Goal: Share content: Share content

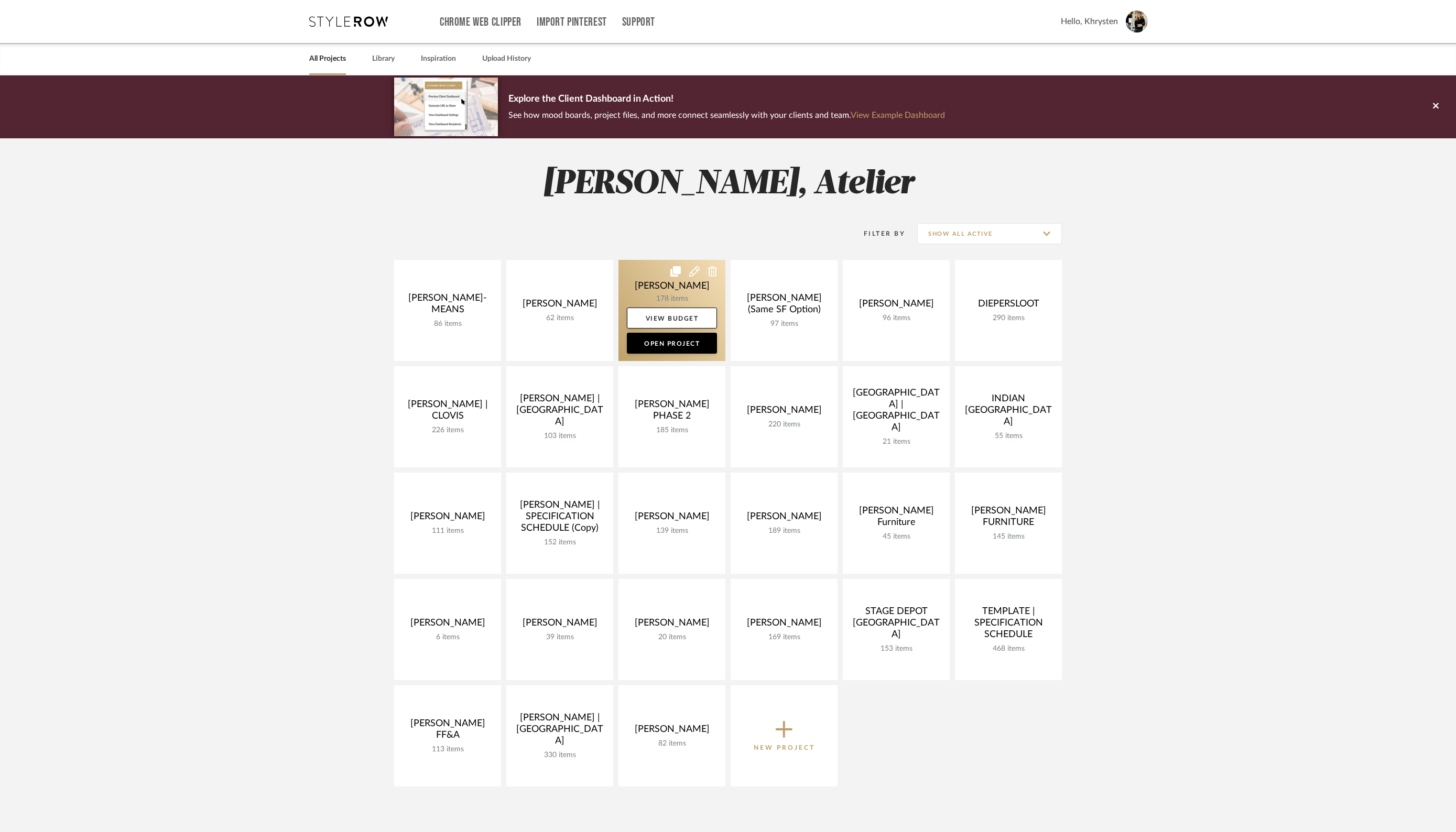
click at [669, 286] on link at bounding box center [672, 310] width 107 height 101
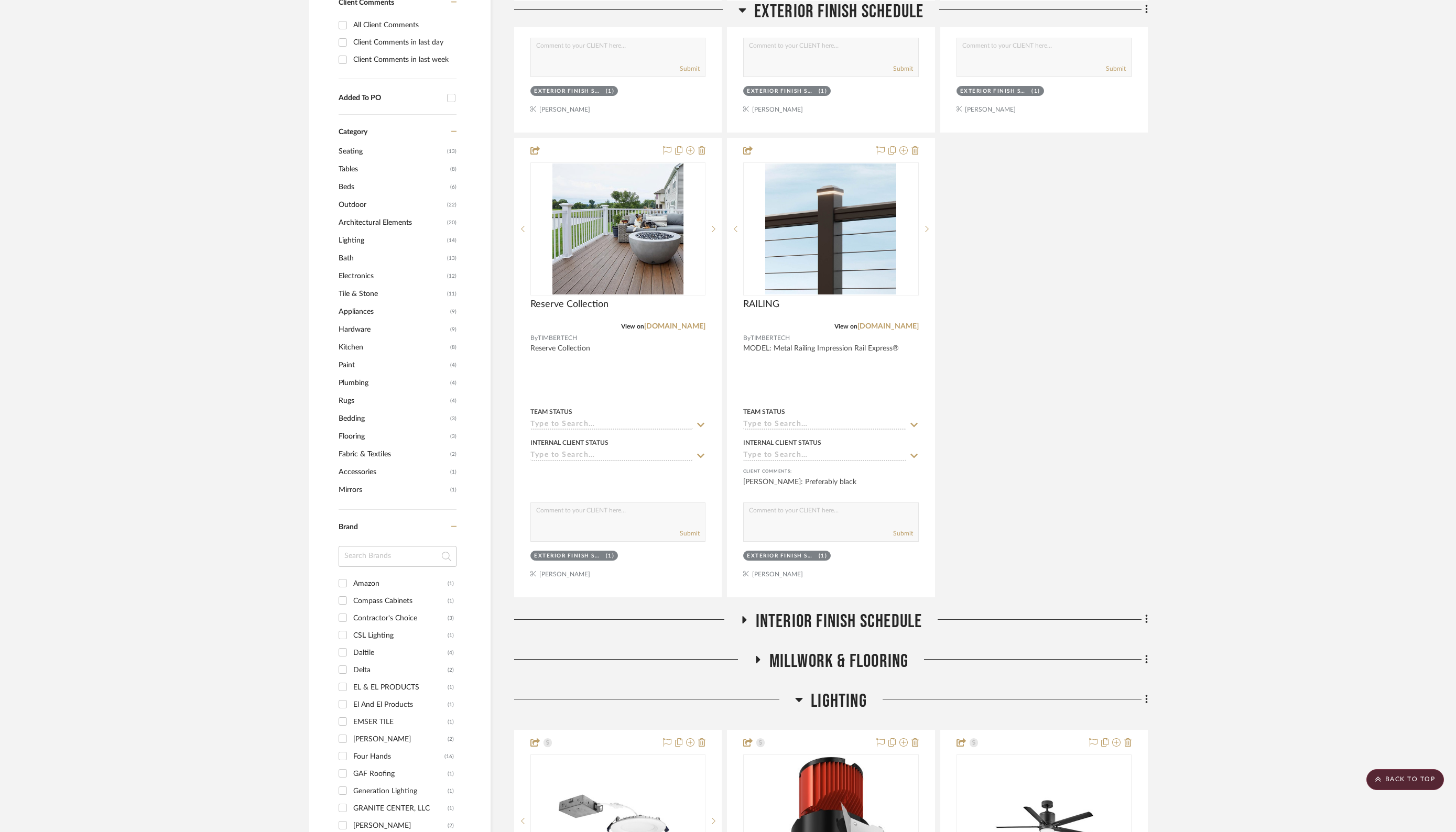
scroll to position [630, 0]
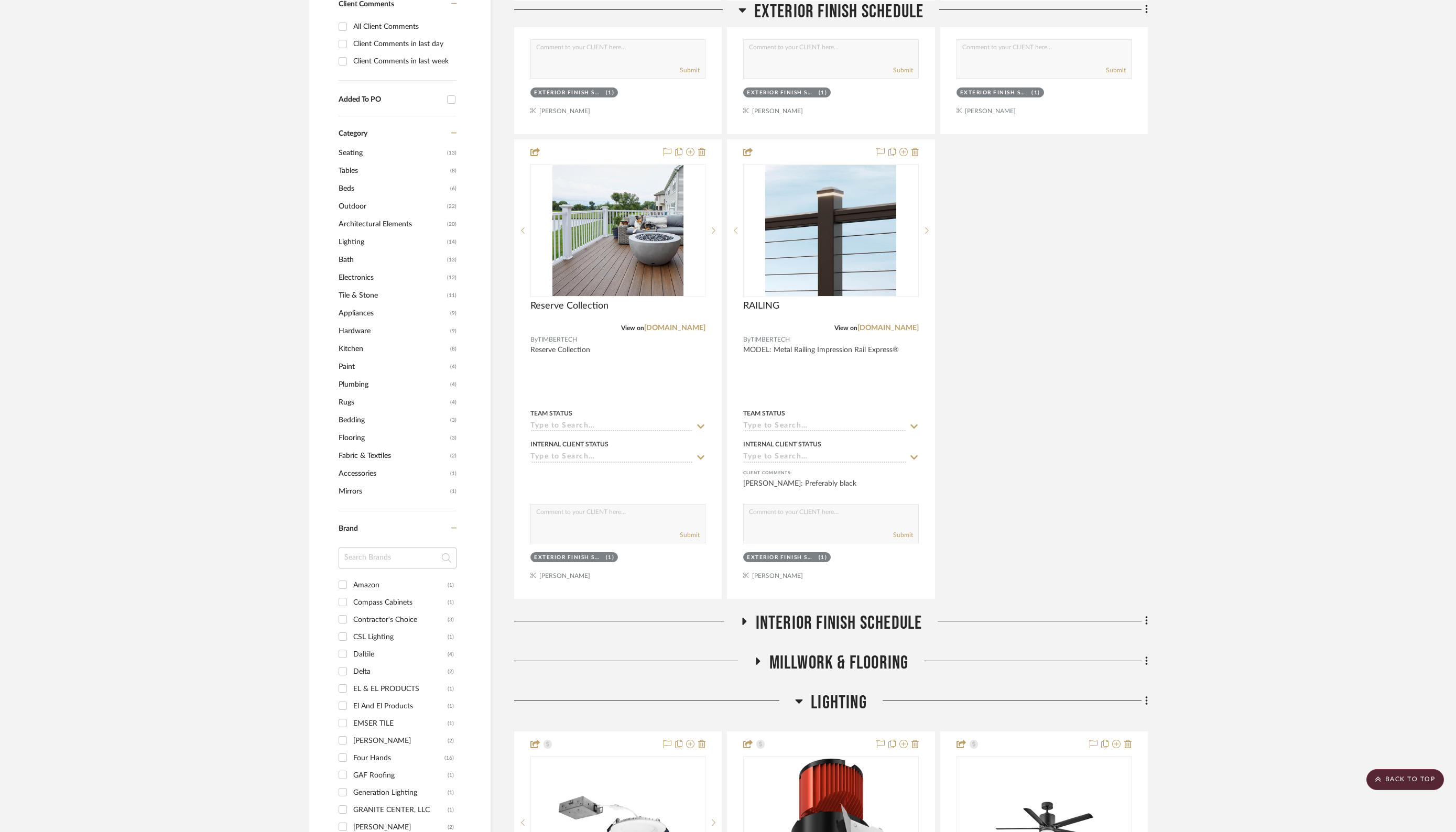
click at [744, 618] on icon at bounding box center [744, 621] width 4 height 8
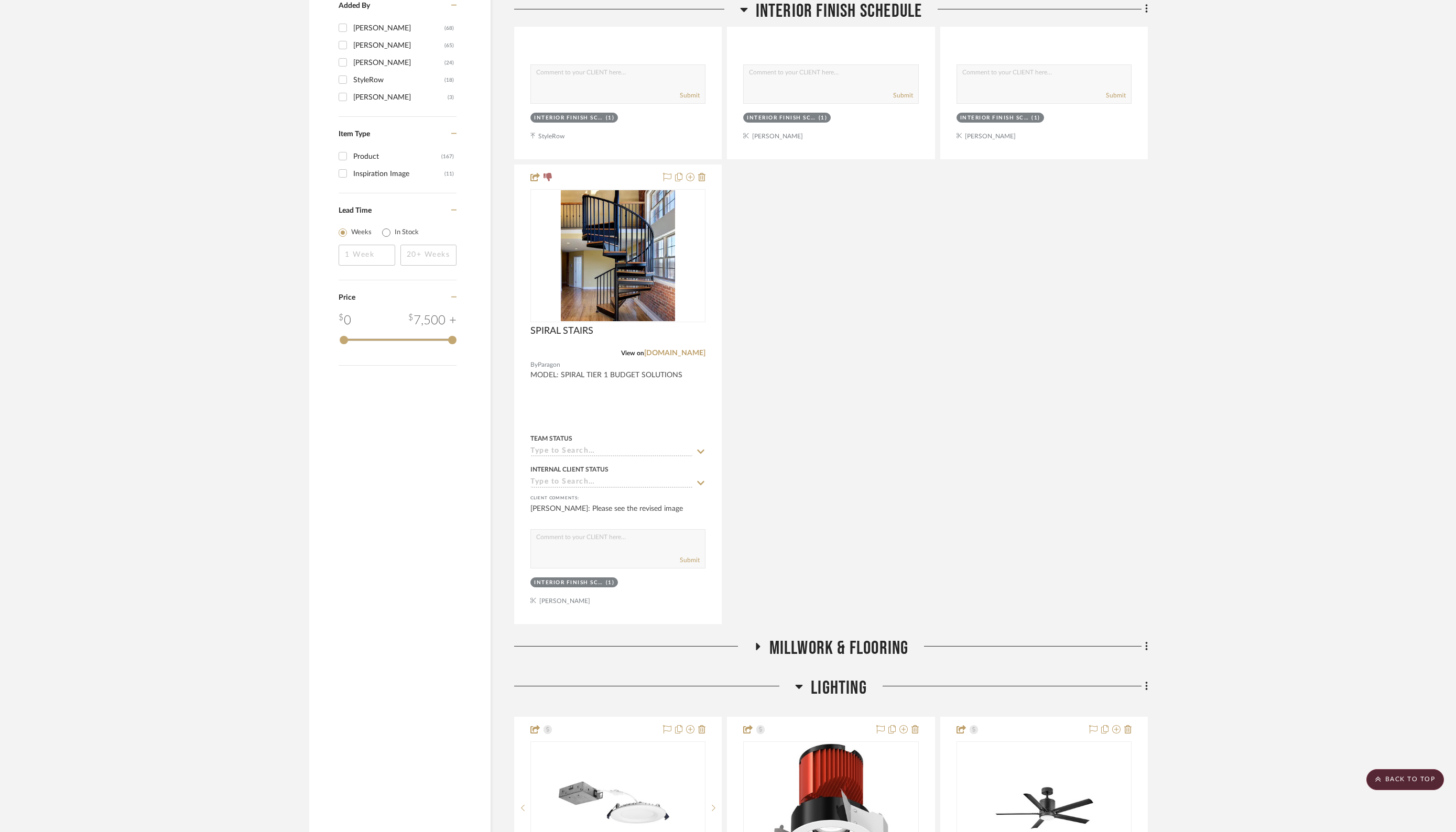
scroll to position [1693, 0]
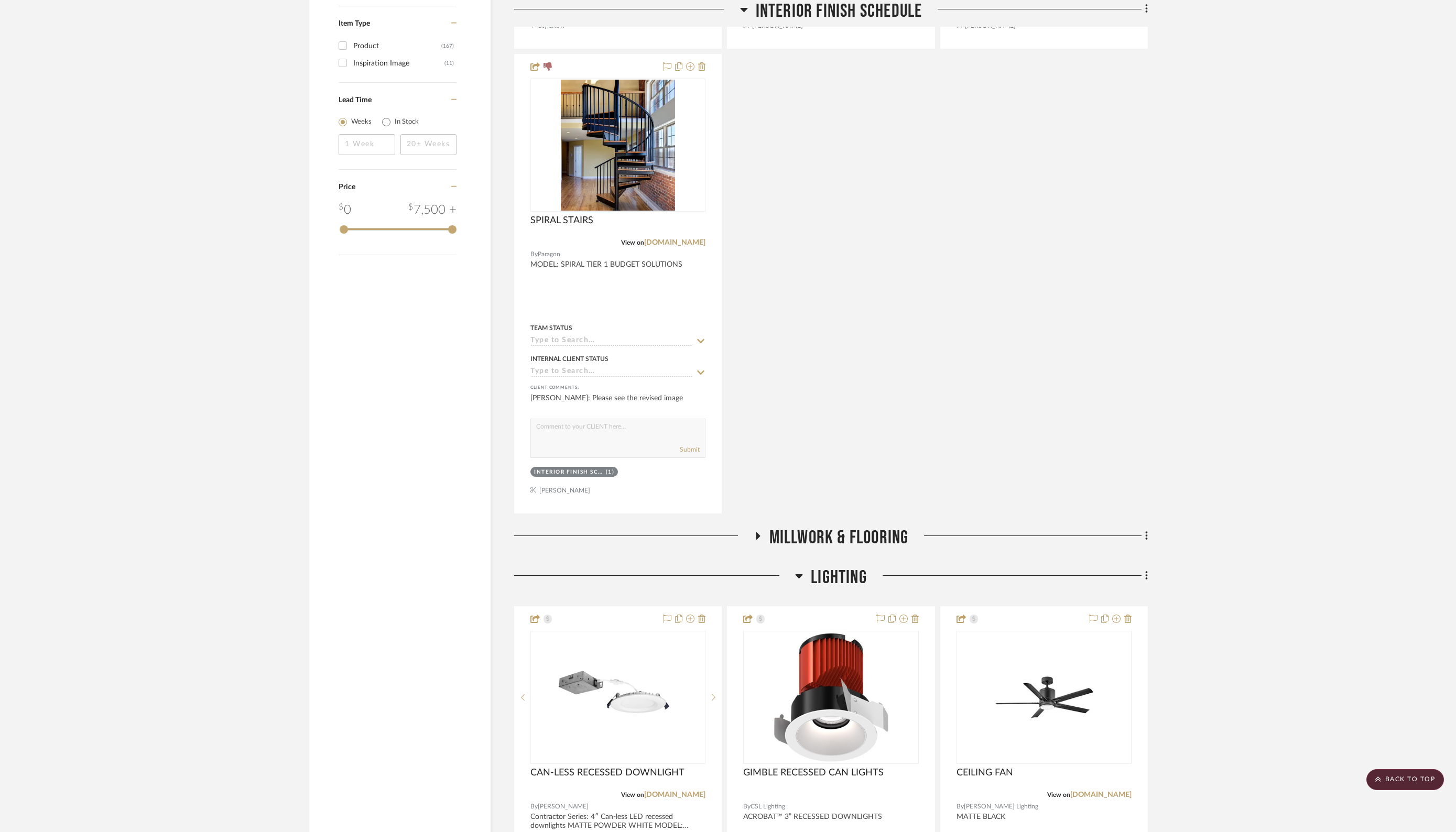
click at [759, 532] on icon at bounding box center [757, 536] width 12 height 8
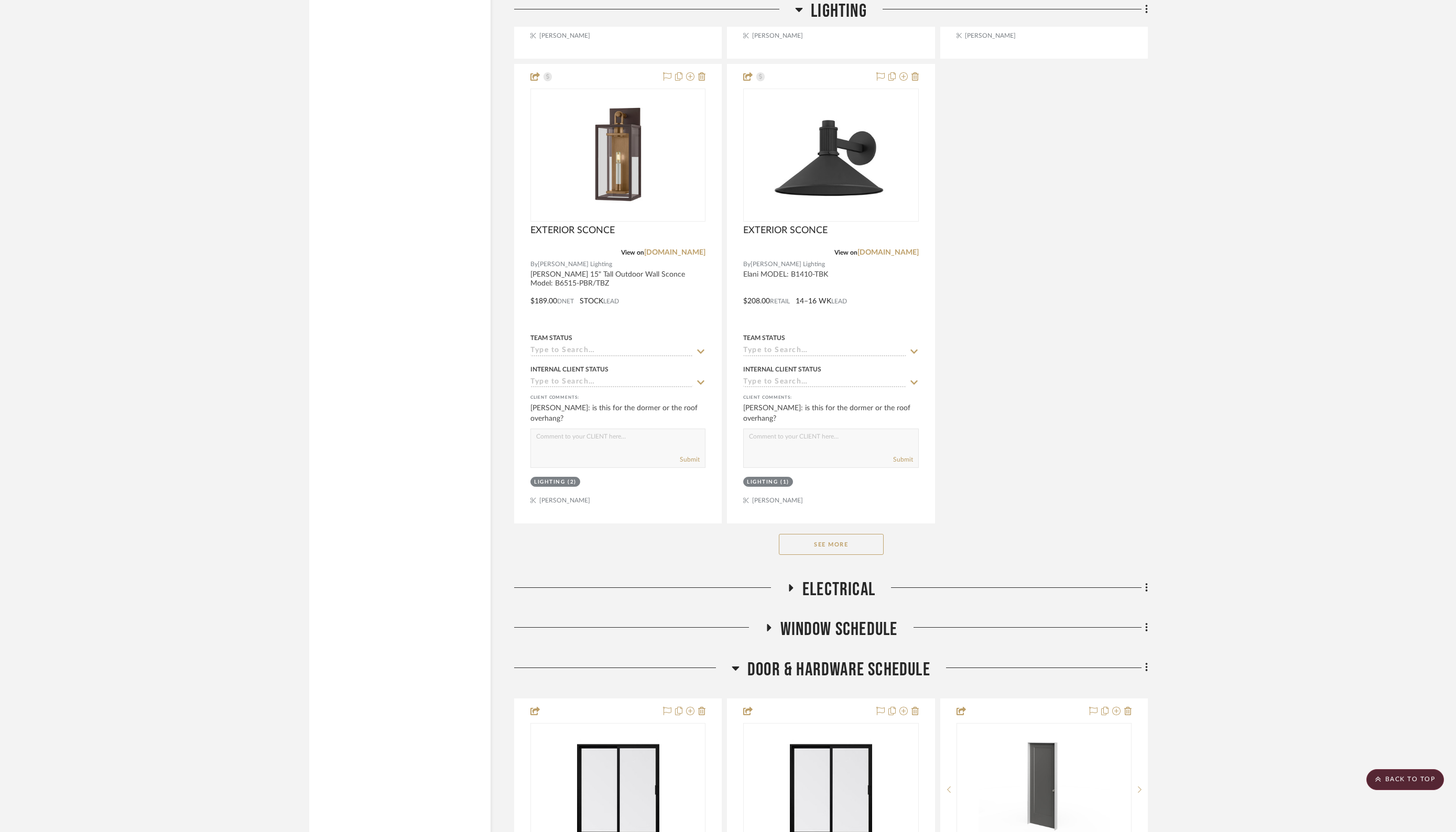
scroll to position [3644, 0]
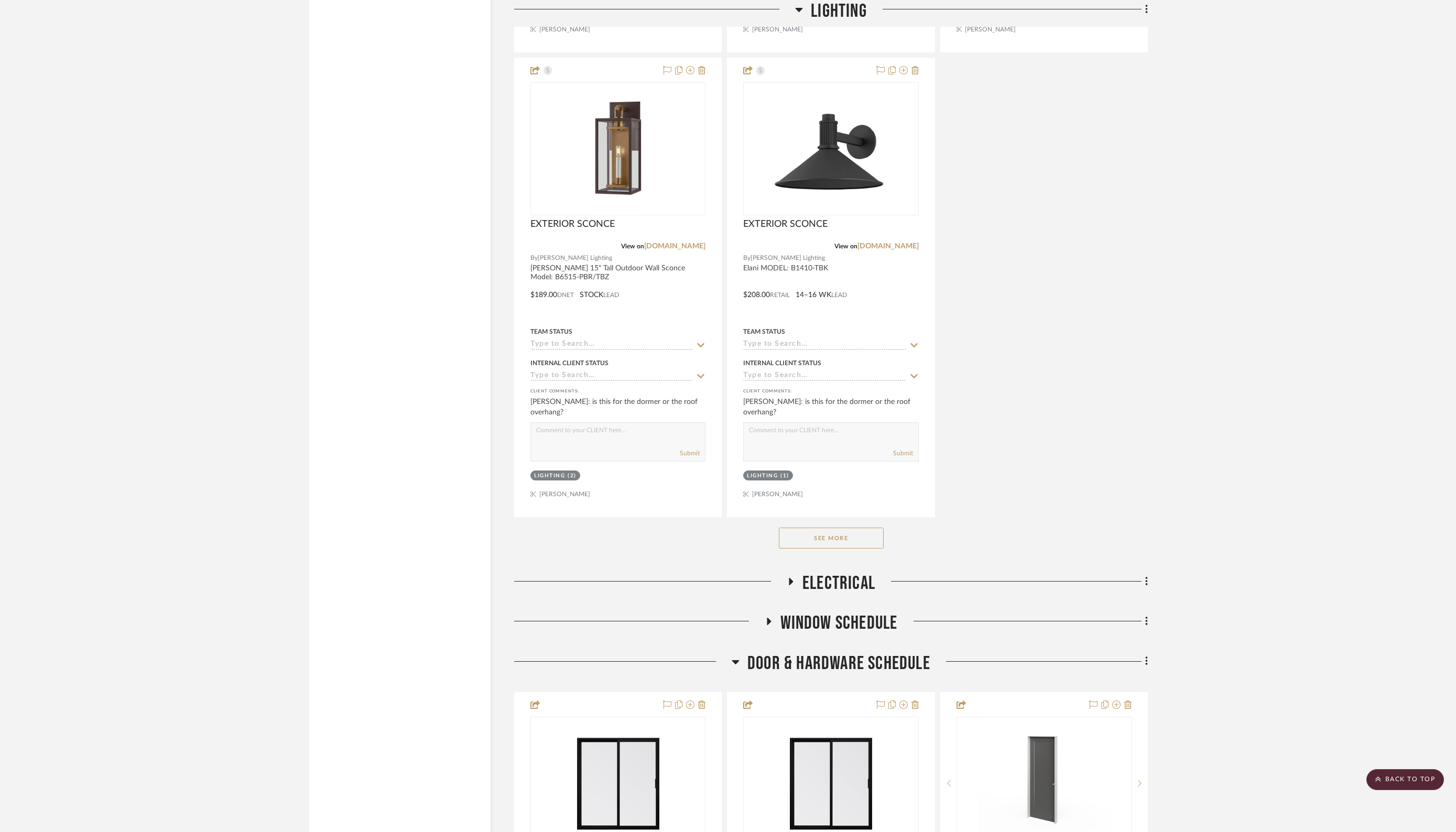
click at [815, 528] on button "See More" at bounding box center [831, 538] width 105 height 21
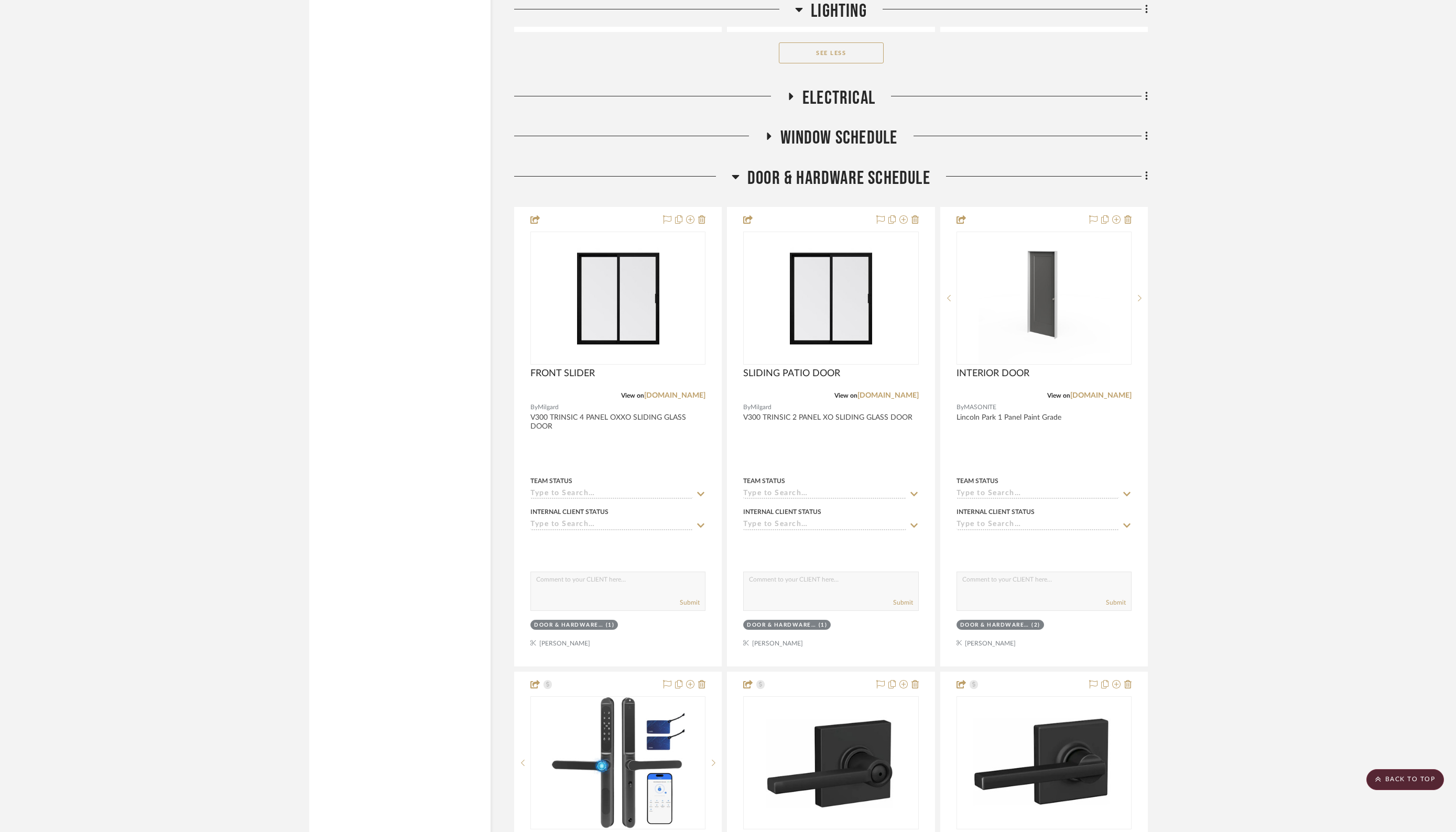
scroll to position [4132, 0]
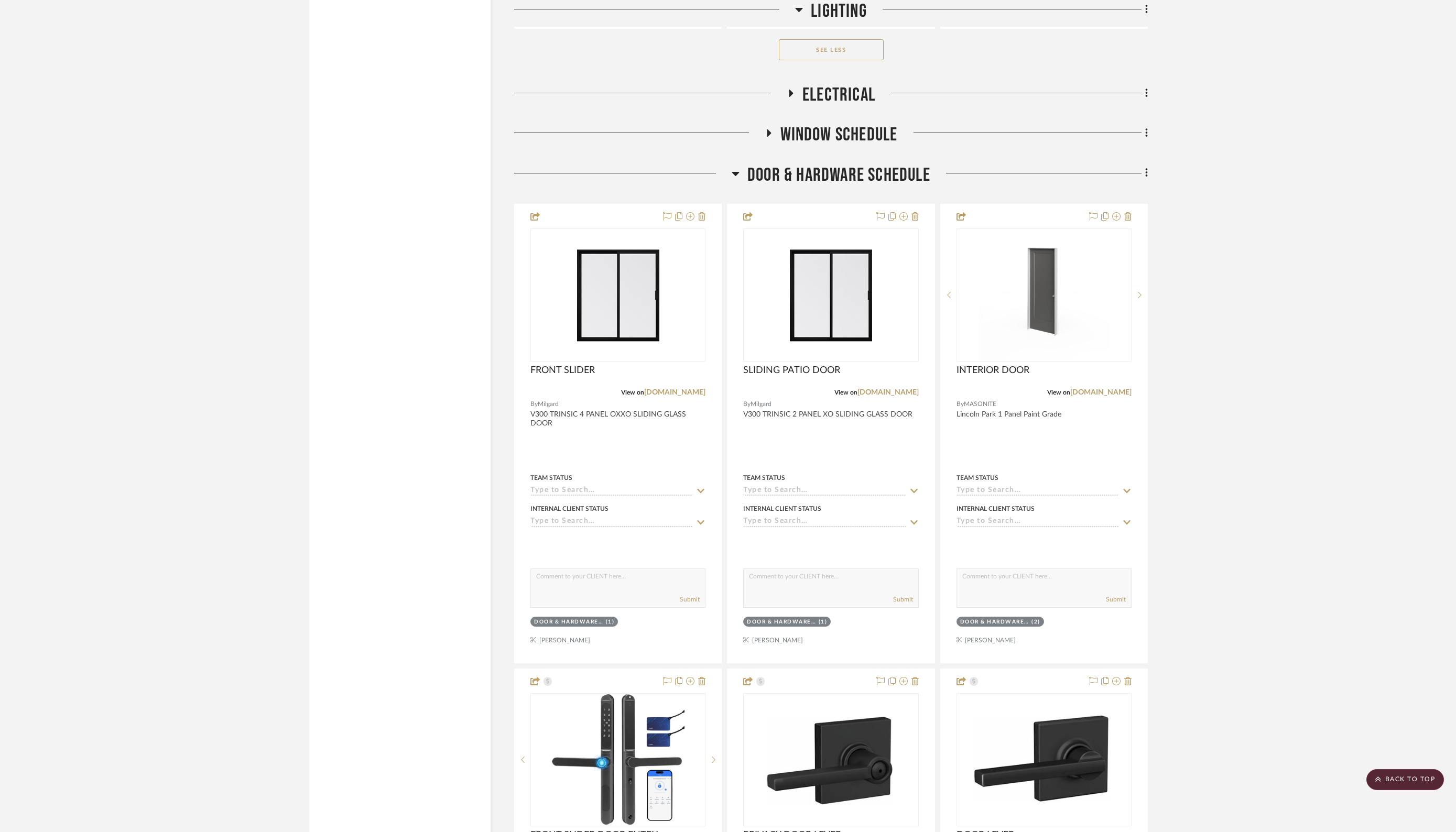
click at [767, 129] on icon at bounding box center [769, 133] width 4 height 8
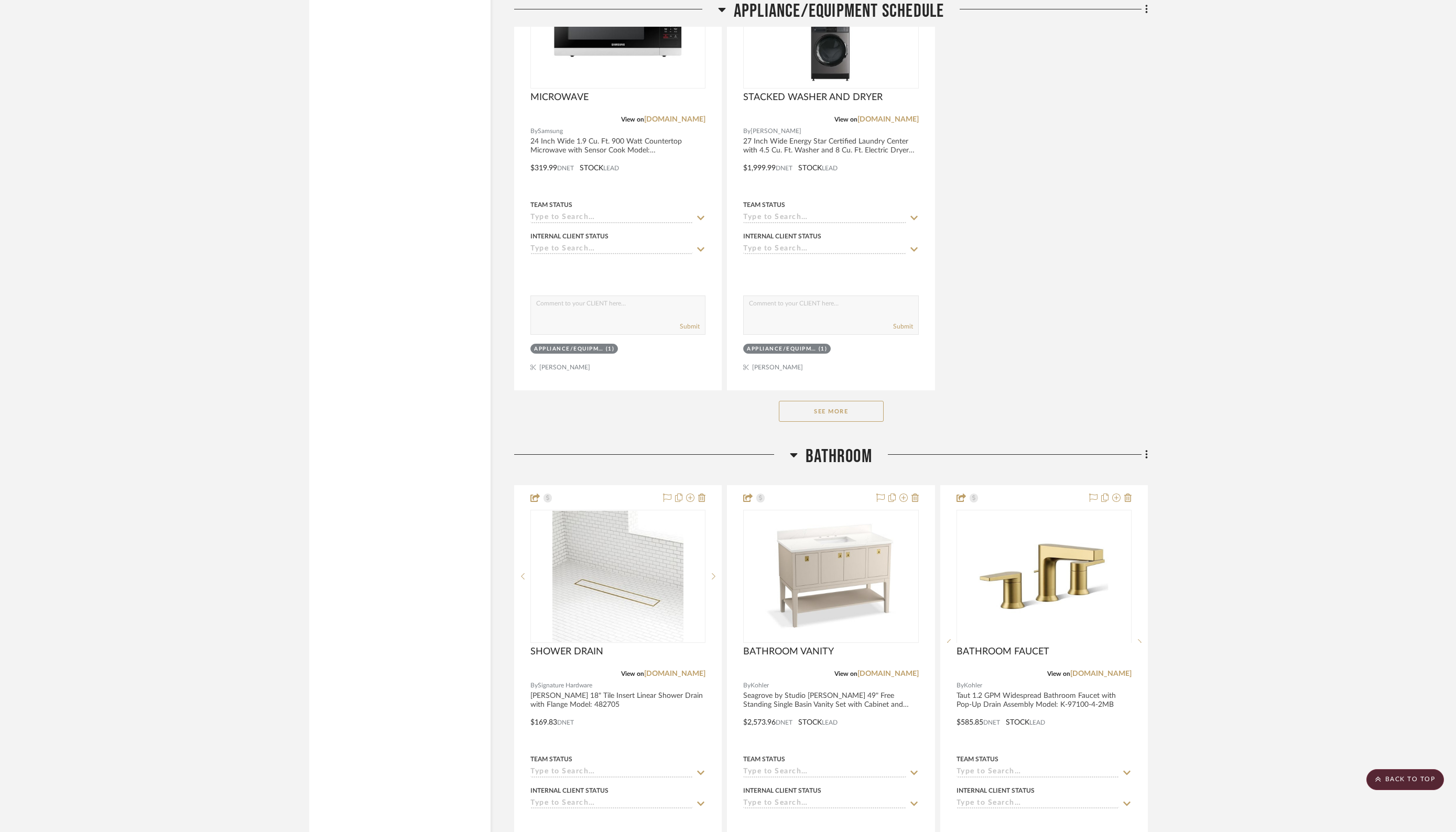
scroll to position [8272, 0]
click at [795, 388] on div "See More" at bounding box center [831, 408] width 634 height 42
click at [808, 399] on button "See More" at bounding box center [831, 409] width 105 height 21
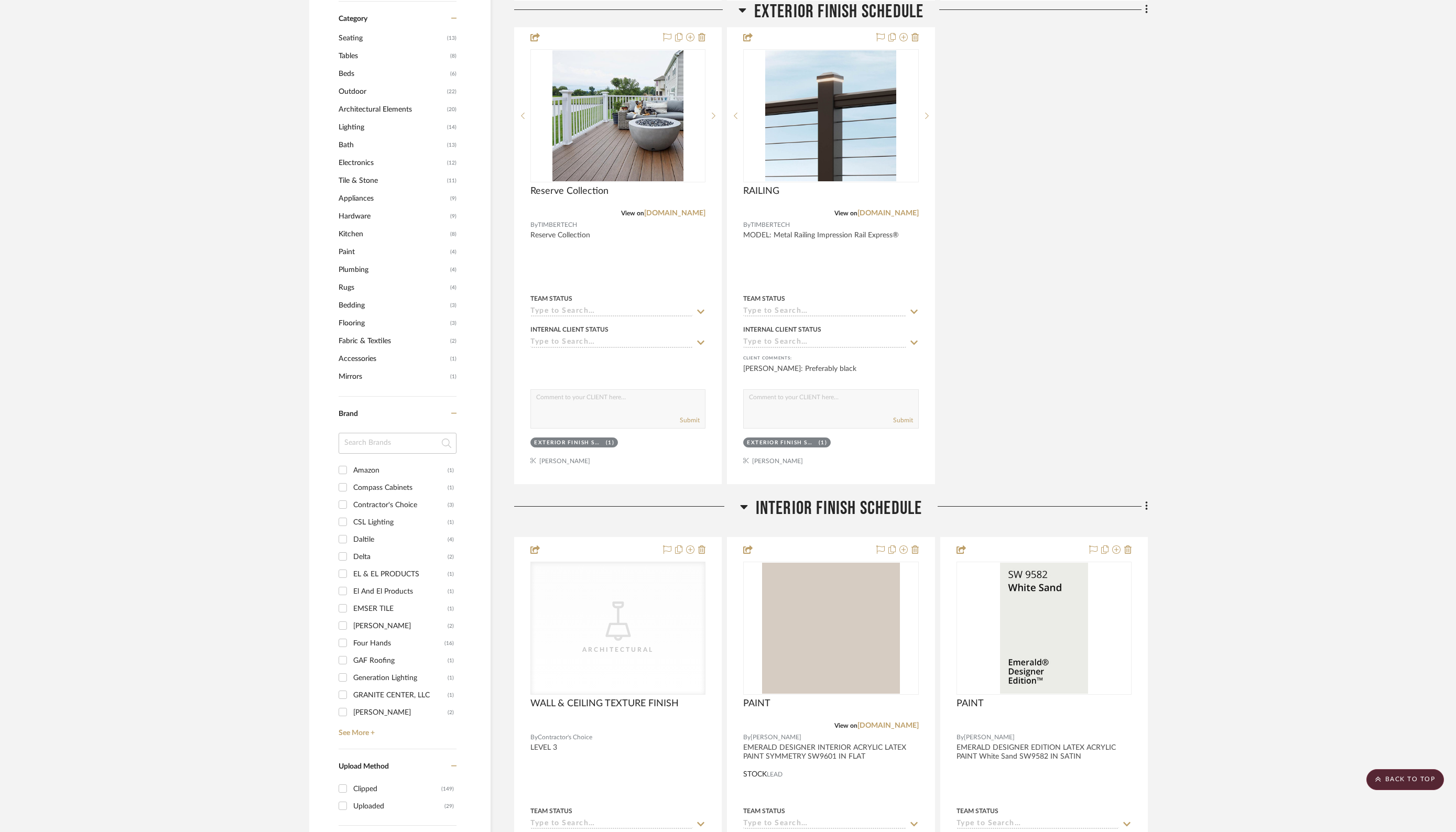
scroll to position [0, 0]
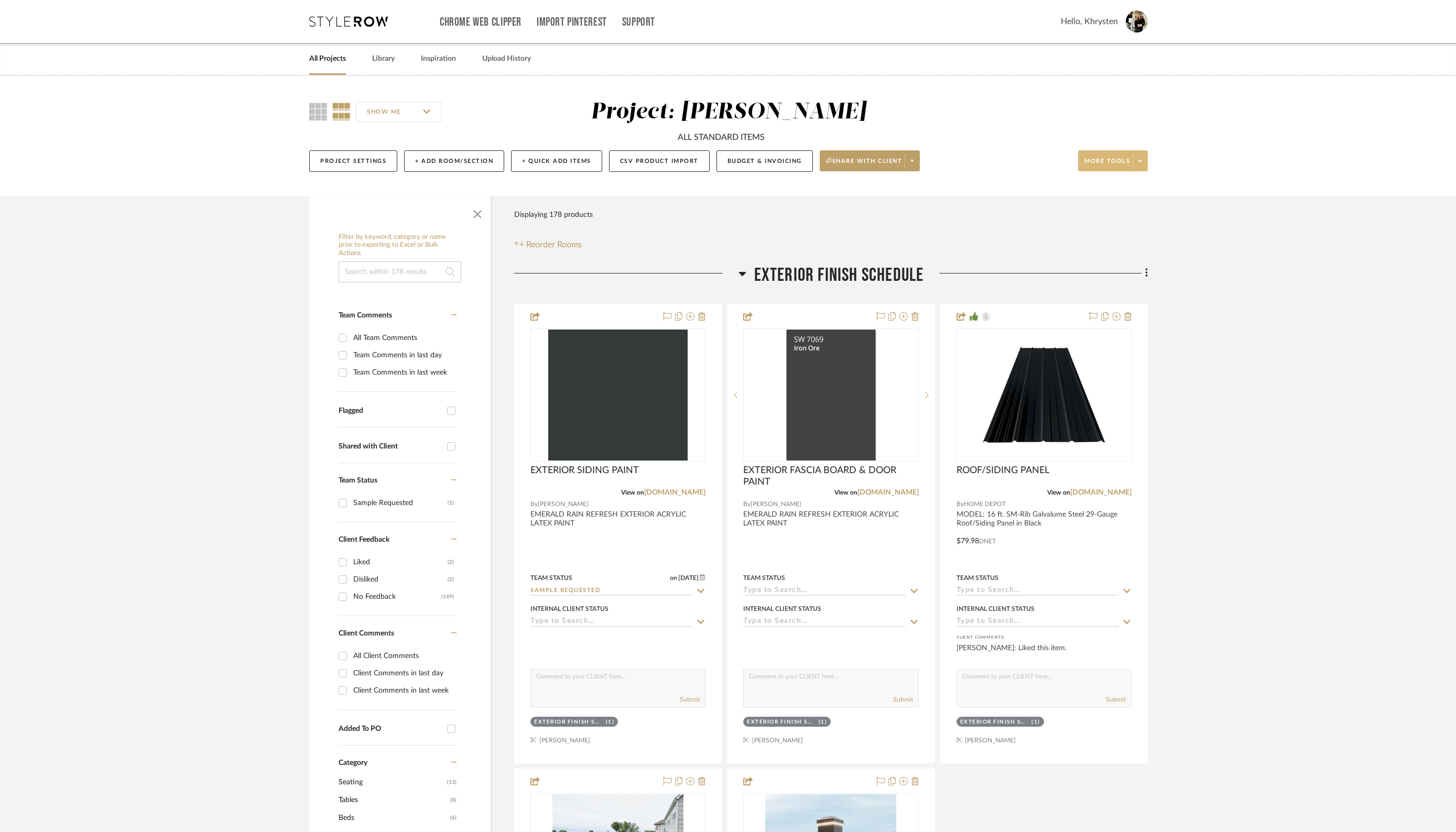
click at [1142, 161] on icon at bounding box center [1140, 161] width 3 height 5
click at [1233, 319] on div at bounding box center [728, 416] width 1456 height 832
click at [1123, 159] on span "More tools" at bounding box center [1107, 165] width 46 height 16
click at [1235, 405] on div at bounding box center [728, 416] width 1456 height 832
click at [1142, 161] on fa-icon at bounding box center [1140, 161] width 3 height 5
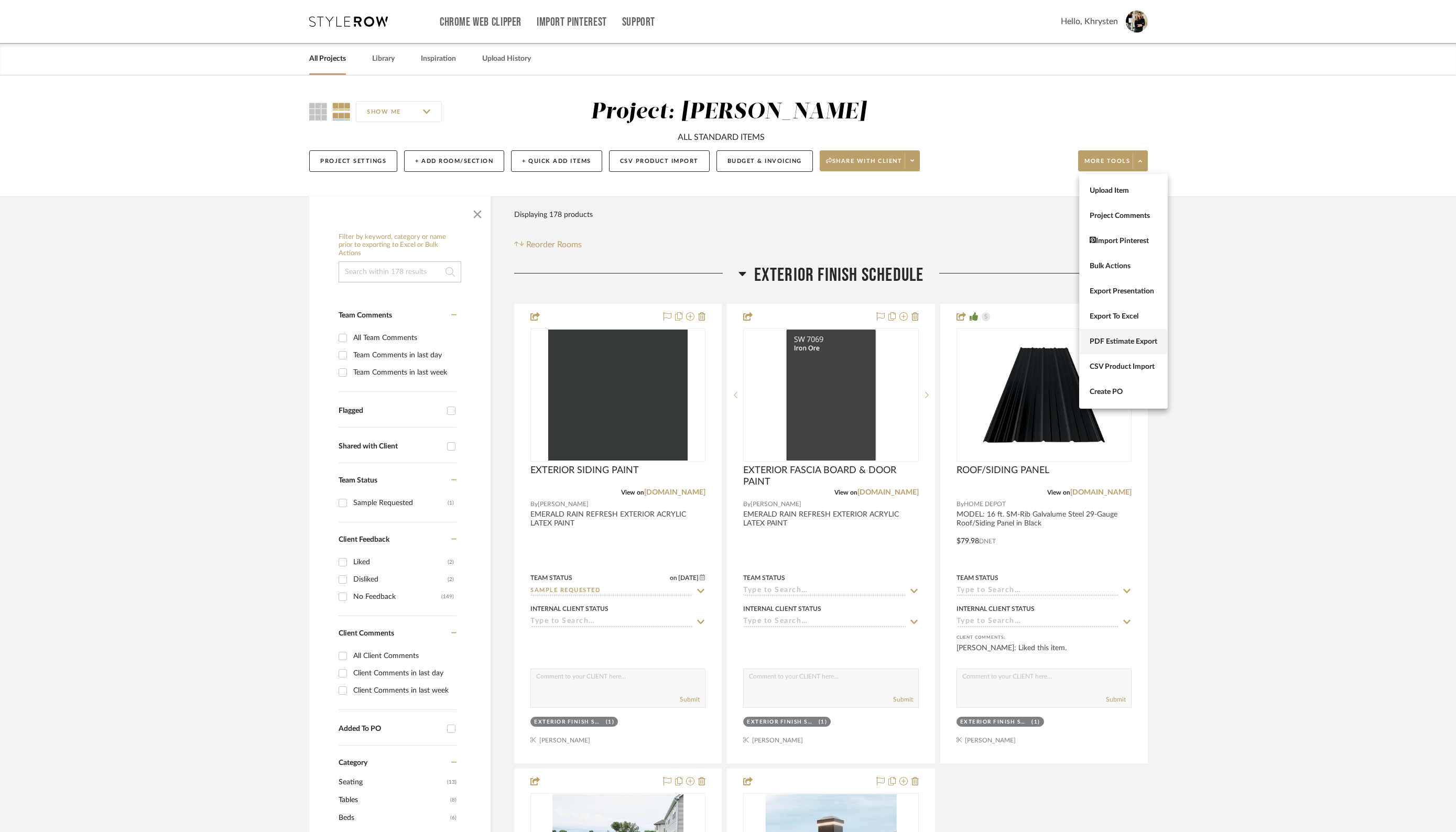
click at [1140, 344] on span "PDF Estimate Export" at bounding box center [1123, 341] width 68 height 9
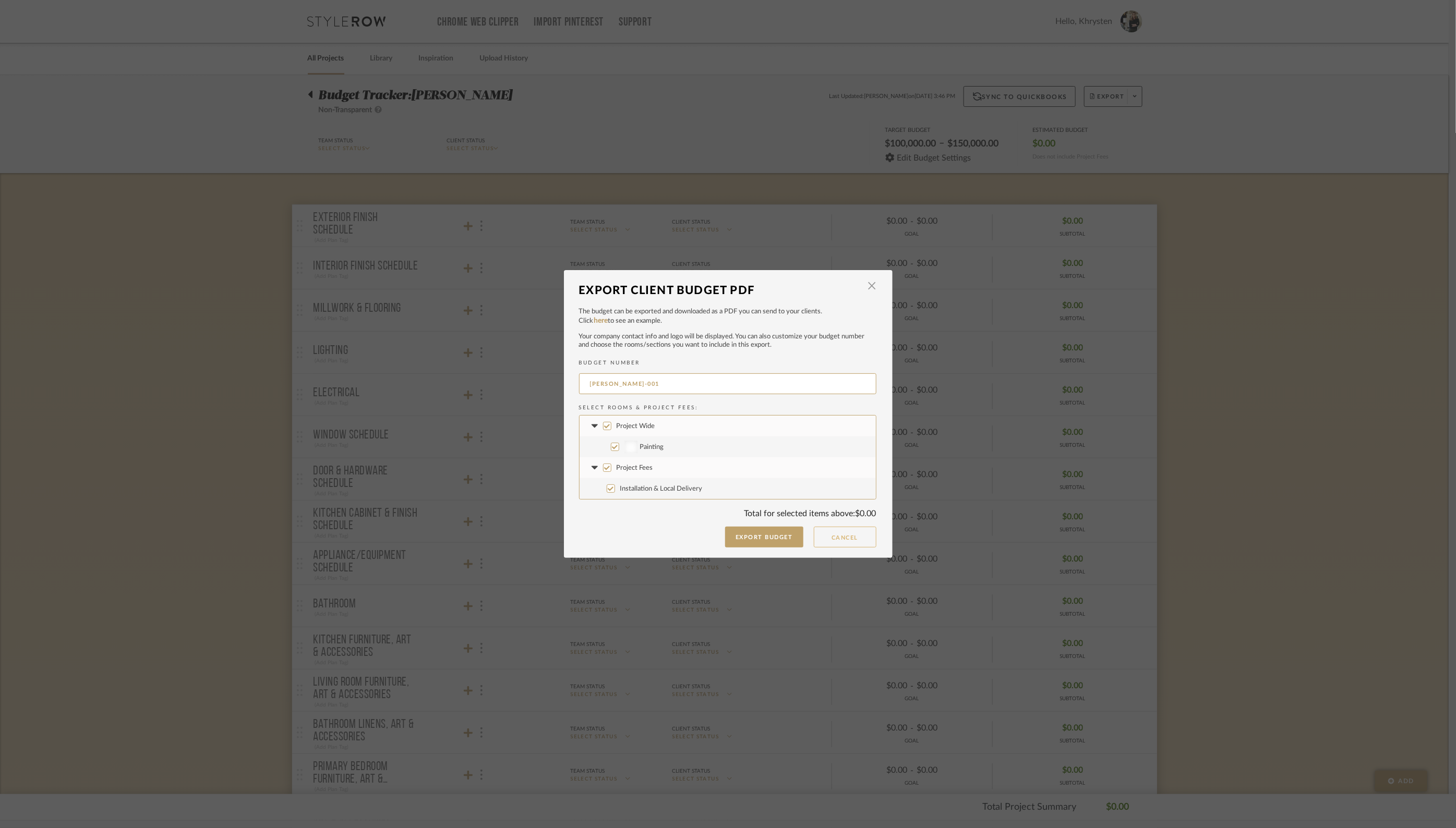
click at [846, 542] on button "Cancel" at bounding box center [845, 537] width 63 height 21
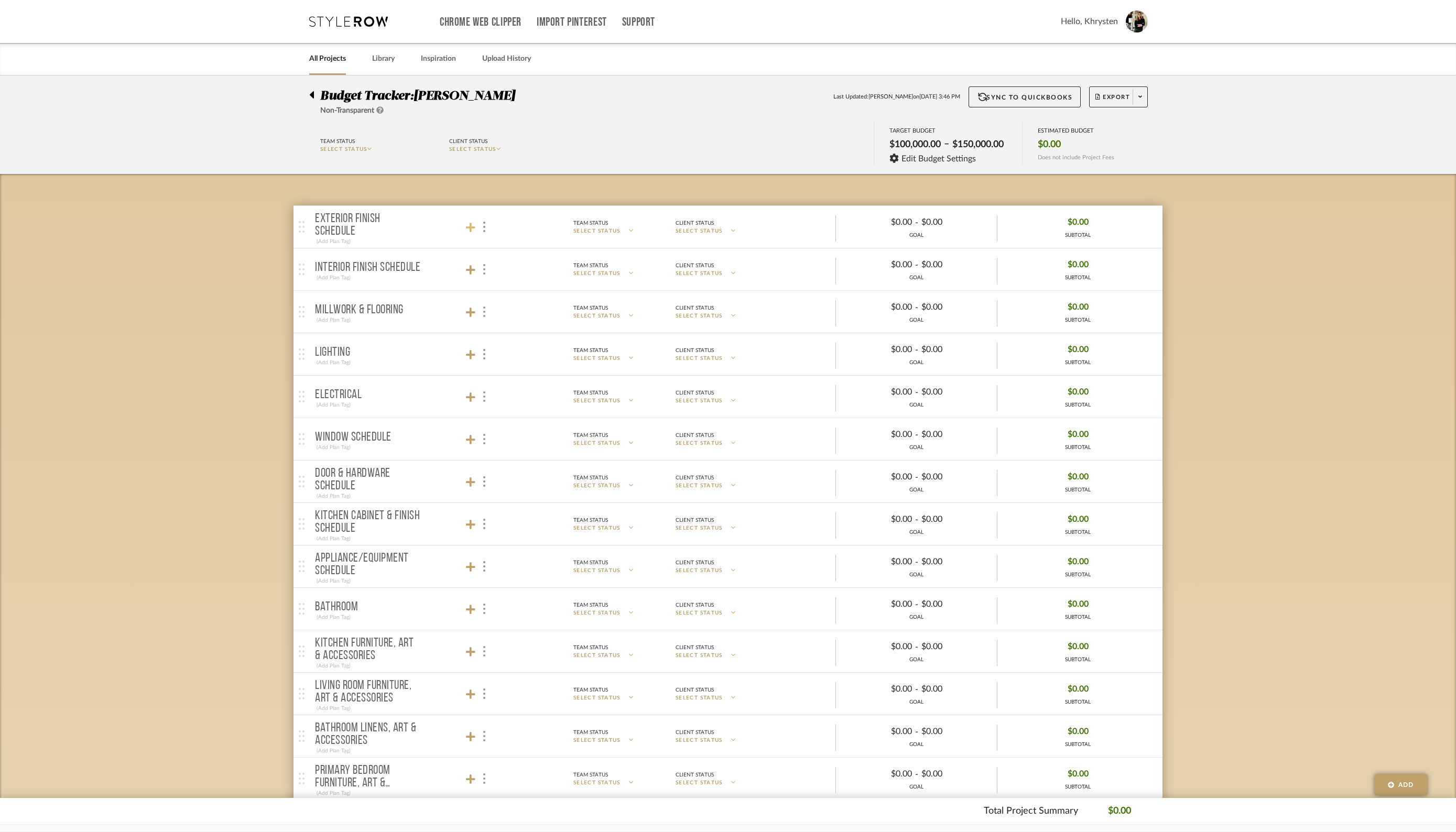
click at [474, 229] on icon at bounding box center [471, 227] width 10 height 10
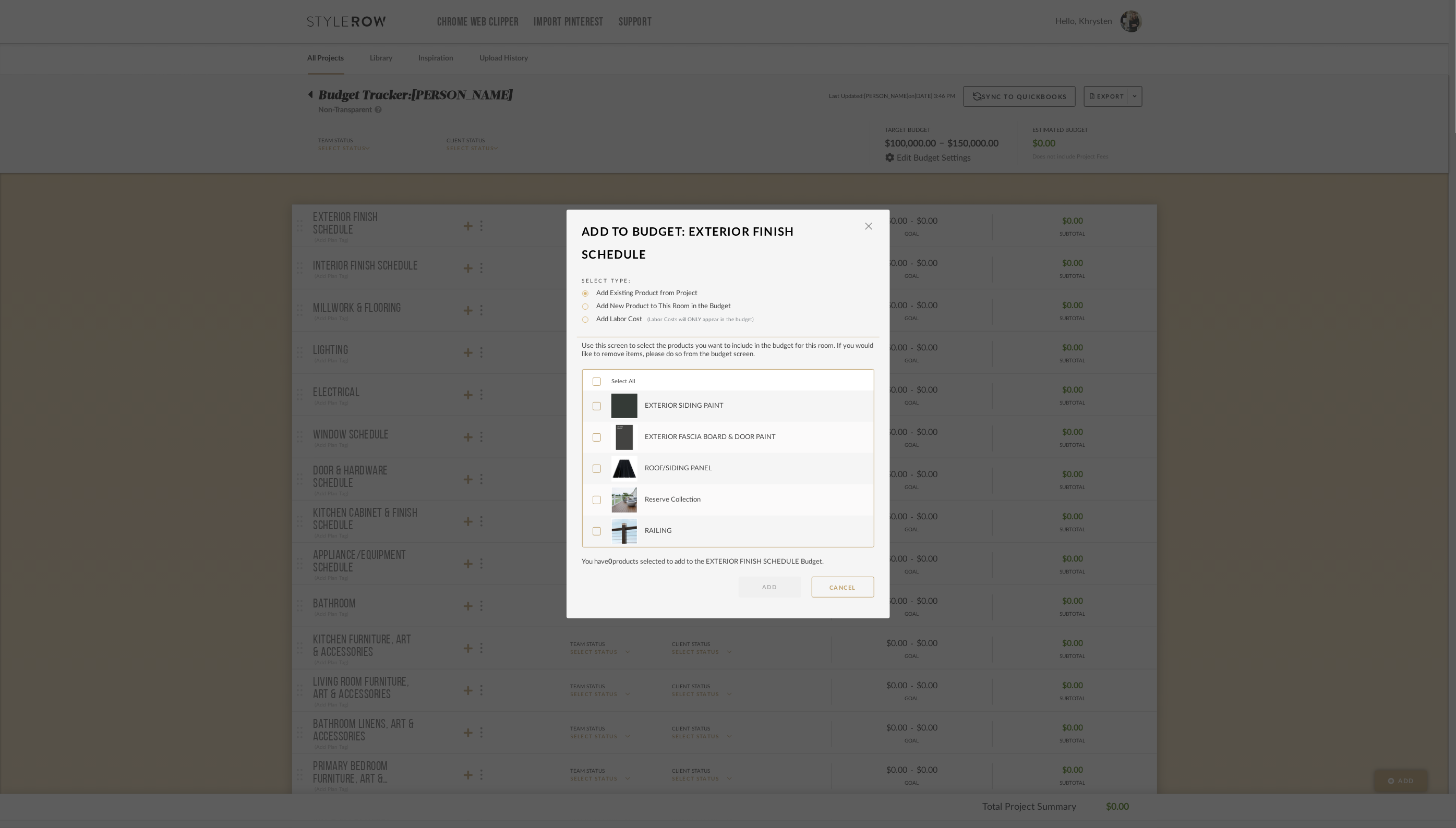
click at [593, 381] on icon at bounding box center [597, 382] width 7 height 7
click at [763, 591] on button "ADD" at bounding box center [770, 587] width 63 height 21
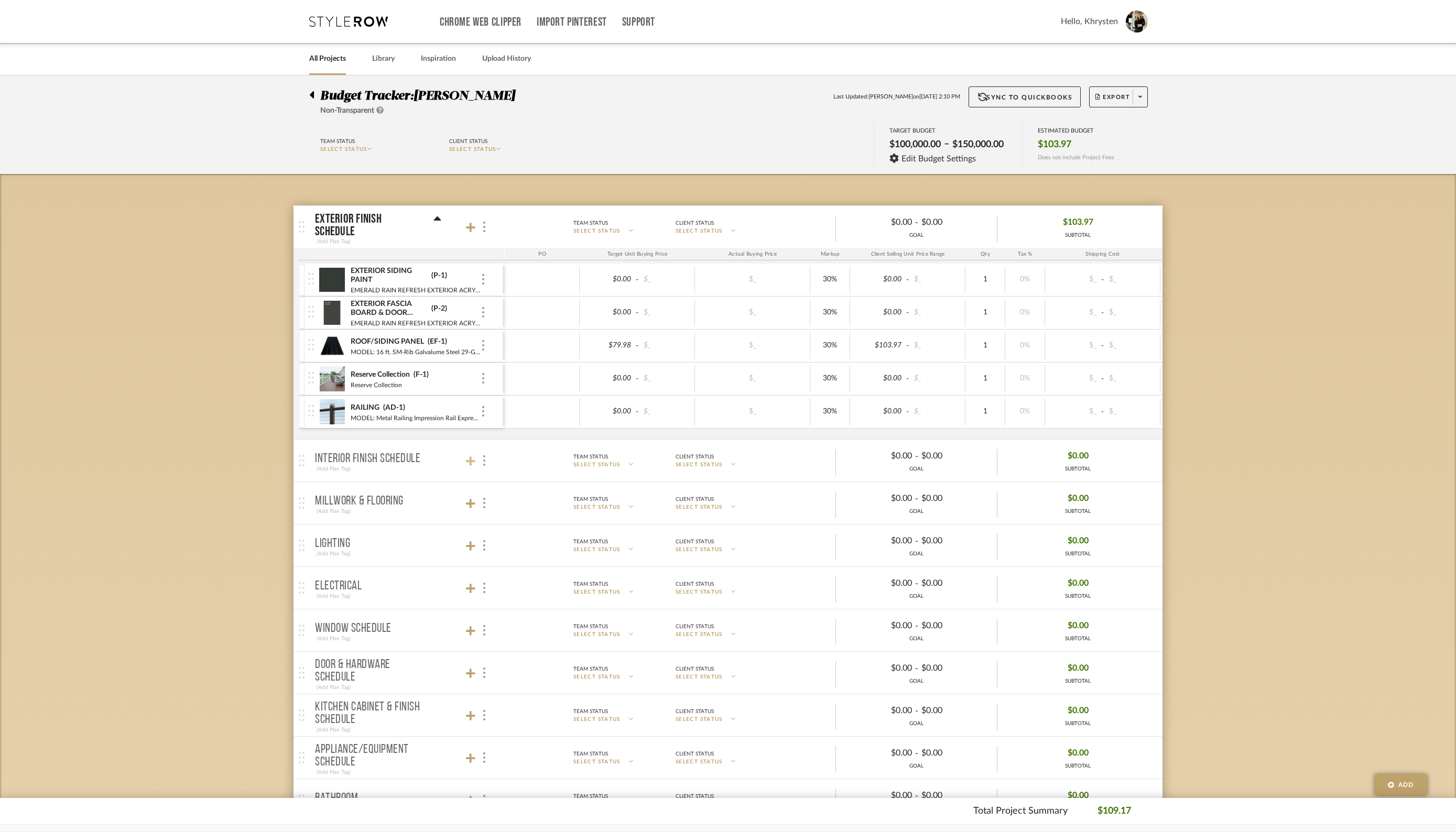
click at [473, 459] on icon at bounding box center [471, 461] width 10 height 10
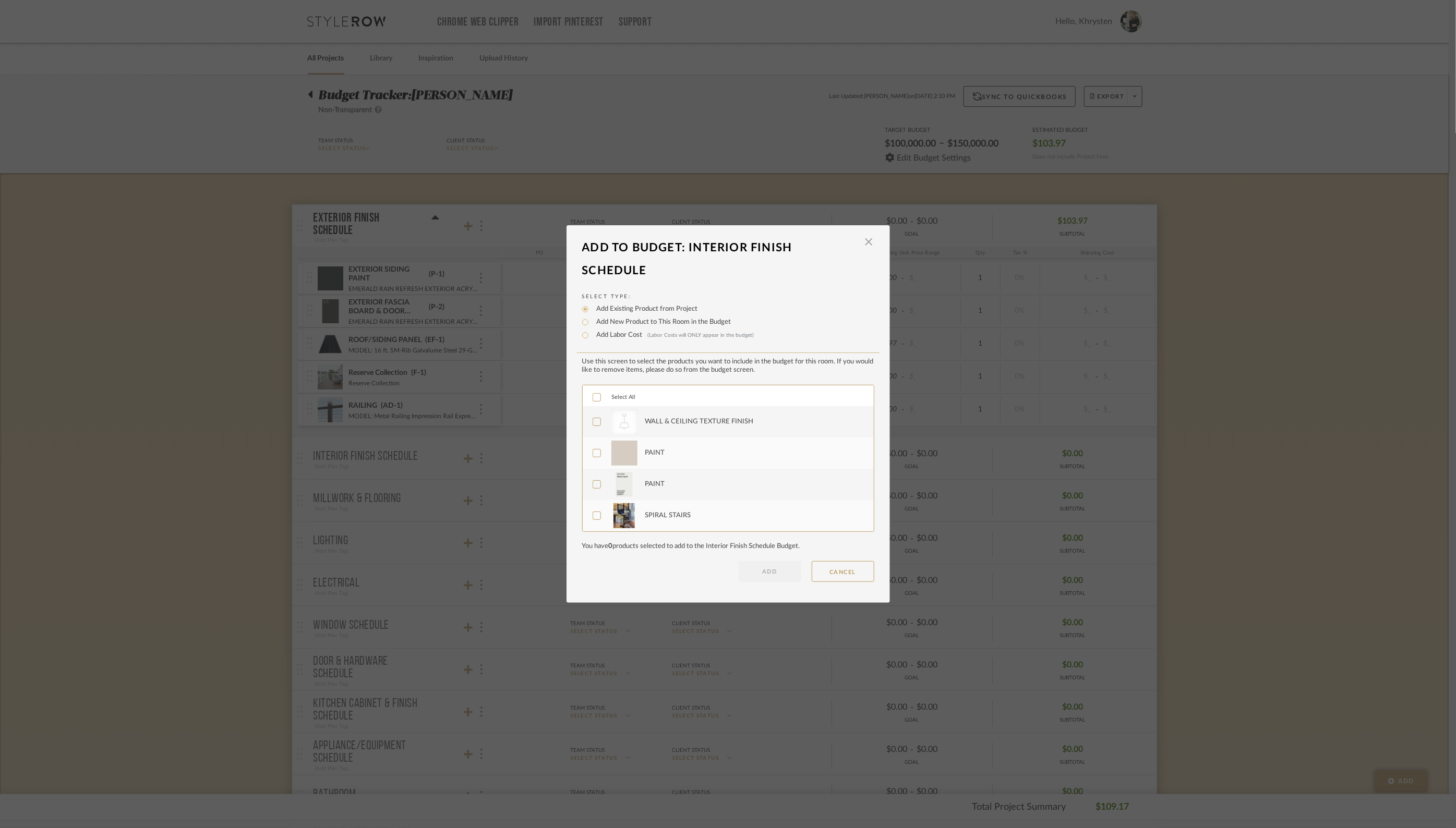
click at [593, 401] on div at bounding box center [597, 397] width 8 height 8
click at [765, 573] on button "ADD" at bounding box center [770, 572] width 63 height 21
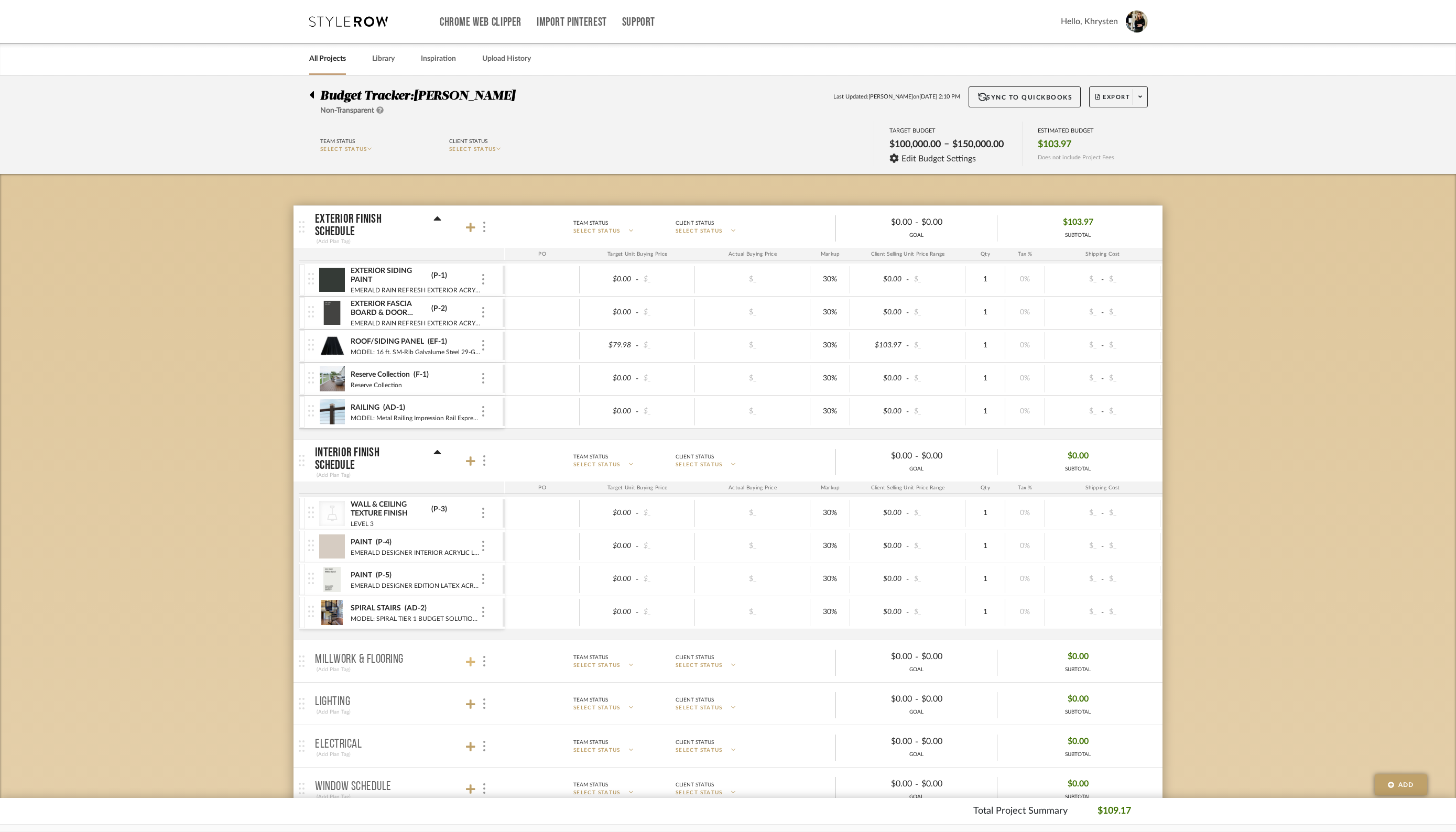
click at [469, 660] on icon at bounding box center [471, 662] width 10 height 10
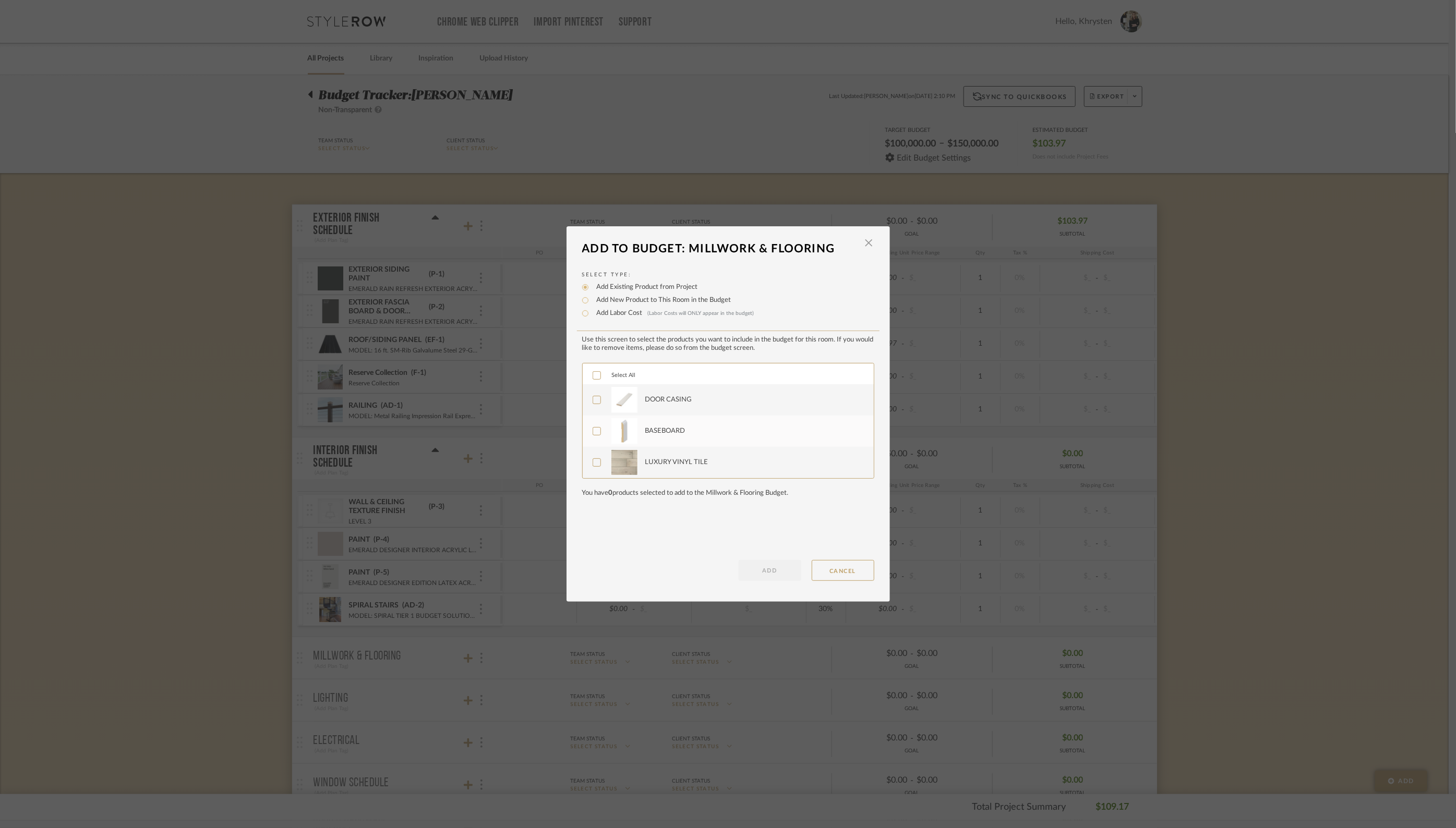
click at [593, 374] on icon at bounding box center [597, 376] width 7 height 7
click at [757, 575] on button "ADD" at bounding box center [770, 570] width 63 height 21
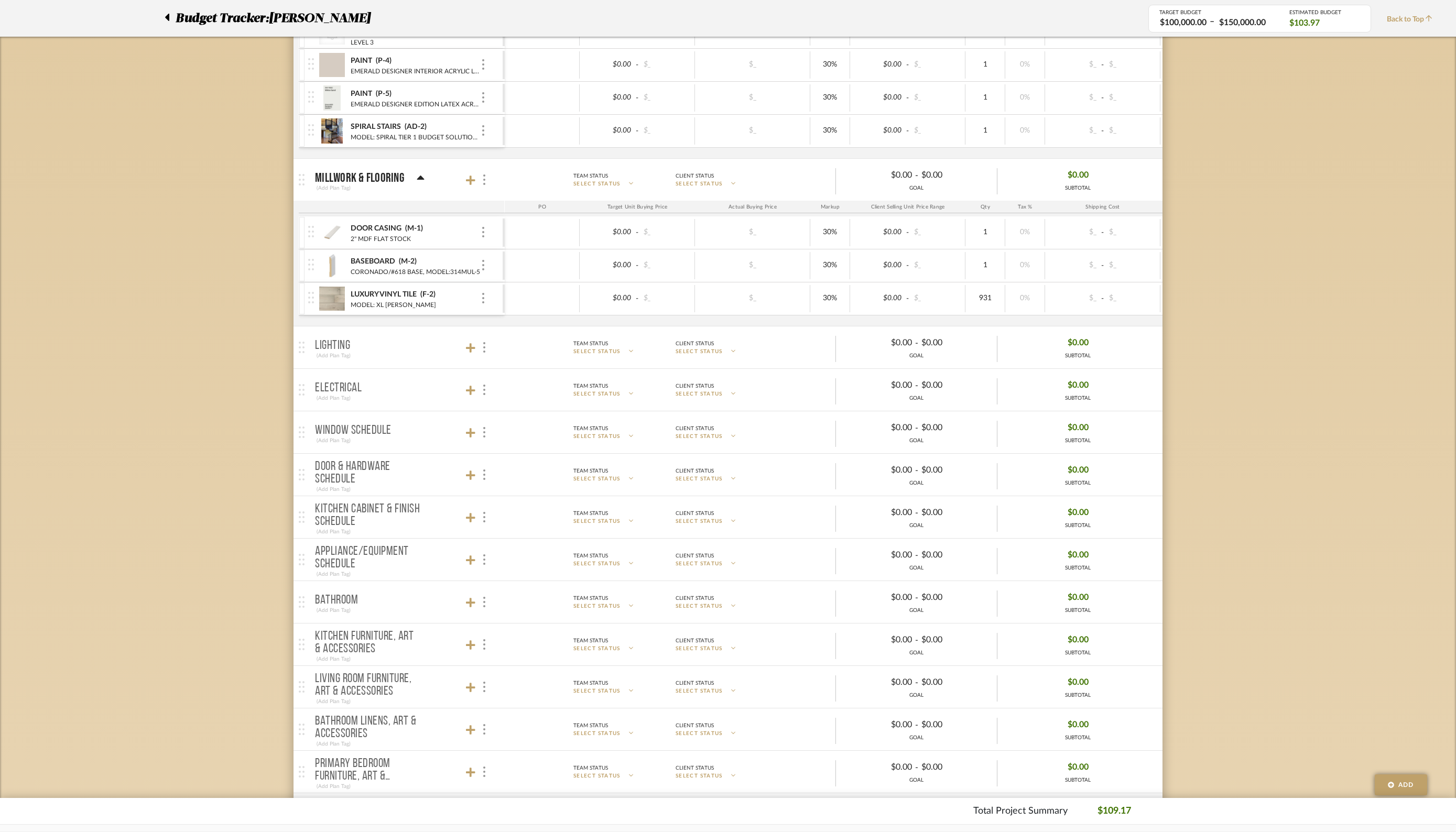
scroll to position [486, 0]
click at [470, 339] on icon at bounding box center [471, 344] width 10 height 10
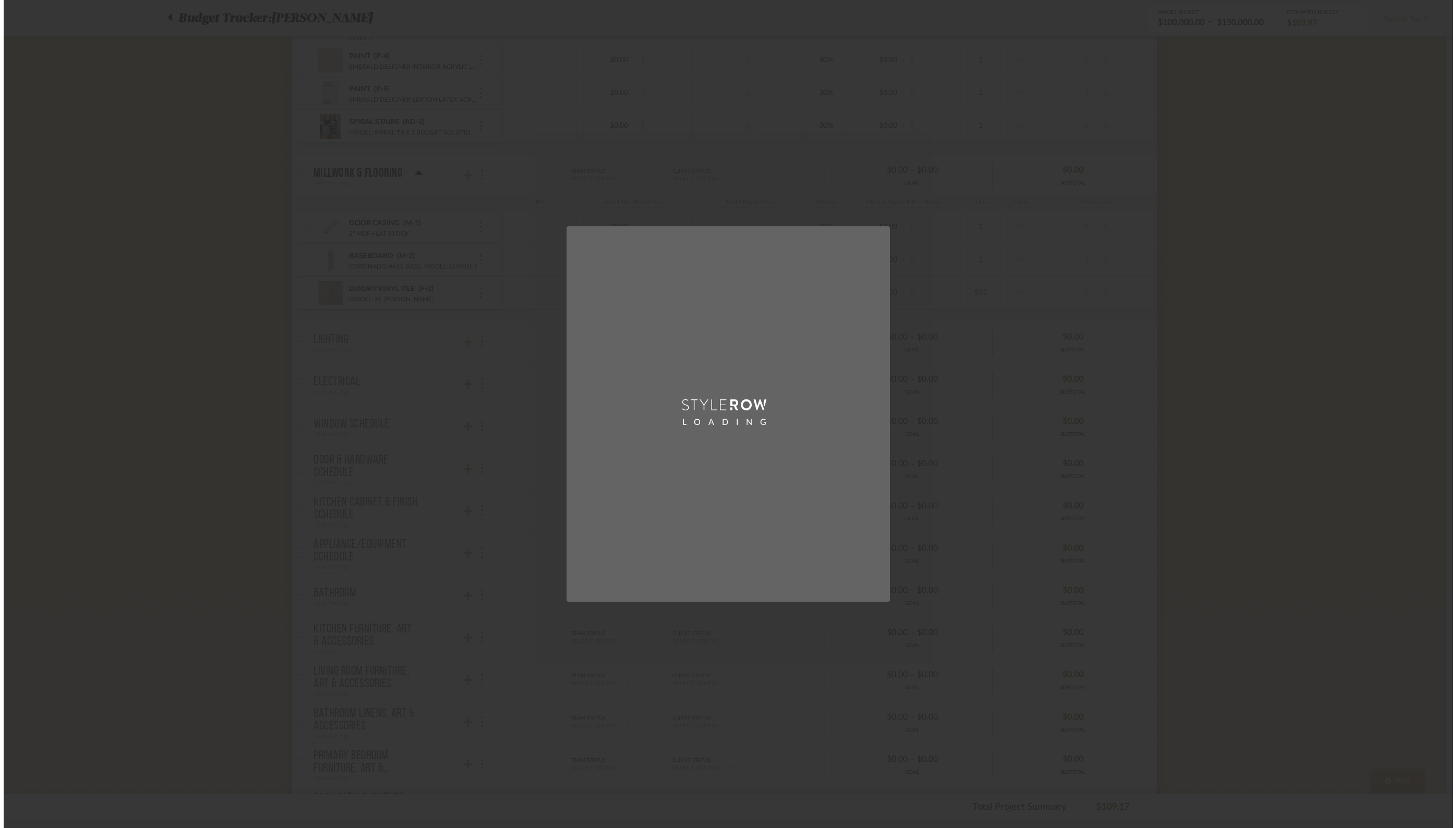
scroll to position [0, 0]
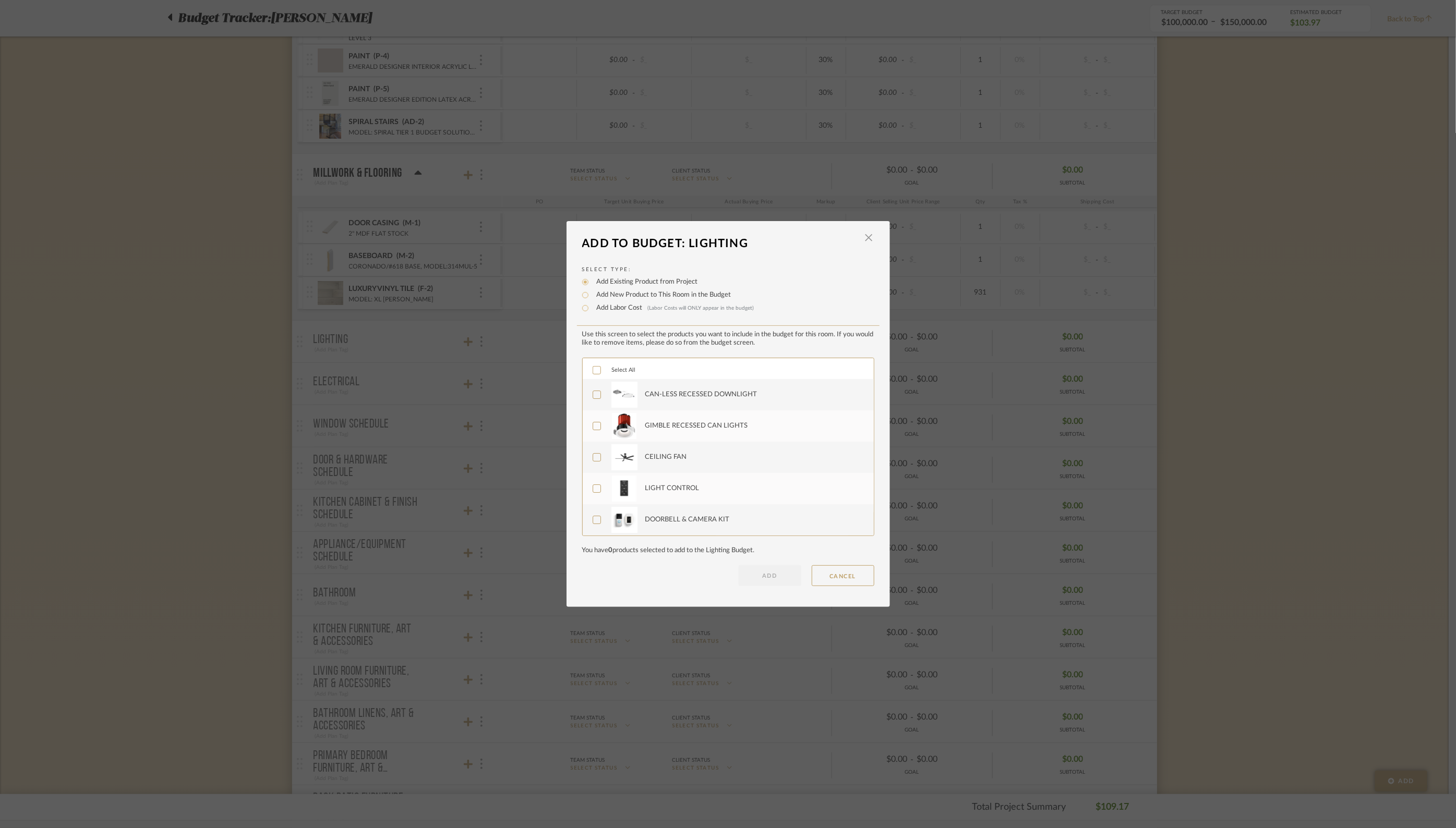
click at [593, 370] on icon at bounding box center [597, 370] width 7 height 5
click at [763, 575] on button "ADD" at bounding box center [770, 576] width 63 height 21
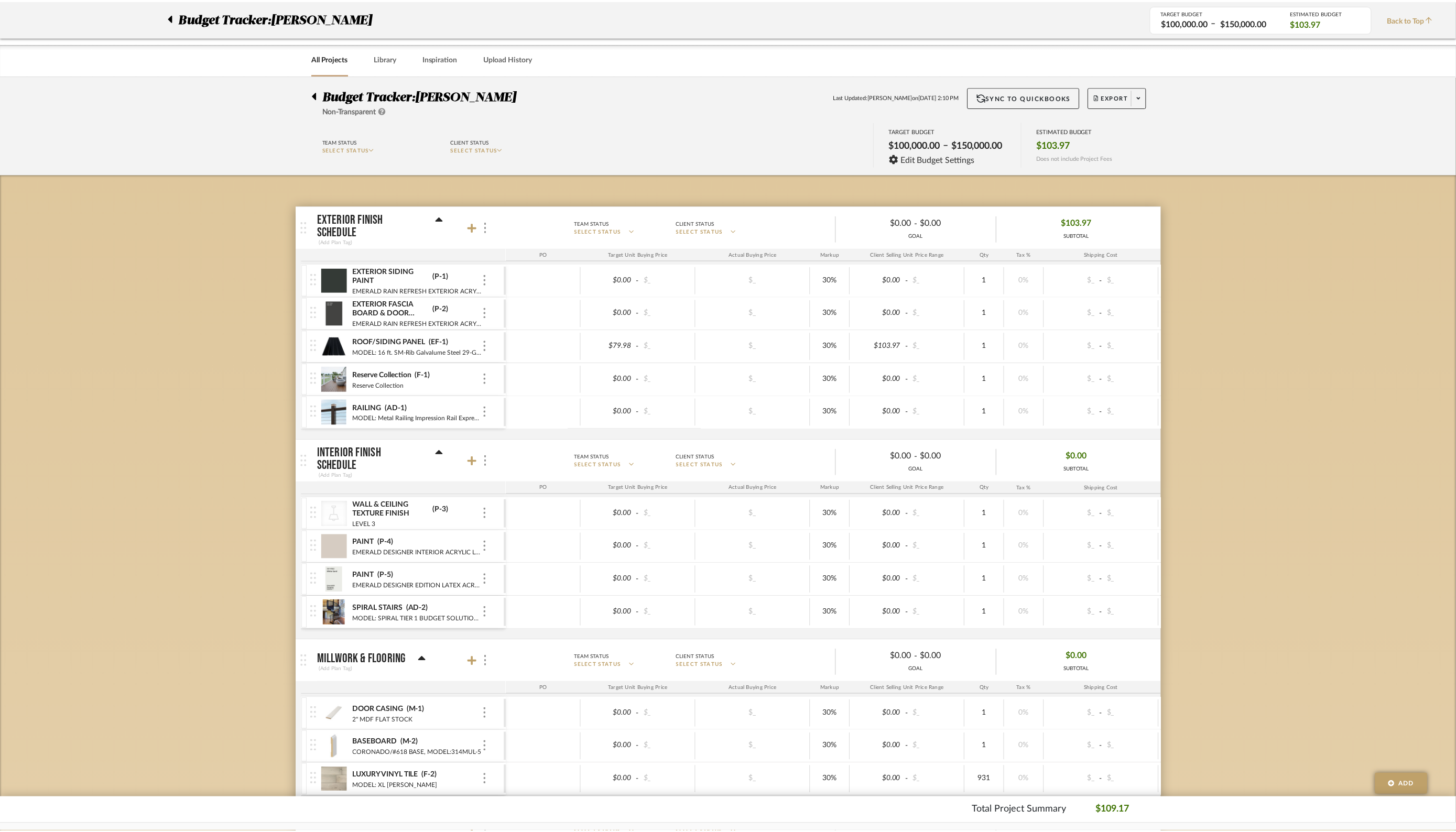
scroll to position [486, 0]
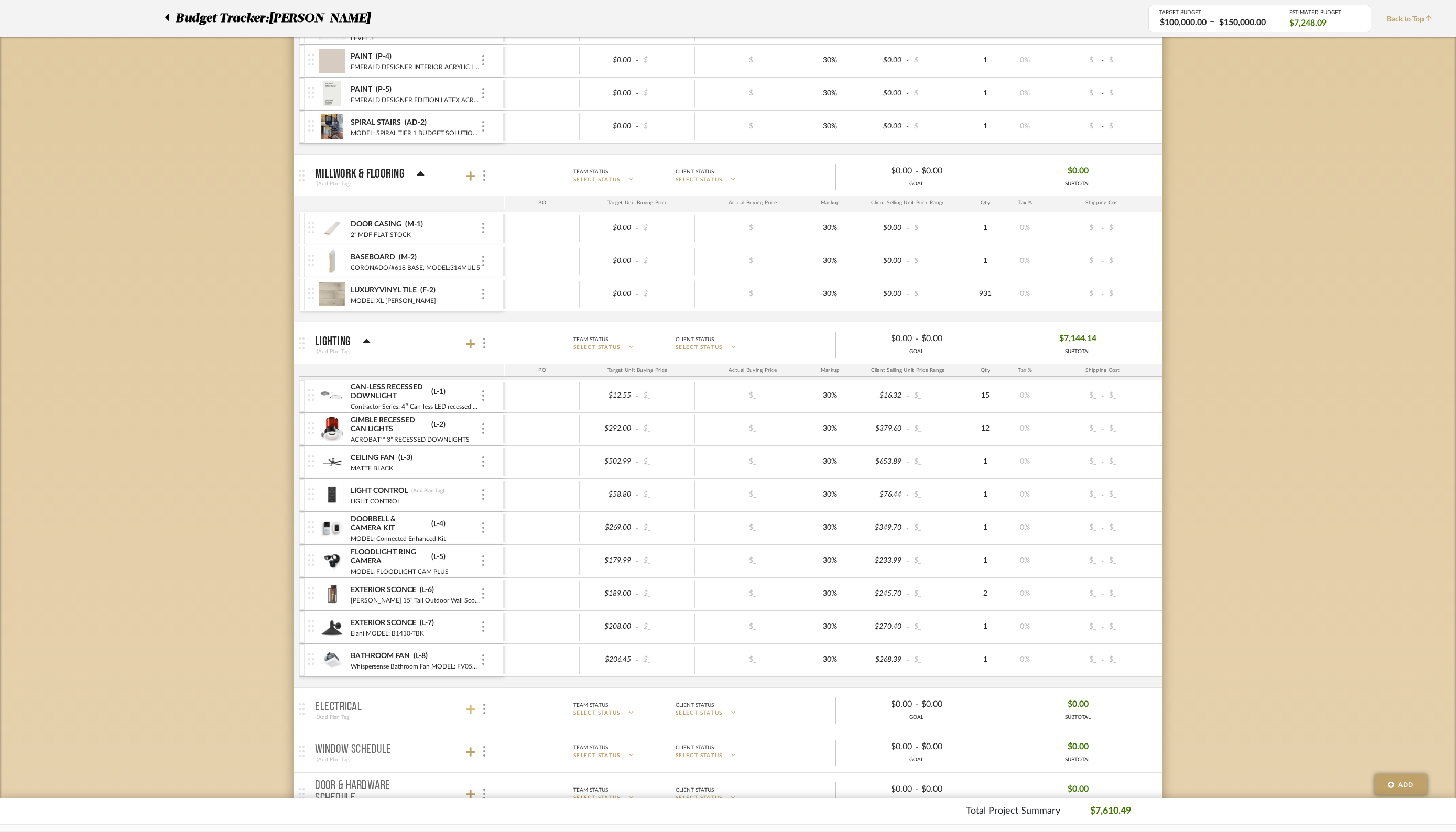
click at [474, 709] on icon at bounding box center [471, 709] width 10 height 10
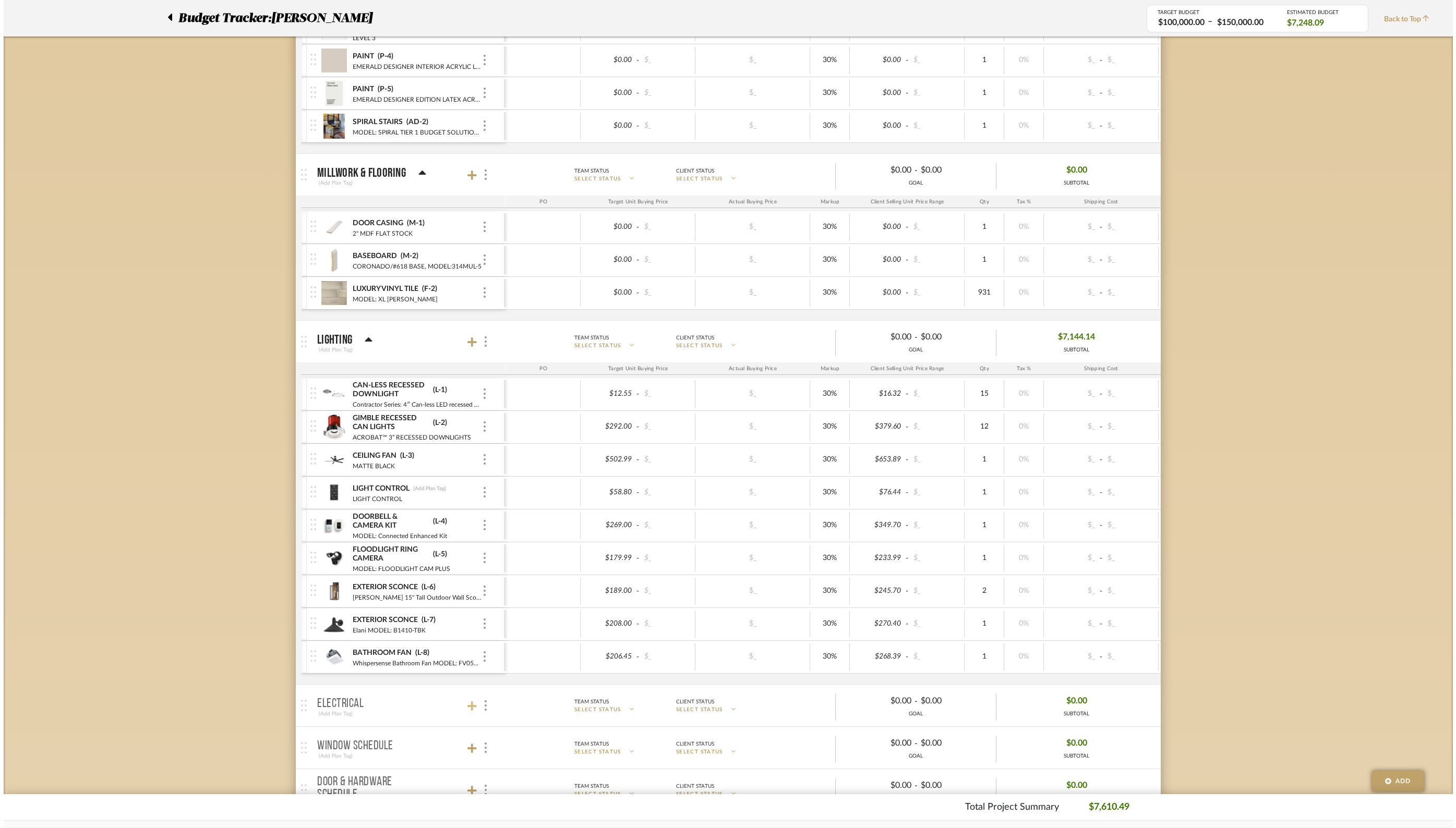
scroll to position [0, 0]
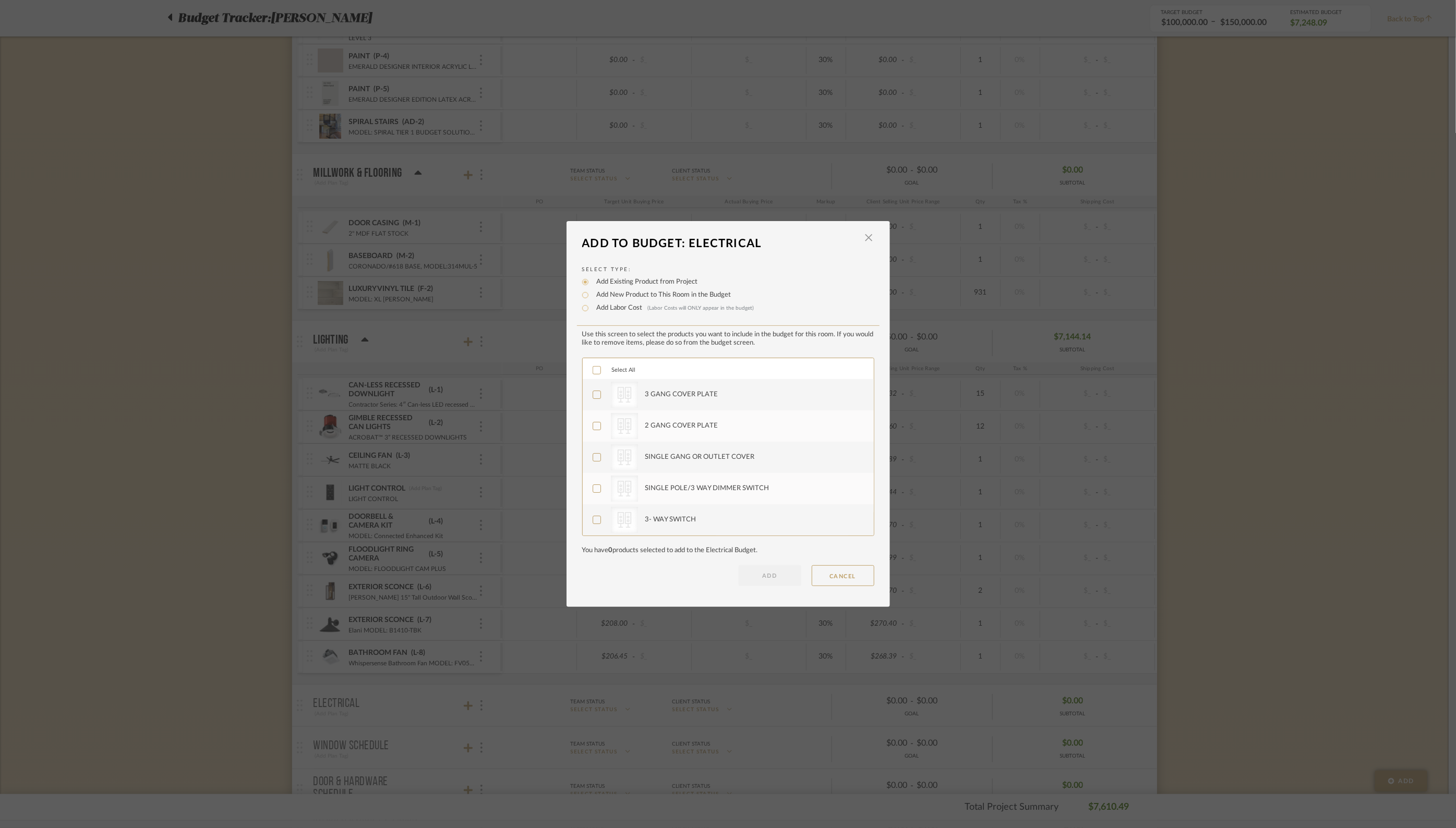
click at [593, 367] on icon at bounding box center [597, 370] width 7 height 7
click at [752, 578] on button "ADD" at bounding box center [770, 576] width 63 height 21
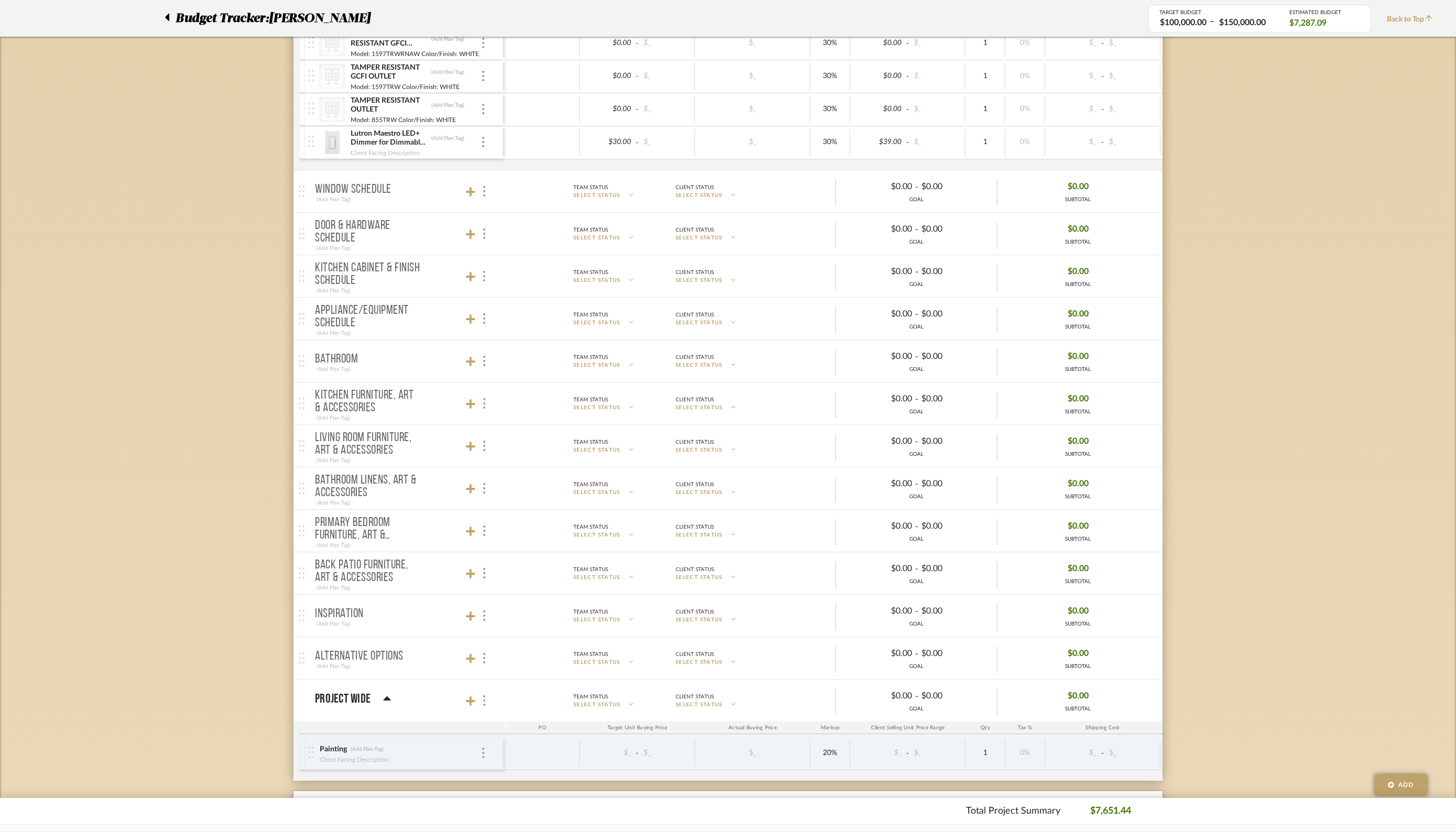
scroll to position [1438, 0]
click at [470, 184] on icon at bounding box center [471, 189] width 10 height 10
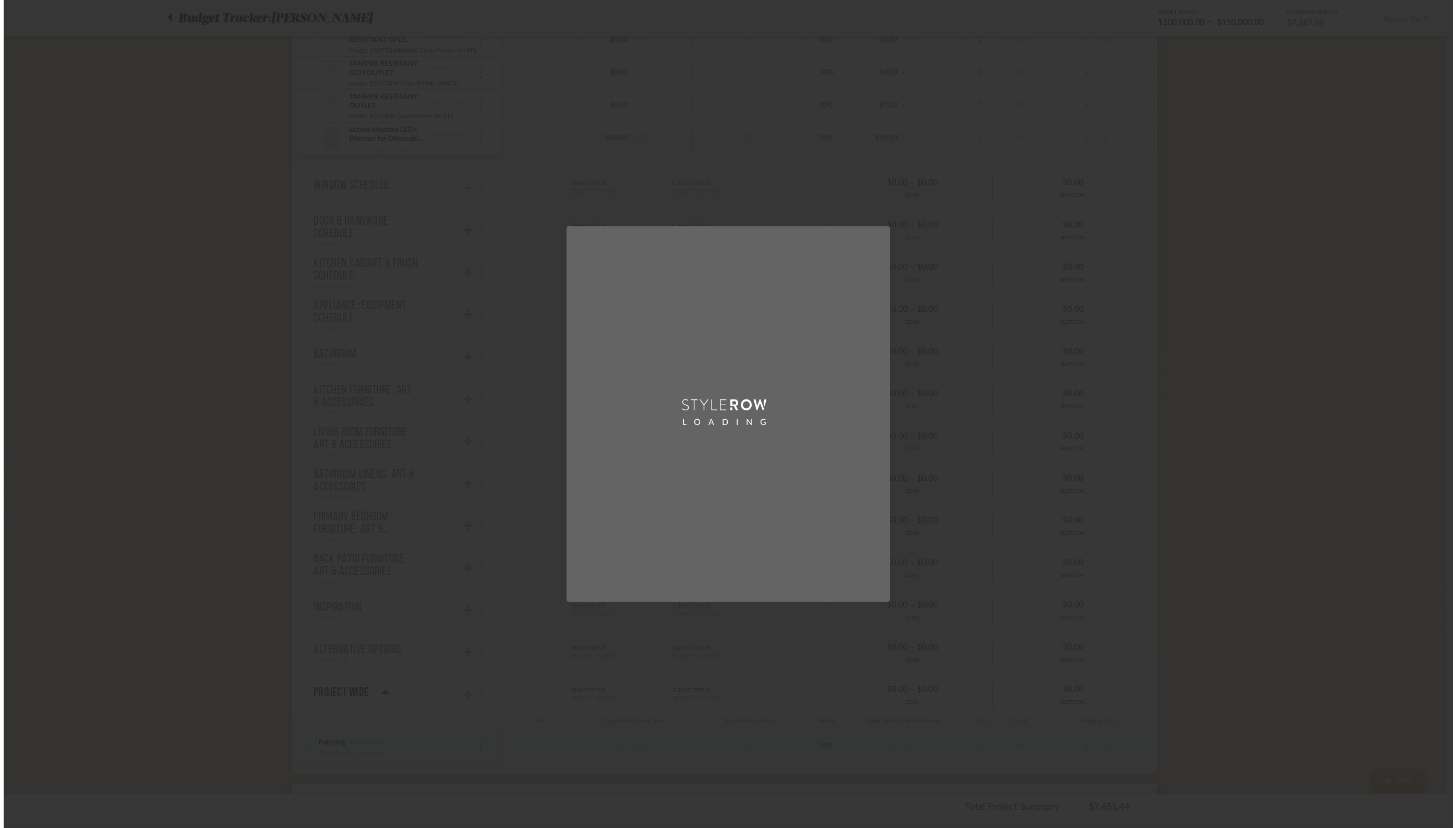
scroll to position [0, 0]
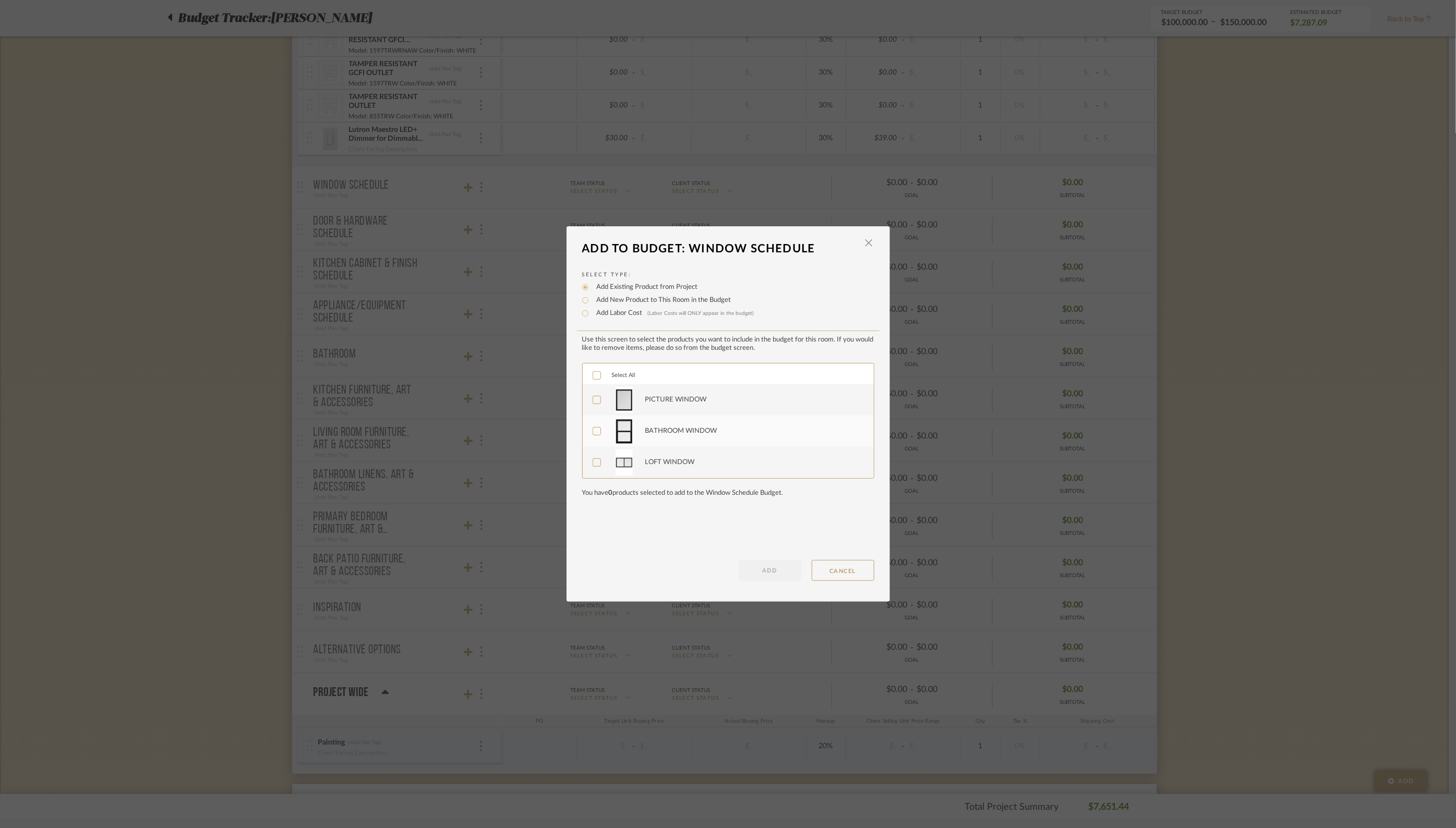
click at [593, 374] on icon at bounding box center [597, 376] width 7 height 7
click at [767, 574] on button "ADD" at bounding box center [770, 570] width 63 height 21
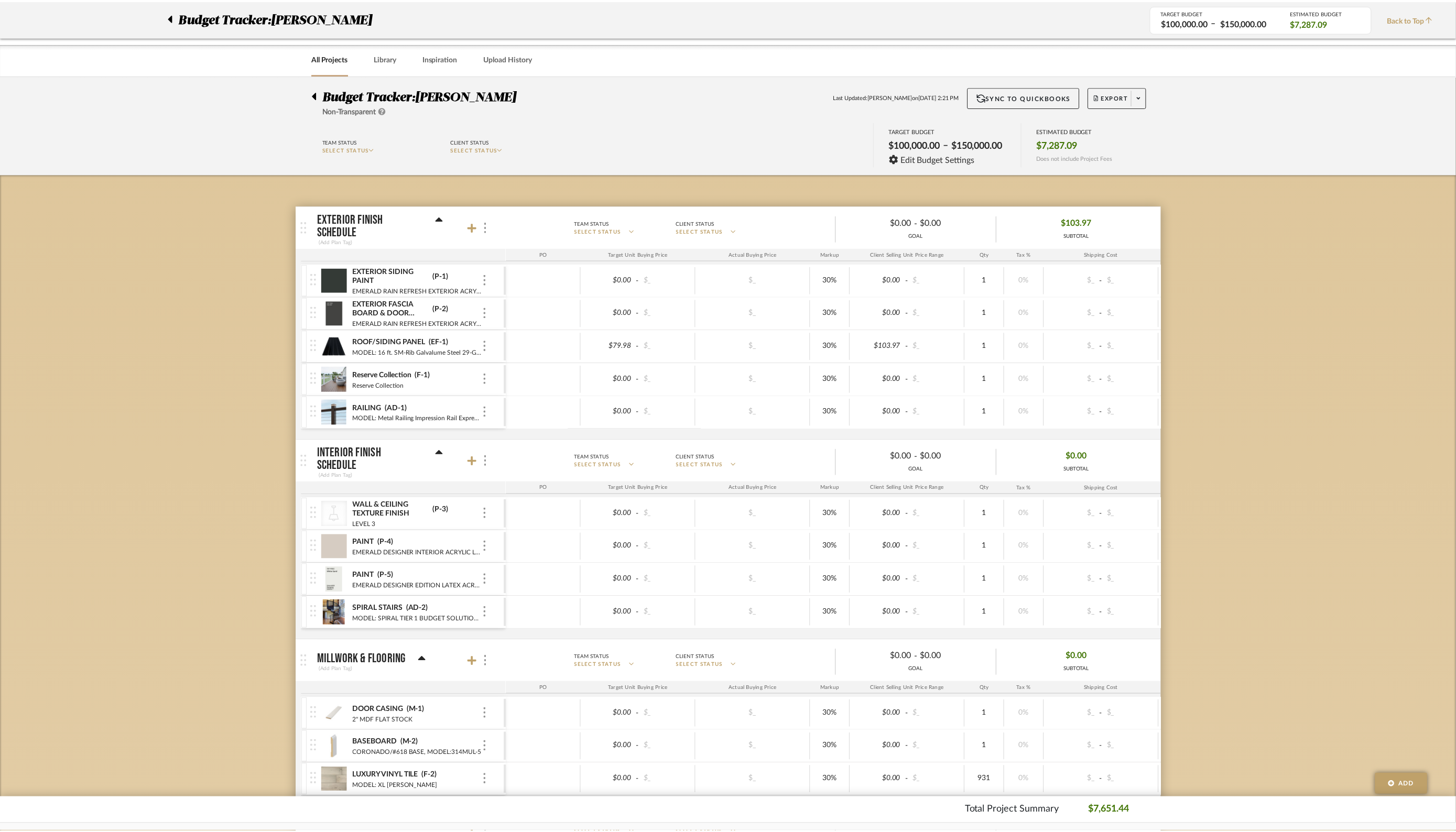
scroll to position [1438, 0]
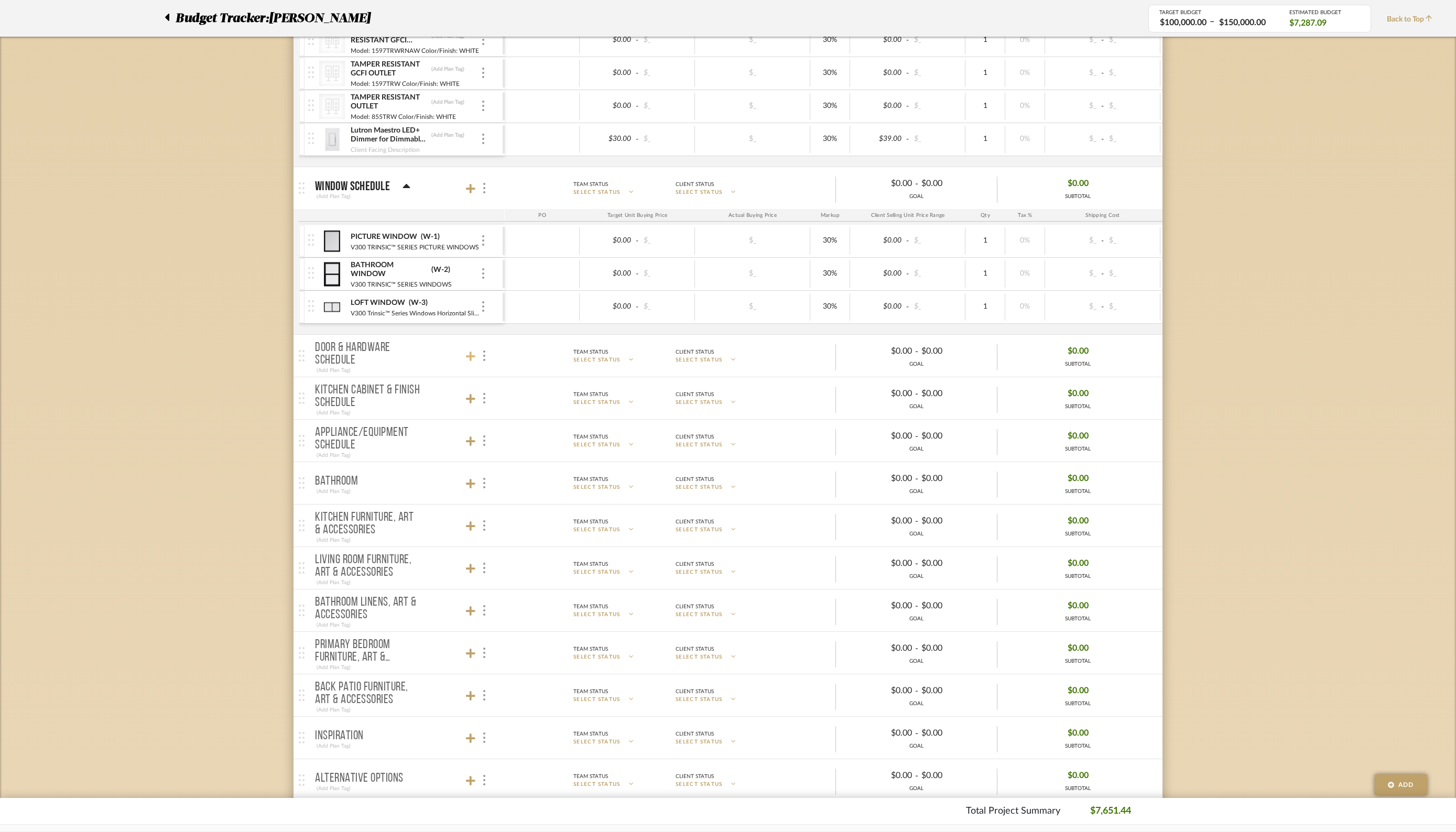
click at [470, 351] on icon at bounding box center [471, 356] width 10 height 10
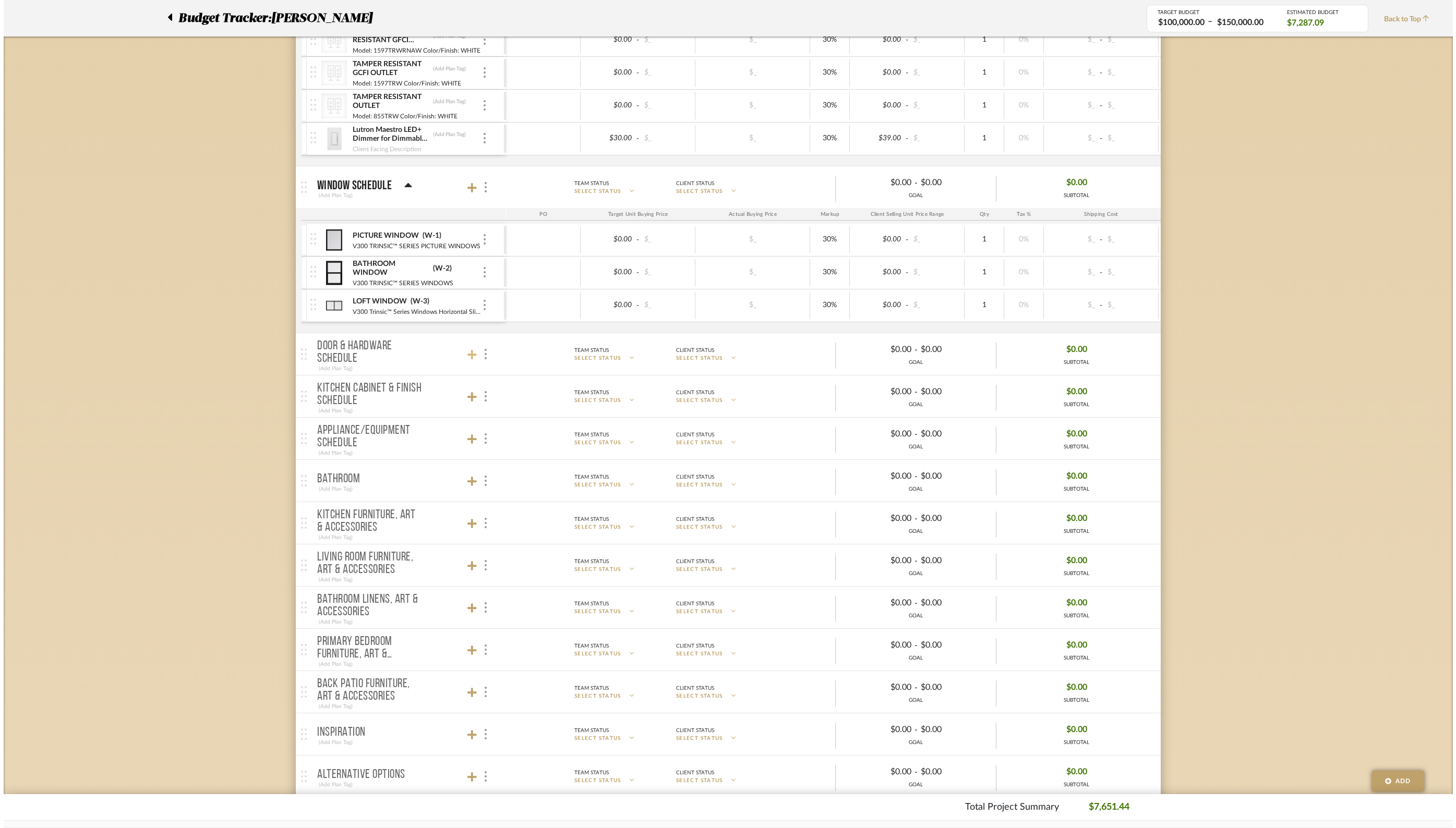
scroll to position [0, 0]
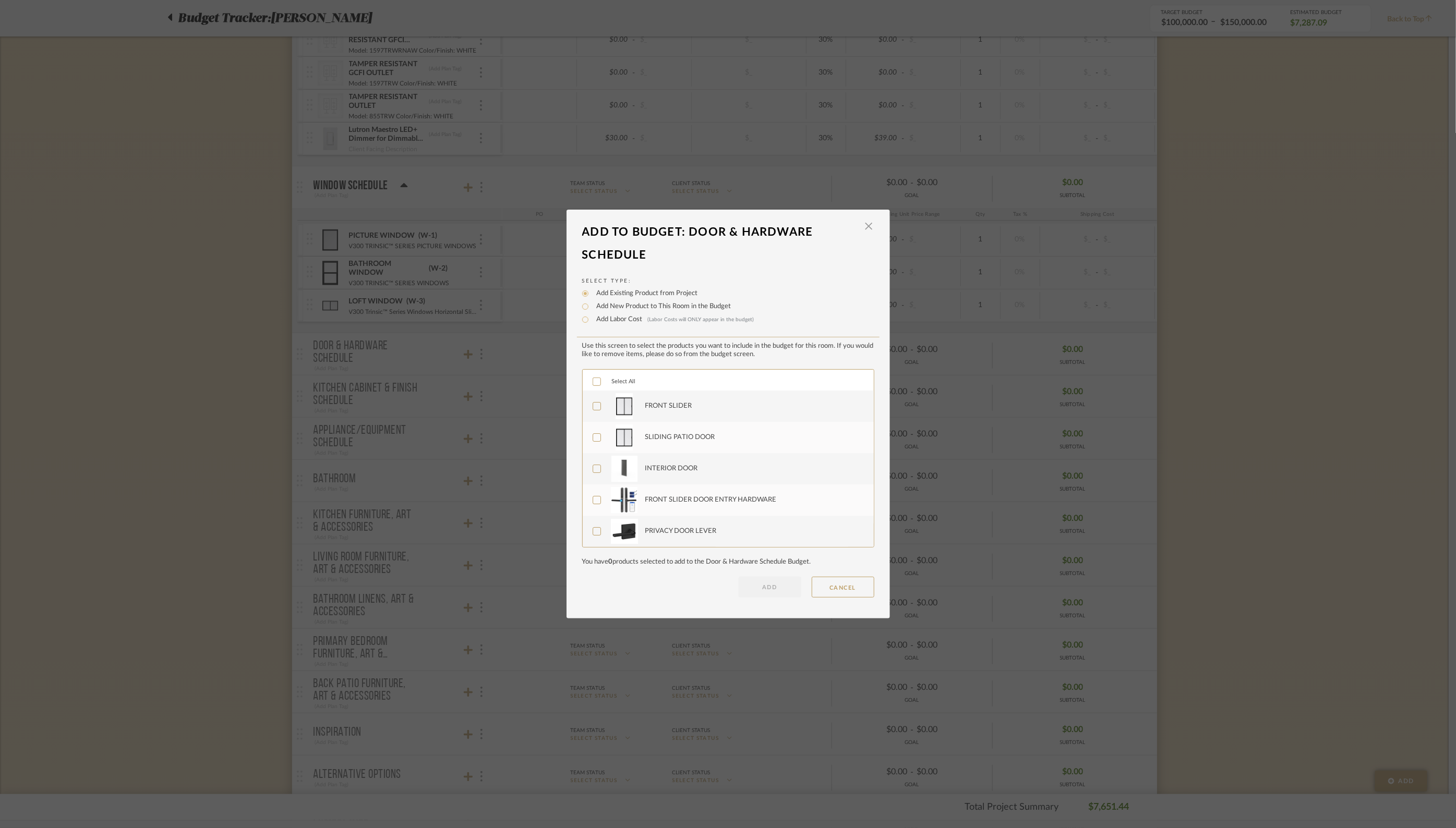
click at [595, 380] on icon at bounding box center [597, 382] width 7 height 5
click at [768, 584] on button "ADD" at bounding box center [770, 587] width 63 height 21
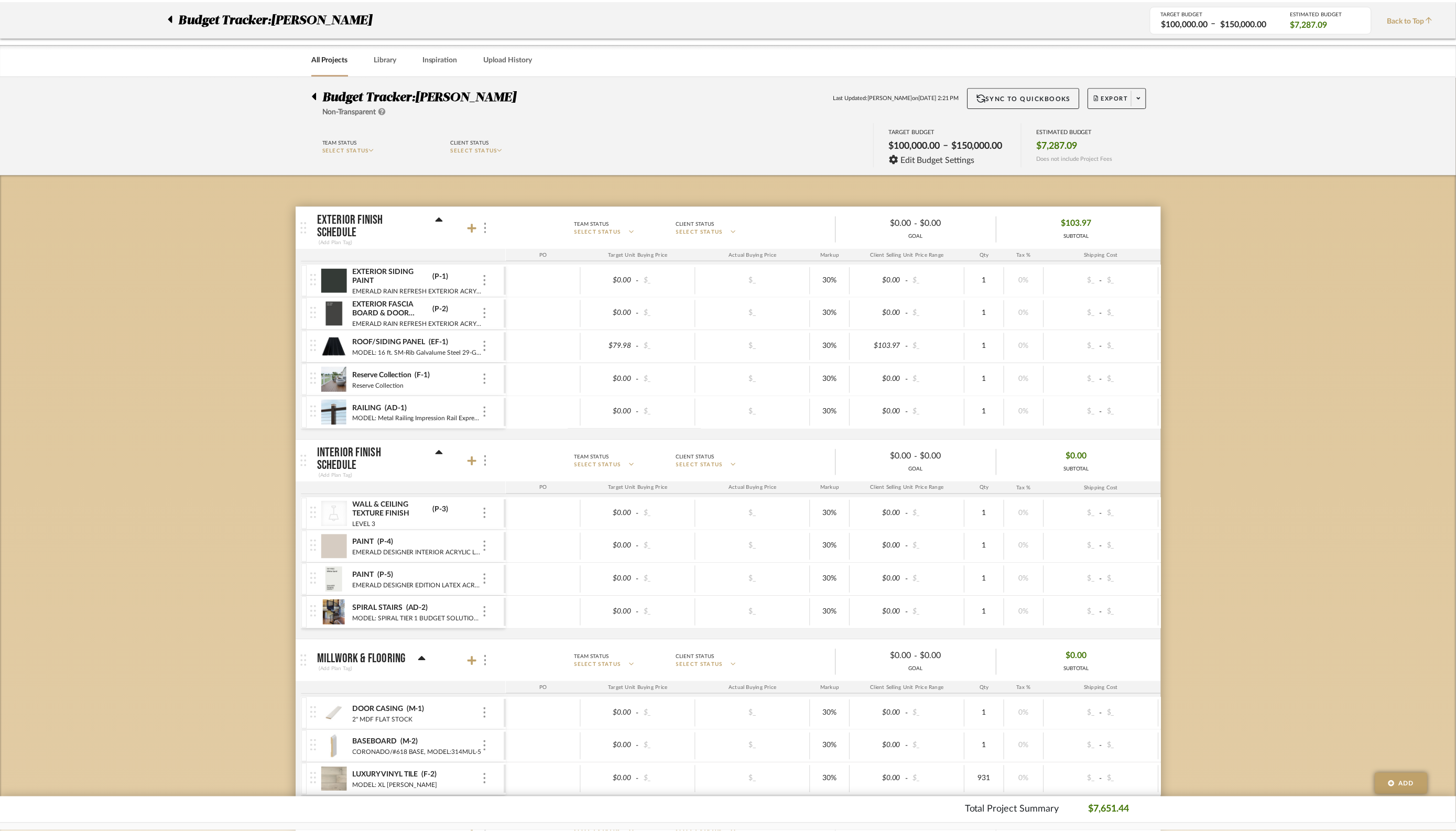
scroll to position [1438, 0]
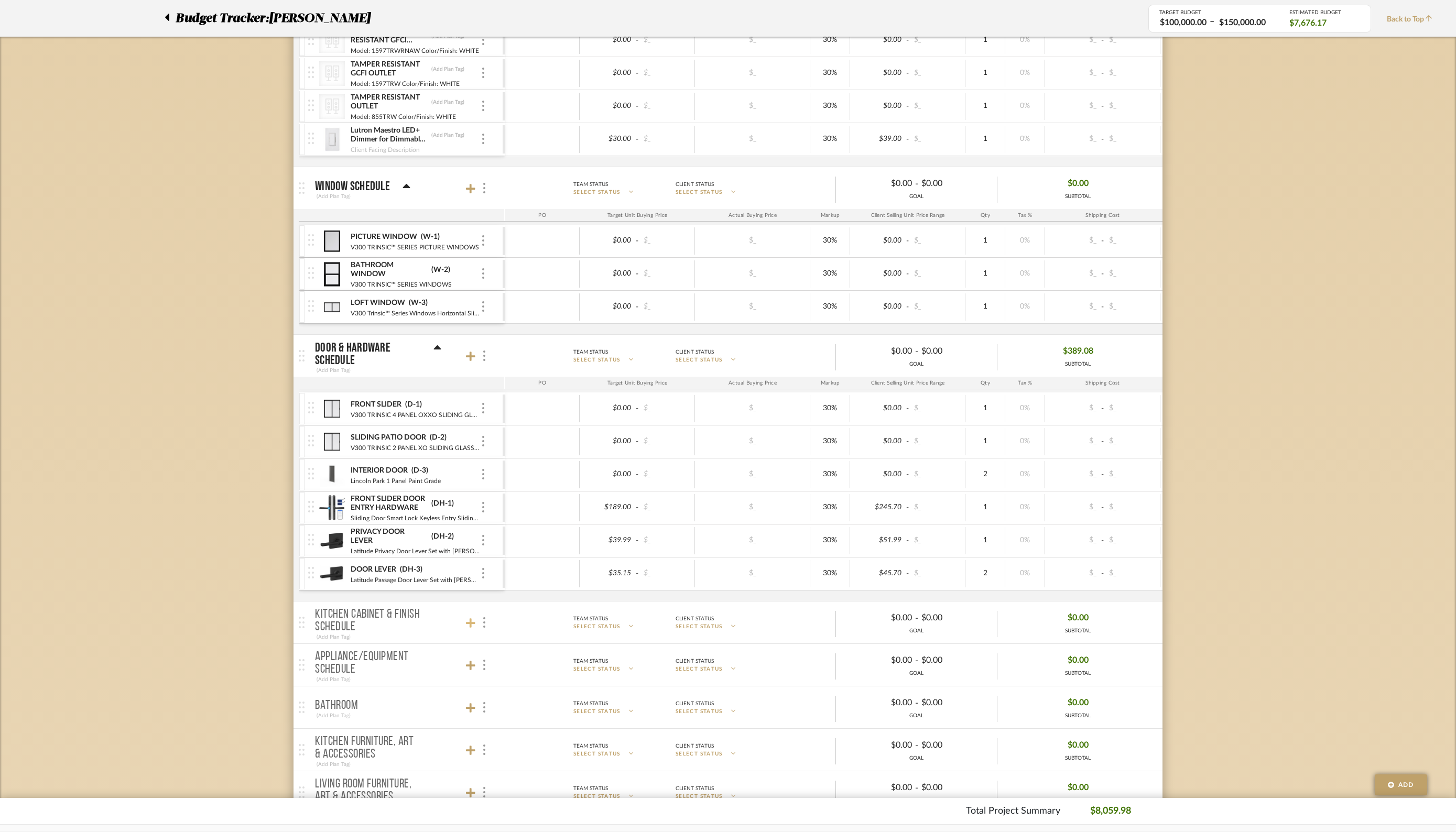
click at [468, 619] on icon at bounding box center [471, 623] width 10 height 10
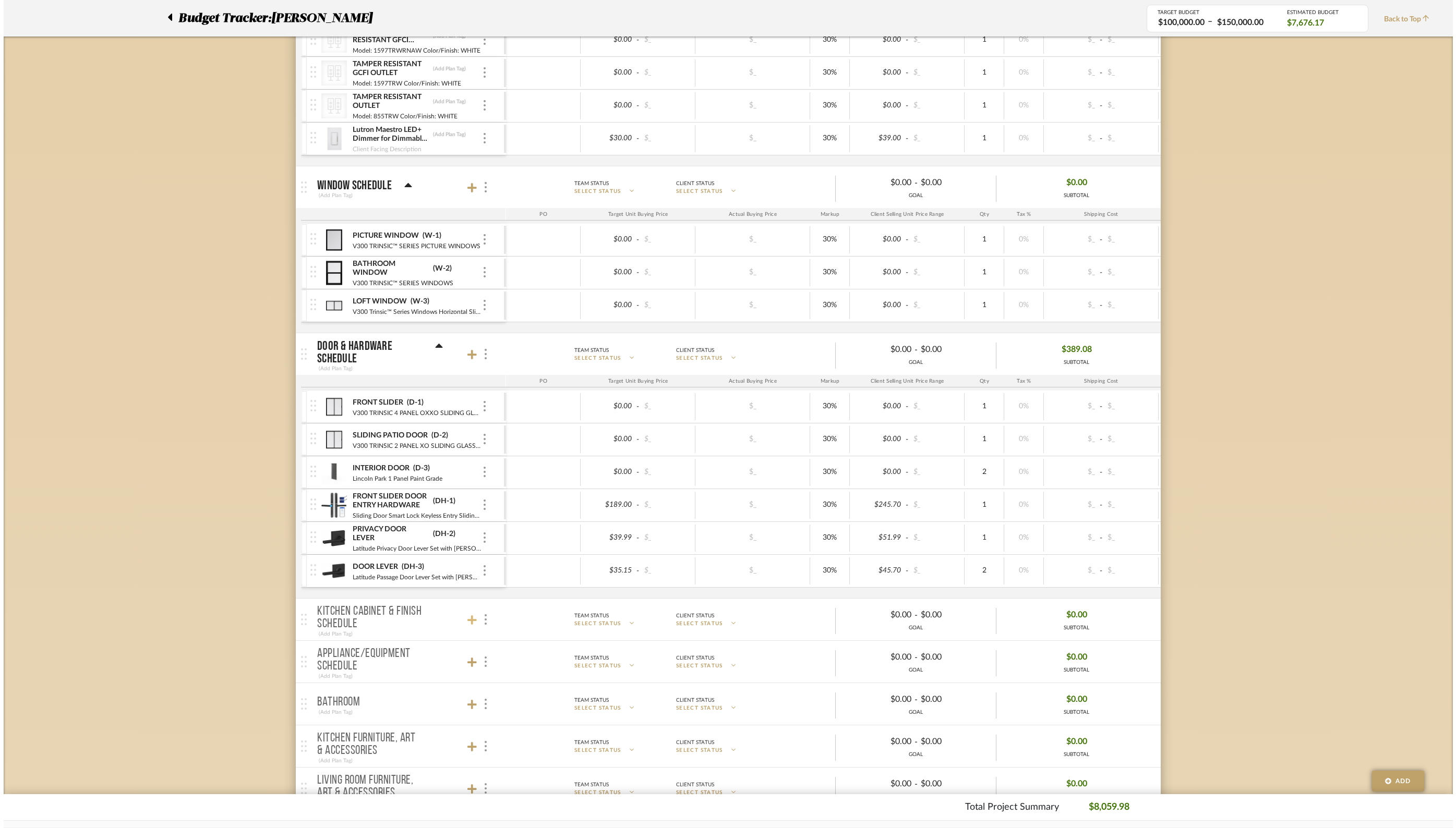
scroll to position [0, 0]
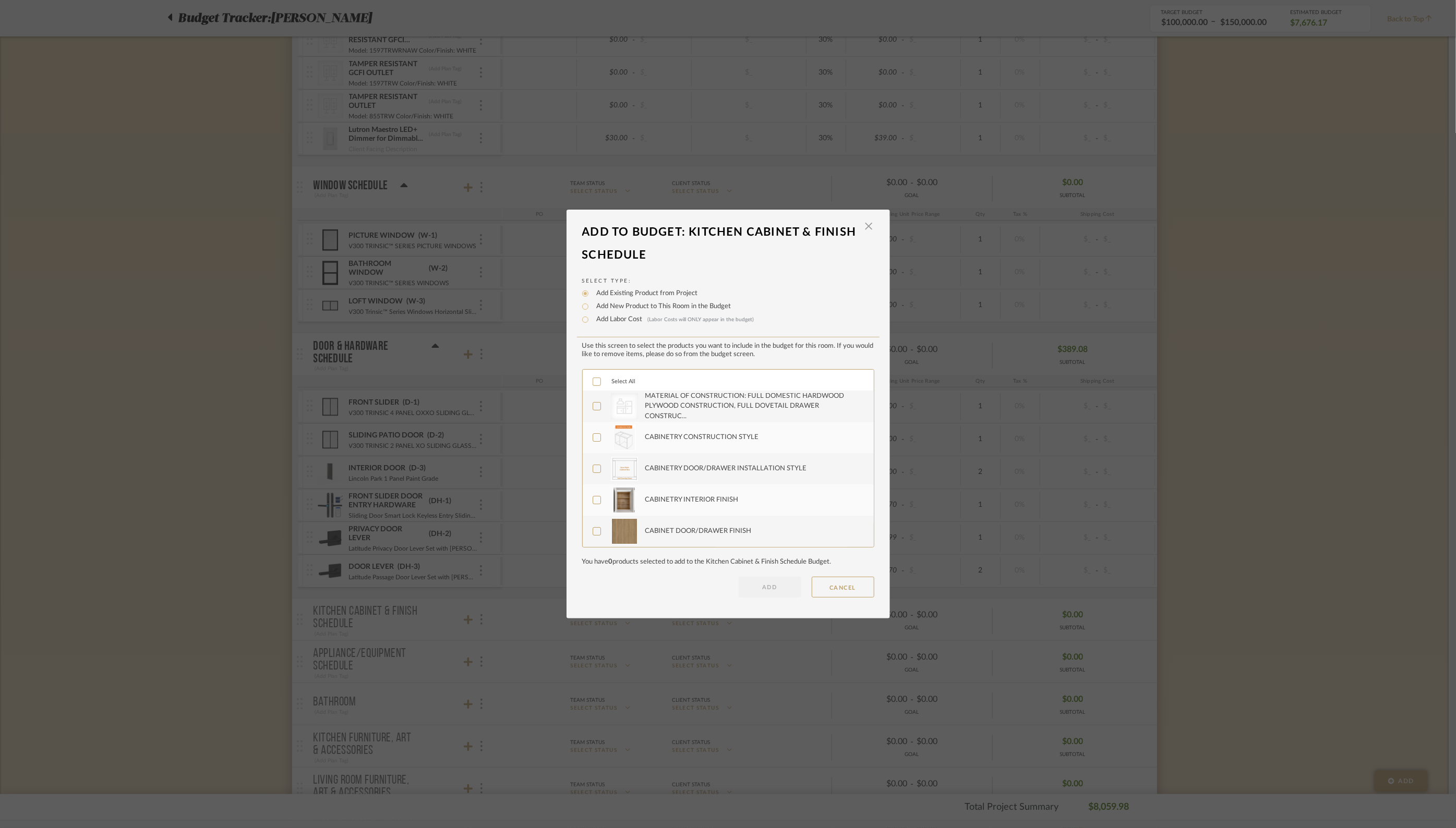
click at [593, 379] on icon at bounding box center [597, 382] width 7 height 7
click at [759, 578] on button "ADD" at bounding box center [770, 587] width 63 height 21
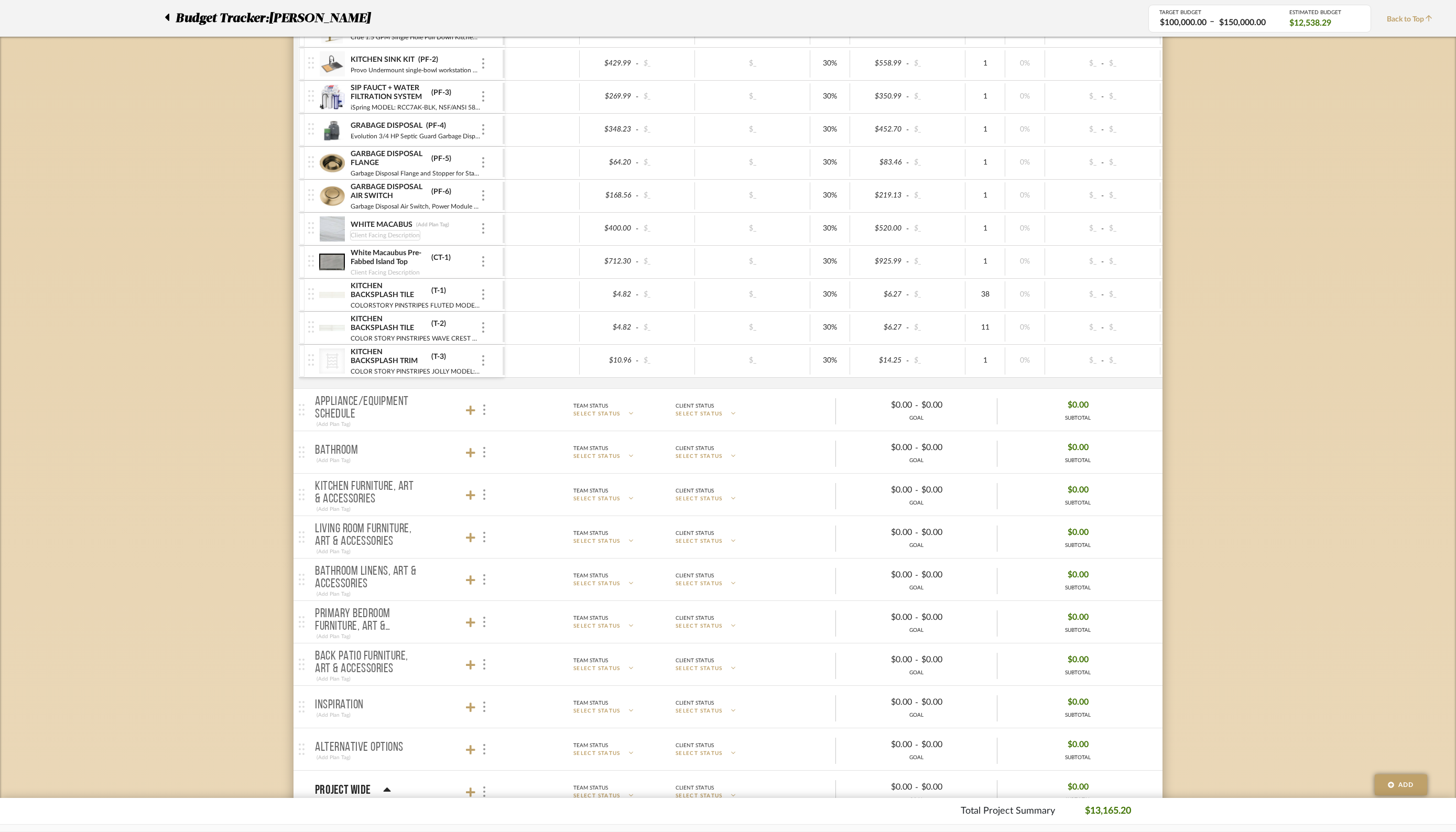
scroll to position [2354, 0]
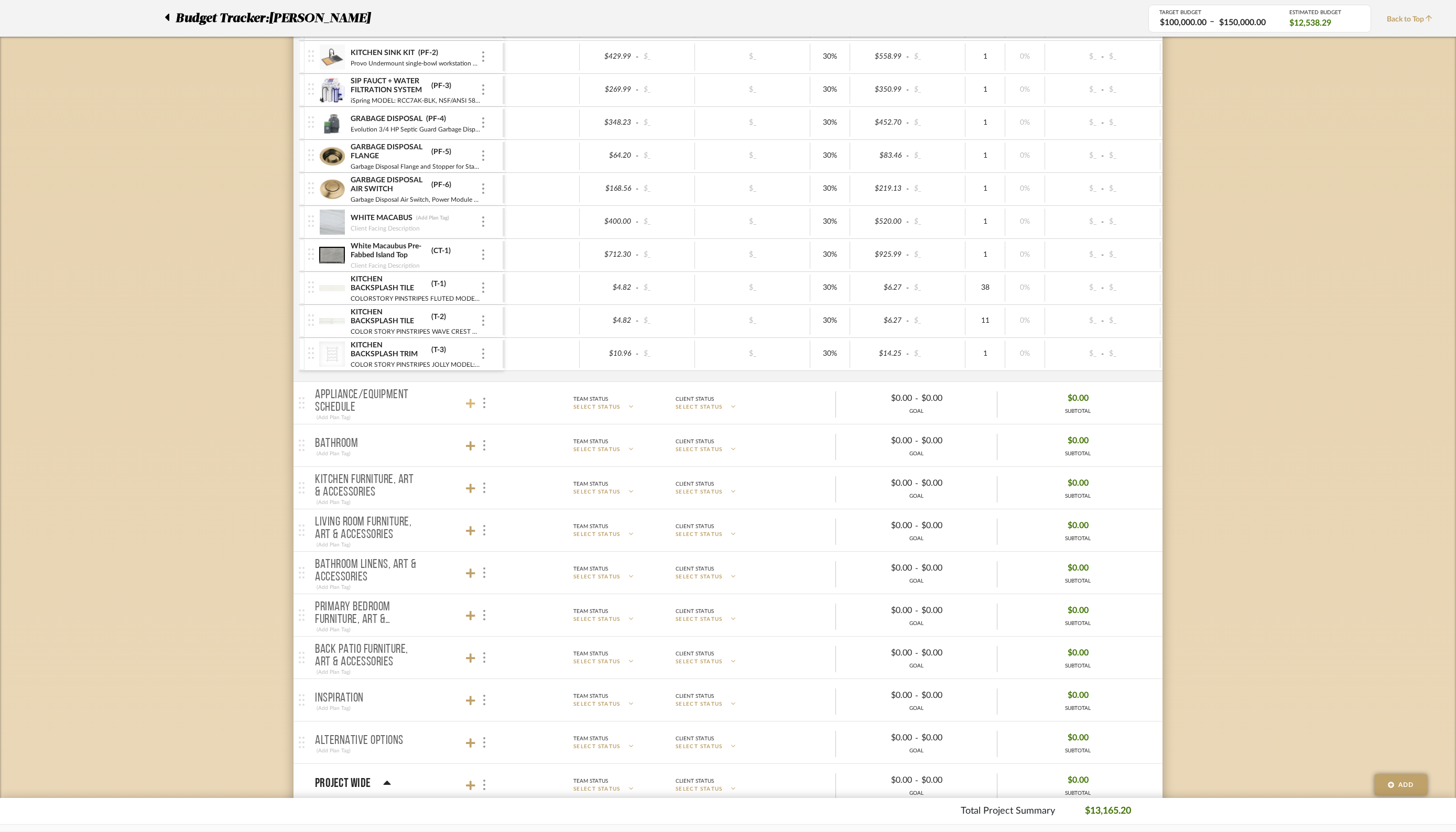
click at [472, 399] on icon at bounding box center [471, 403] width 10 height 10
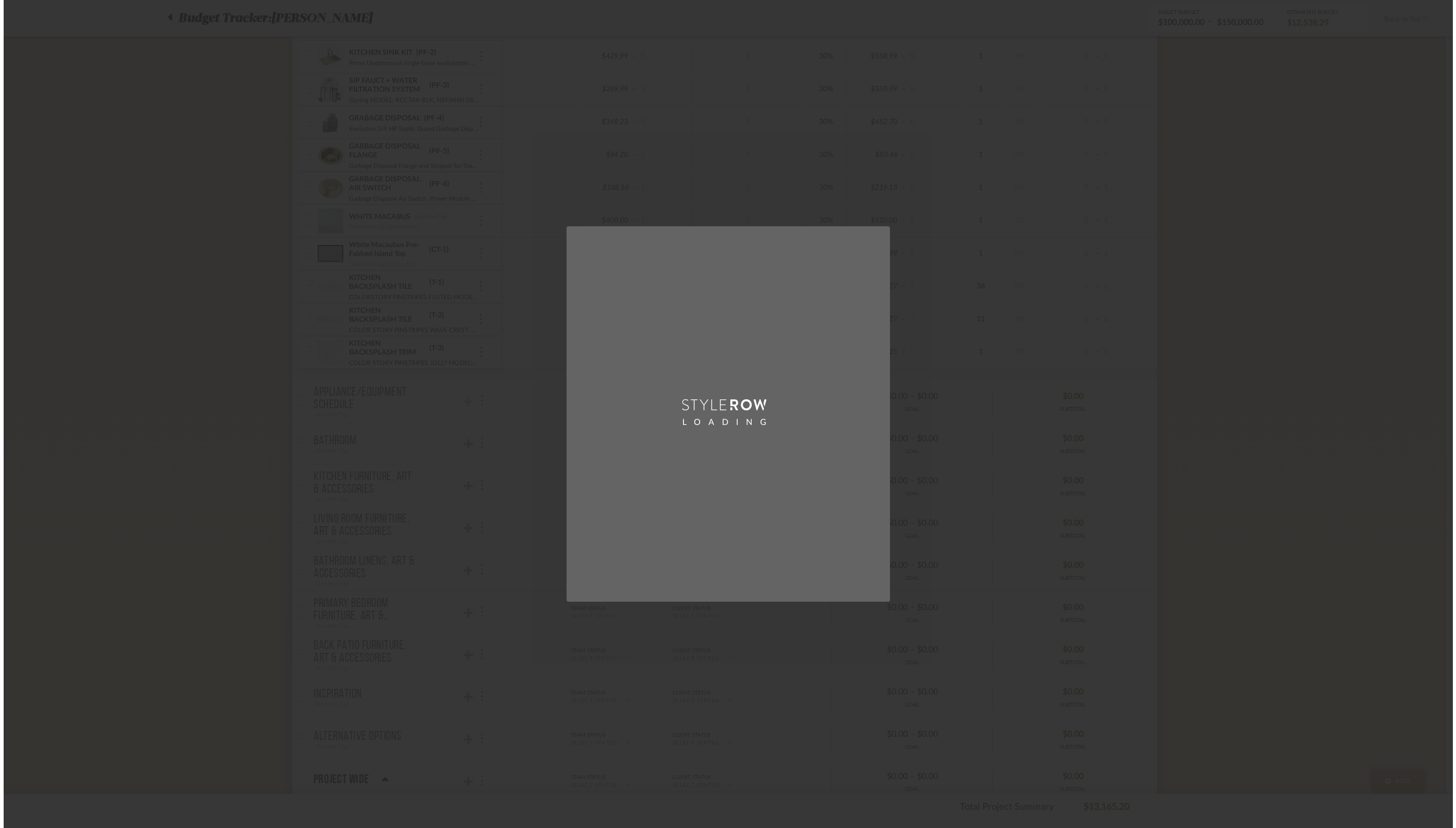
scroll to position [0, 0]
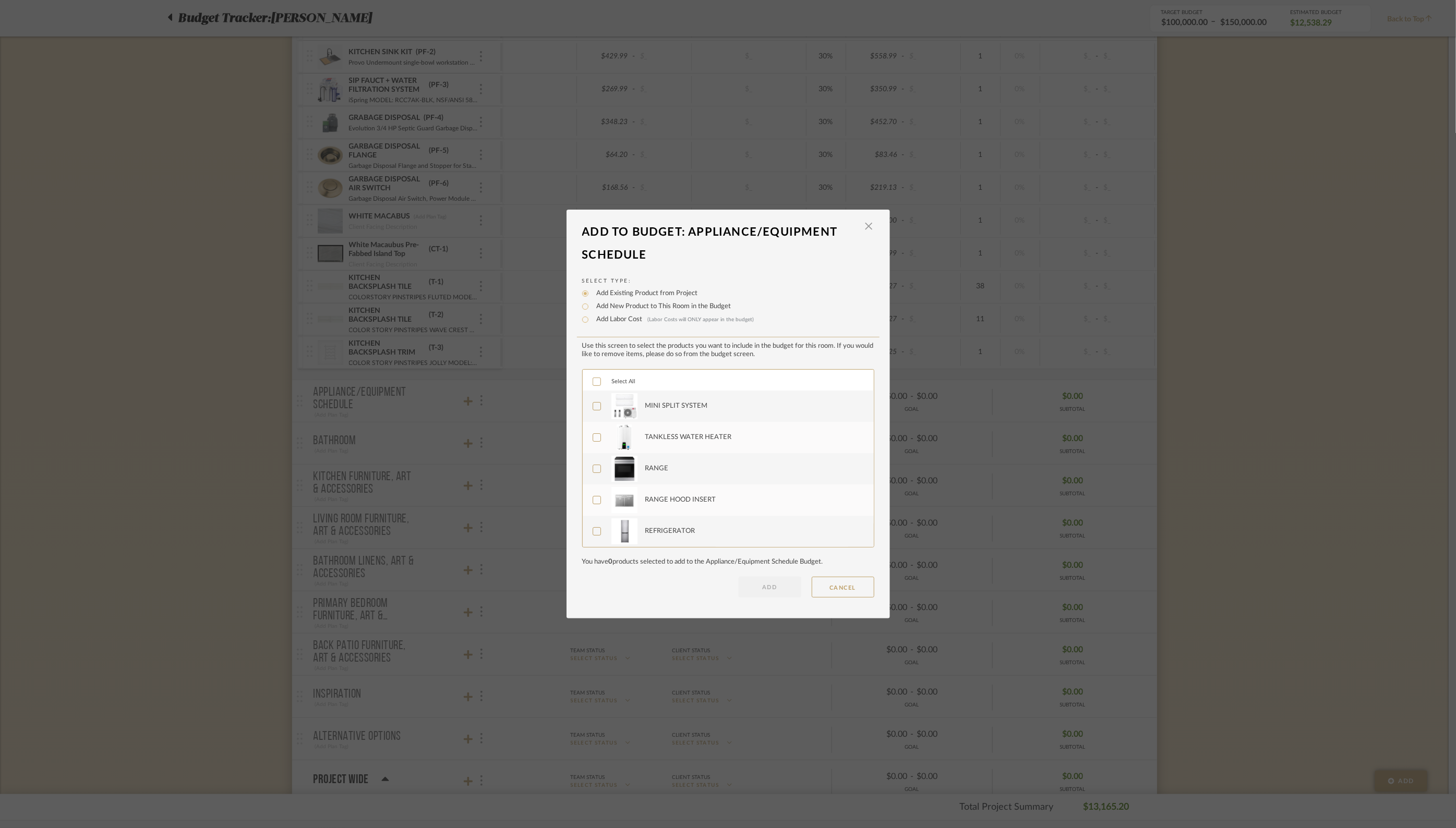
click at [593, 380] on icon at bounding box center [597, 382] width 7 height 7
click at [776, 593] on button "ADD" at bounding box center [770, 587] width 63 height 21
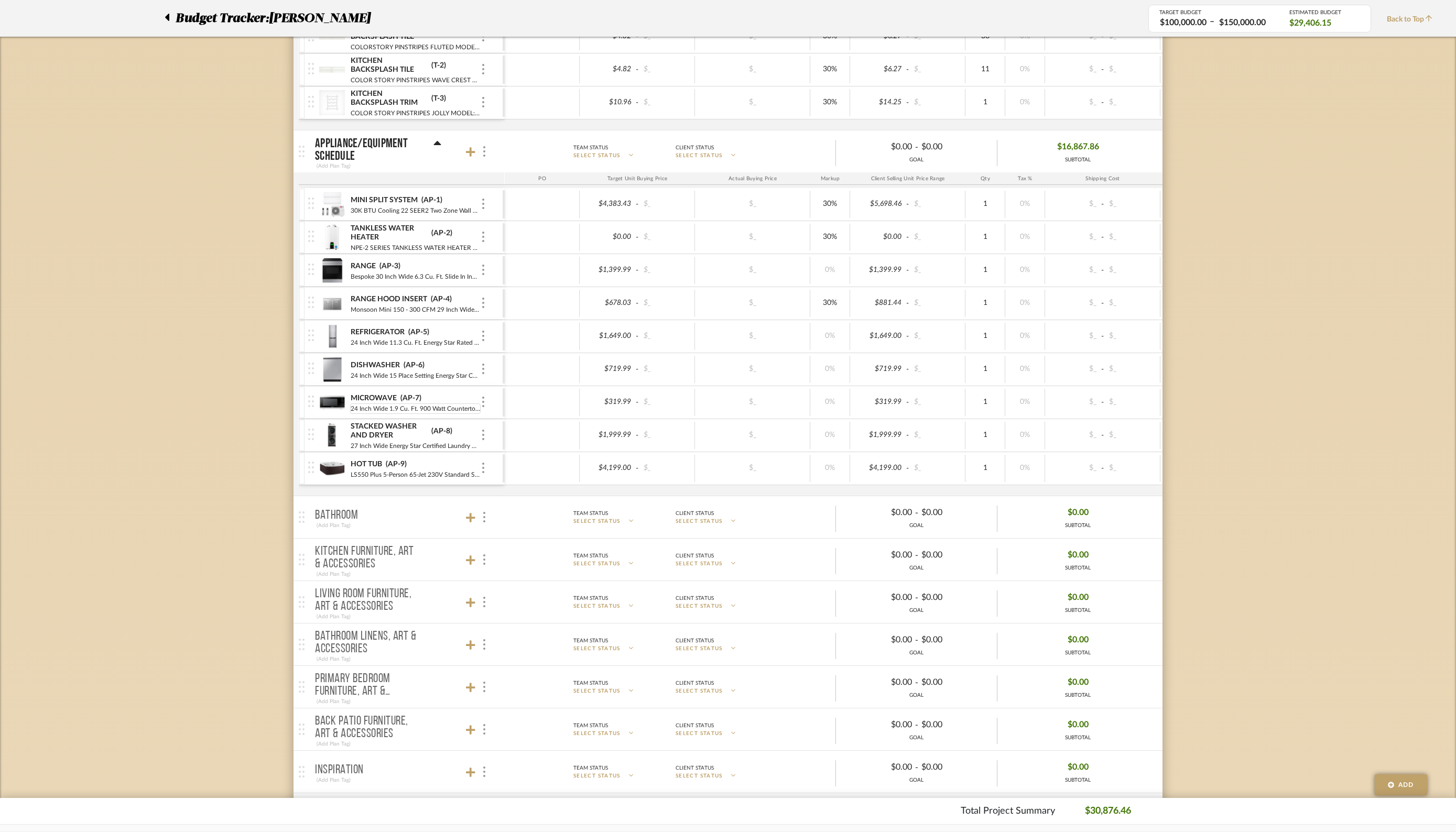
scroll to position [2607, 0]
click at [468, 511] on icon at bounding box center [471, 516] width 10 height 10
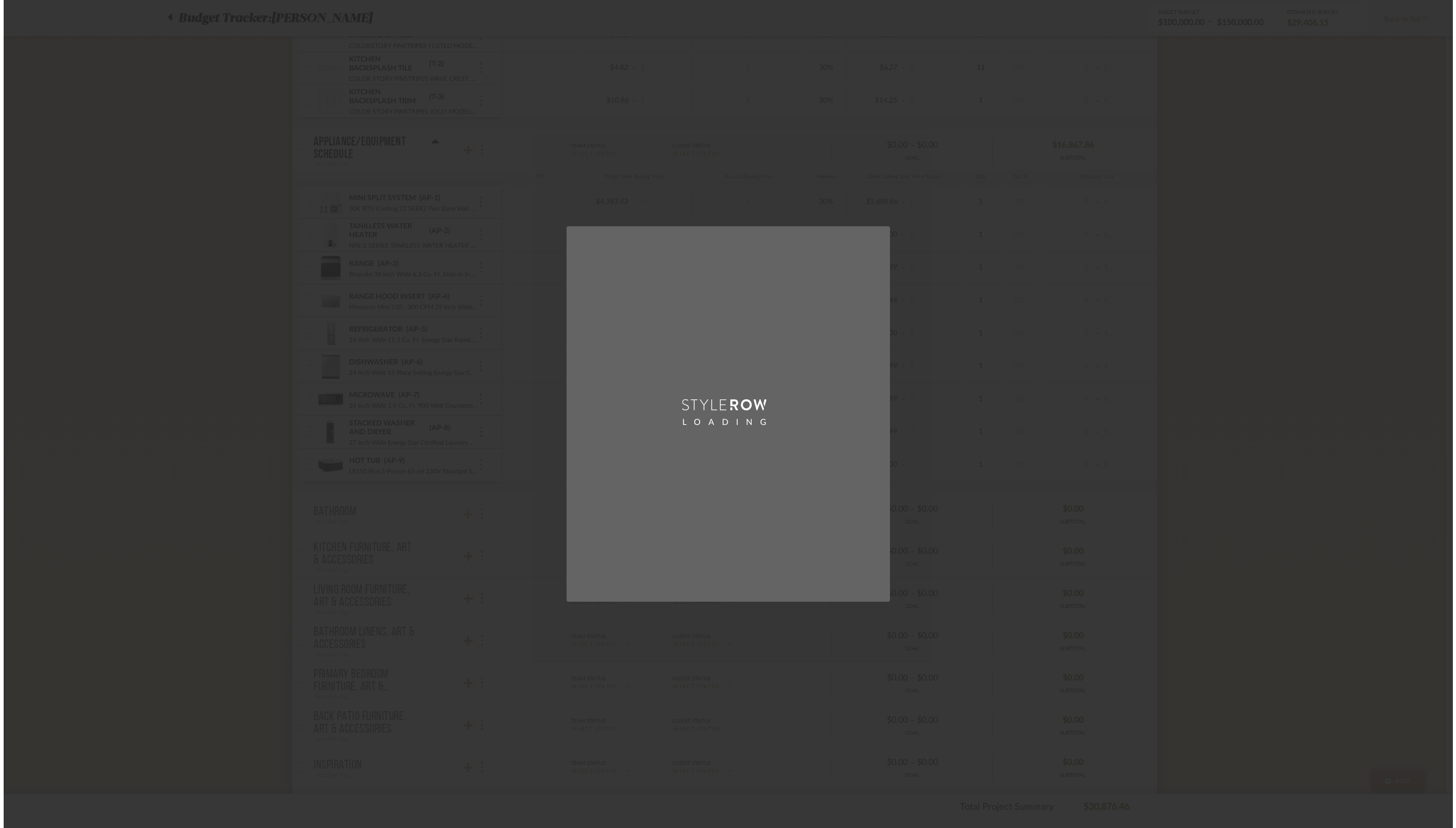
scroll to position [0, 0]
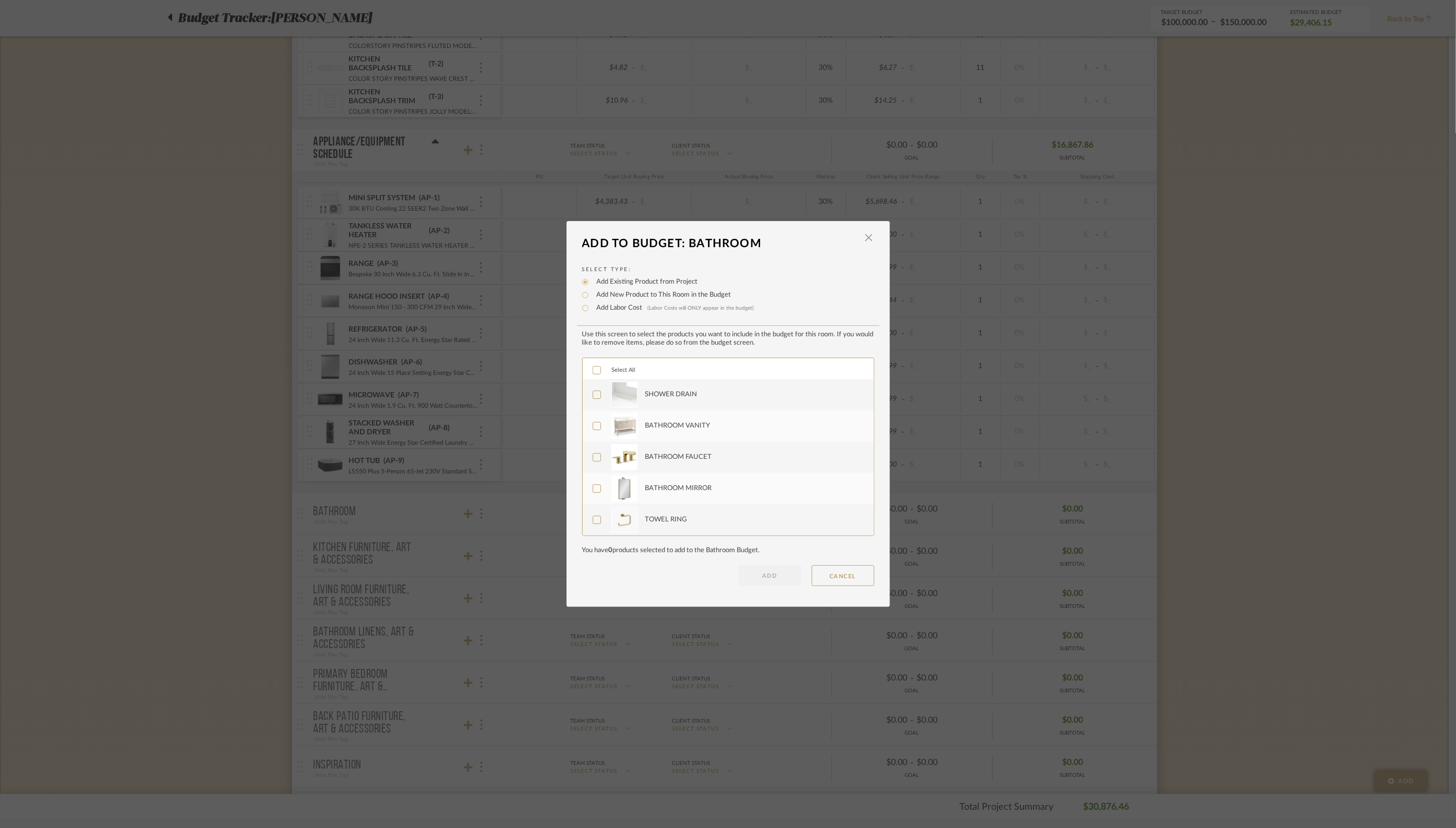
click at [593, 370] on icon at bounding box center [597, 370] width 7 height 7
click at [751, 570] on button "ADD" at bounding box center [770, 576] width 63 height 21
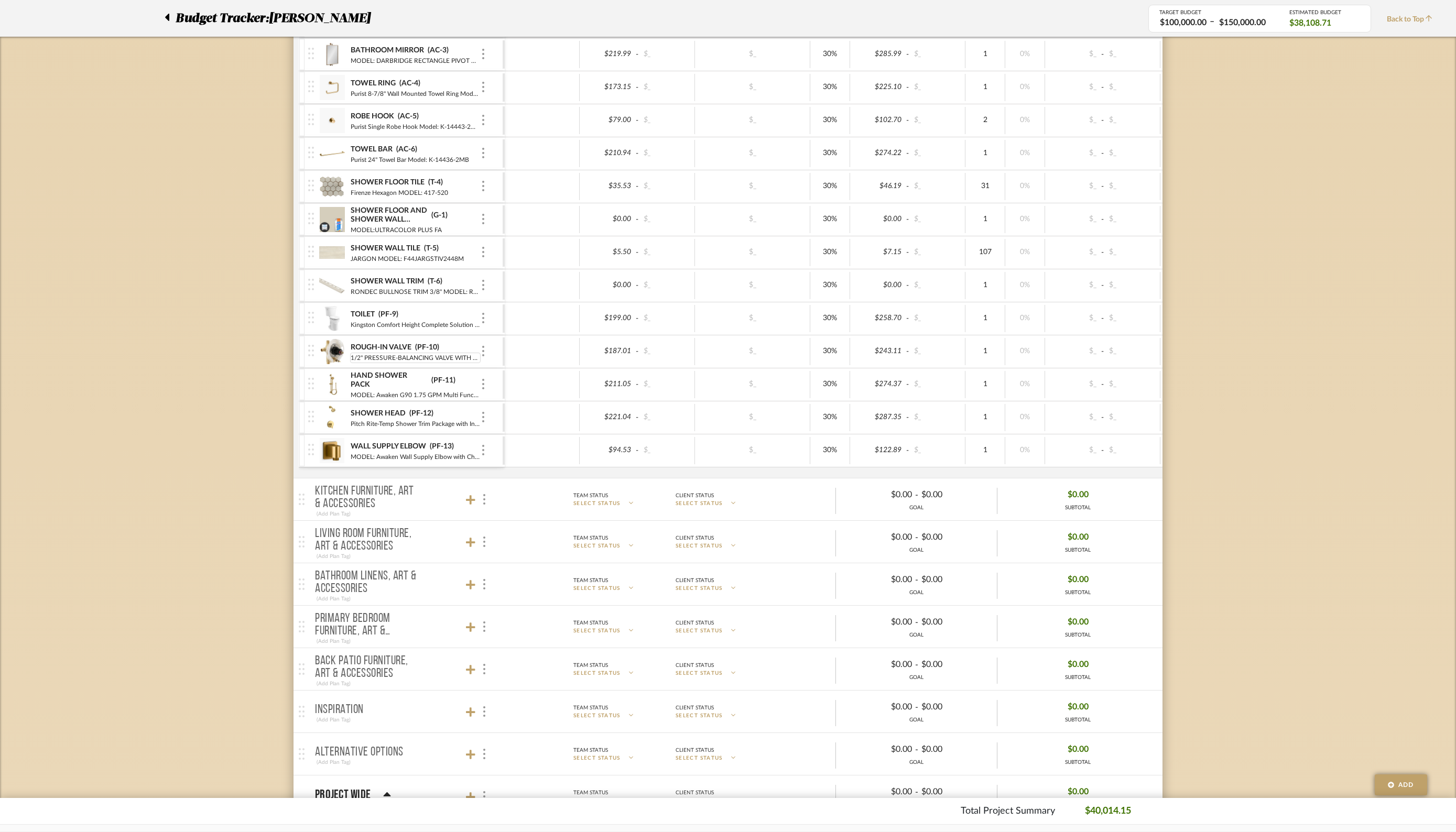
scroll to position [3234, 0]
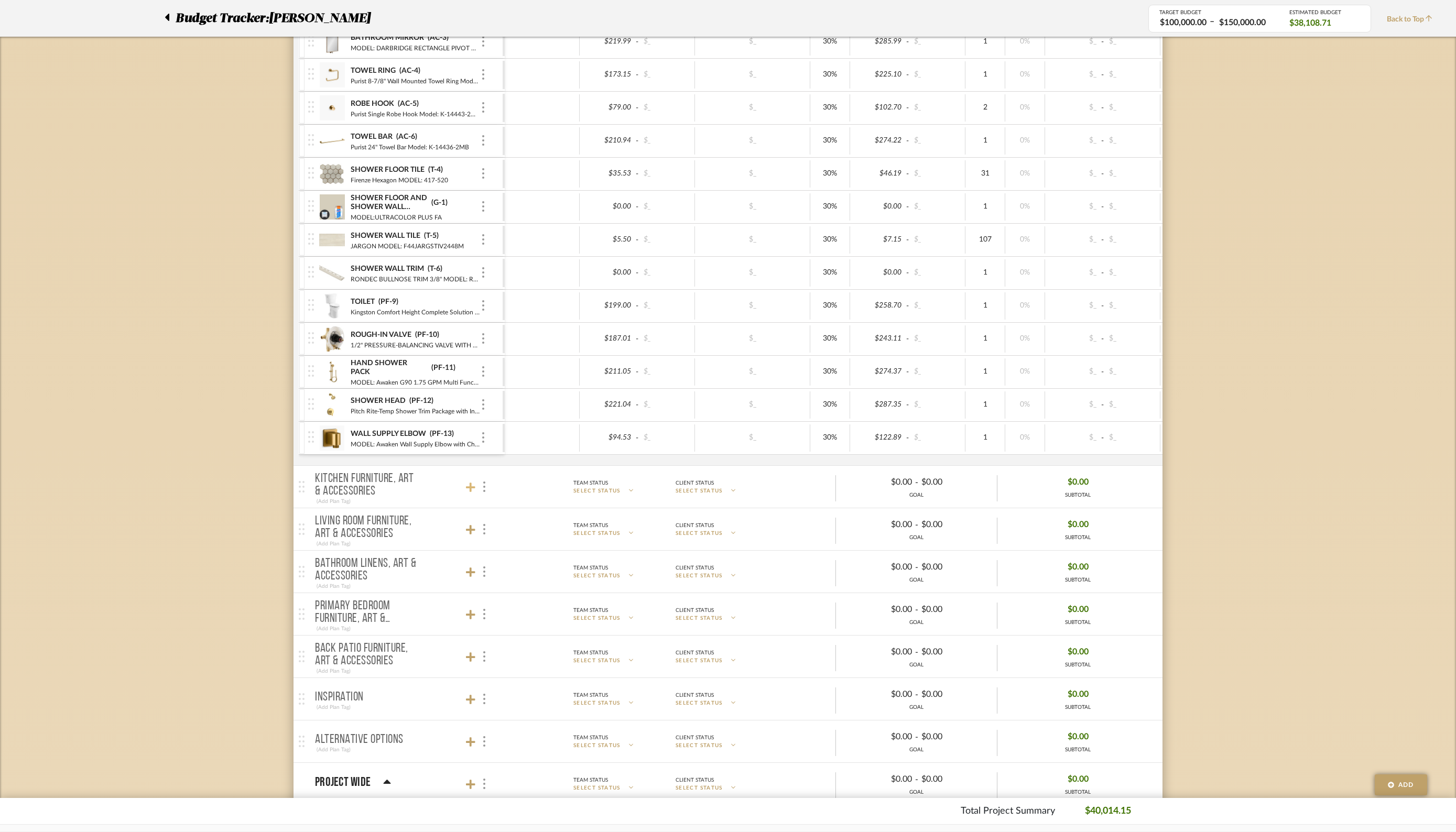
click at [468, 483] on icon at bounding box center [471, 487] width 10 height 10
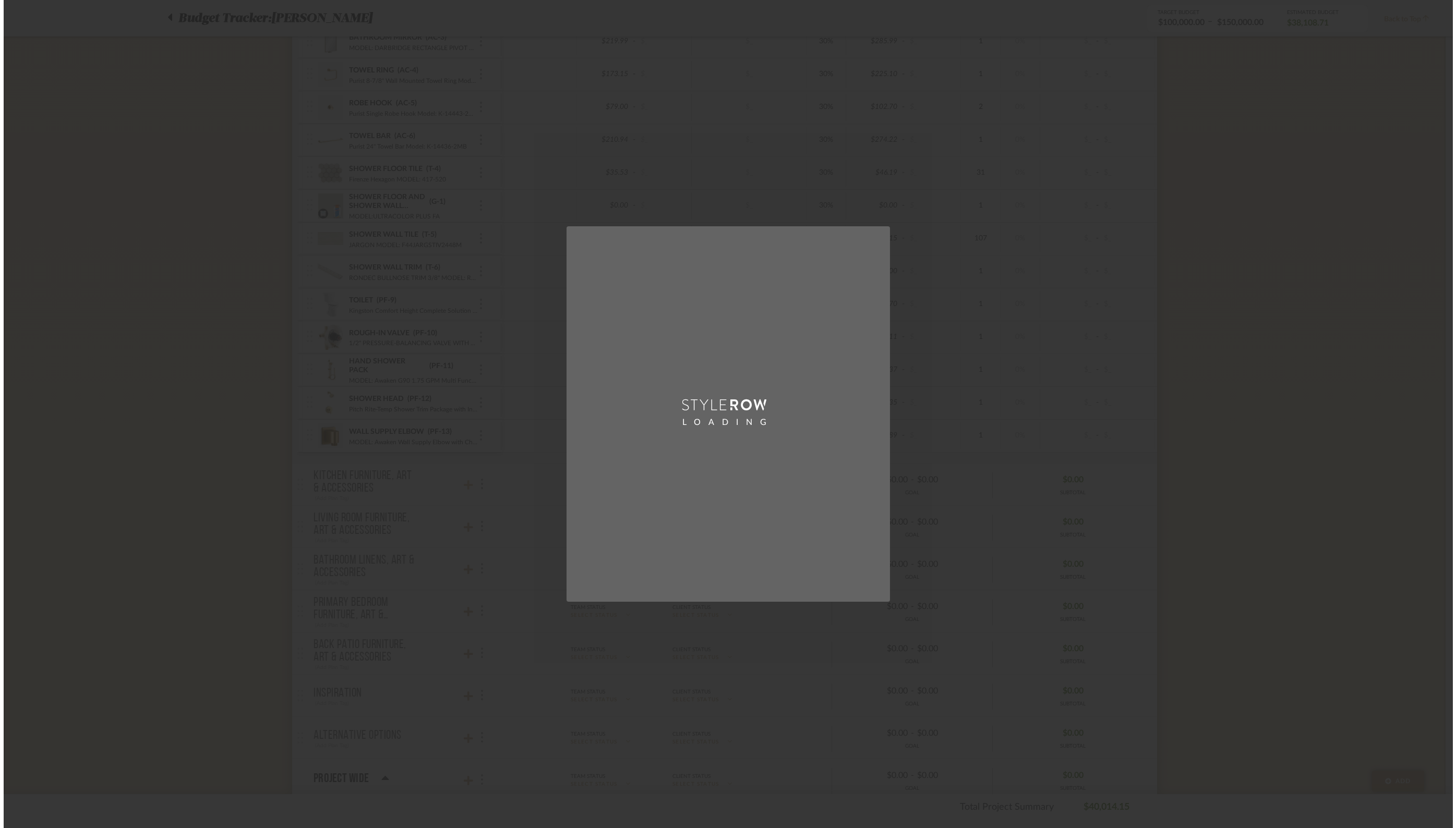
scroll to position [0, 0]
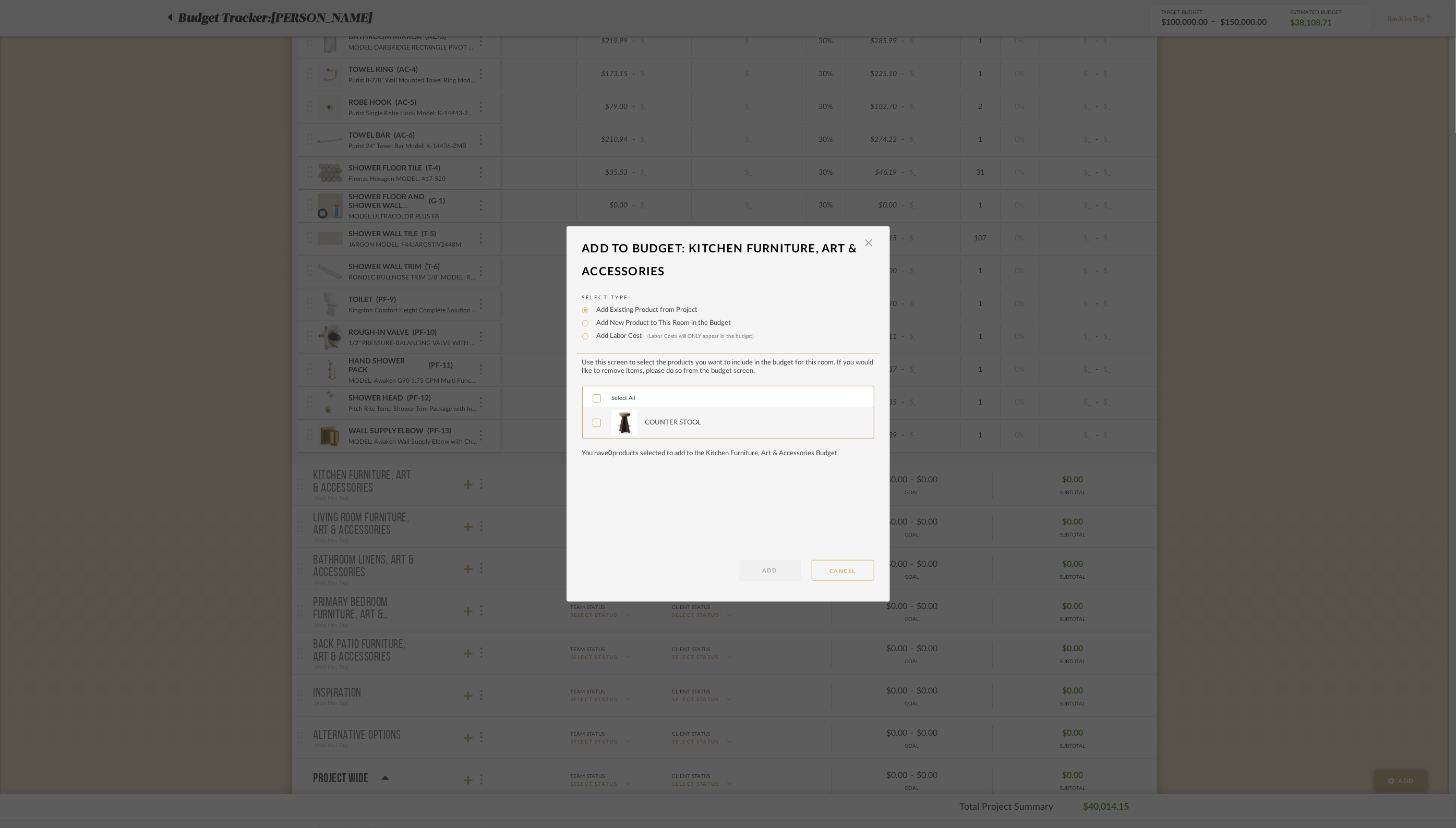
click at [844, 572] on button "CANCEL" at bounding box center [843, 570] width 63 height 21
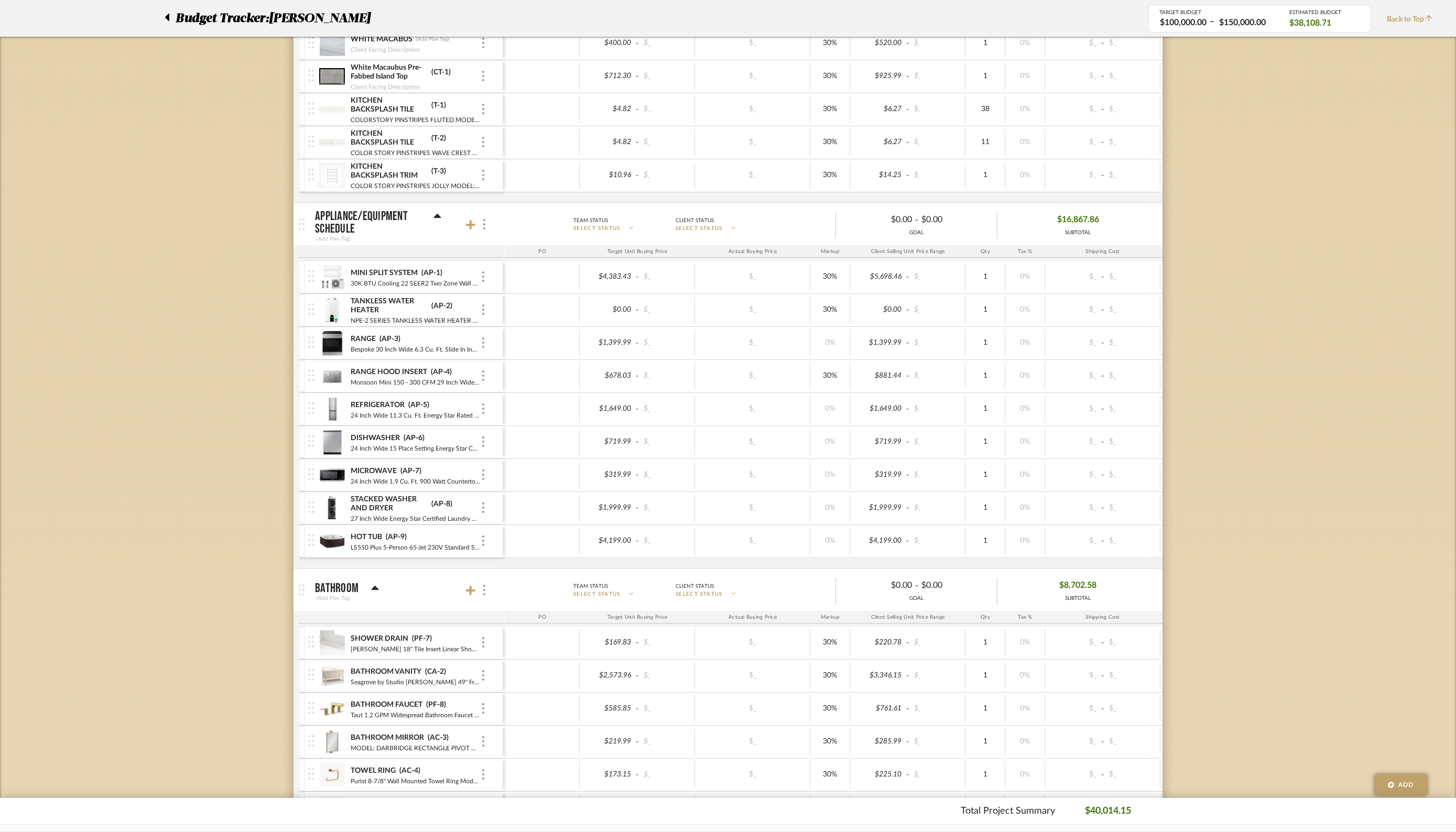
scroll to position [2530, 0]
type input "0"
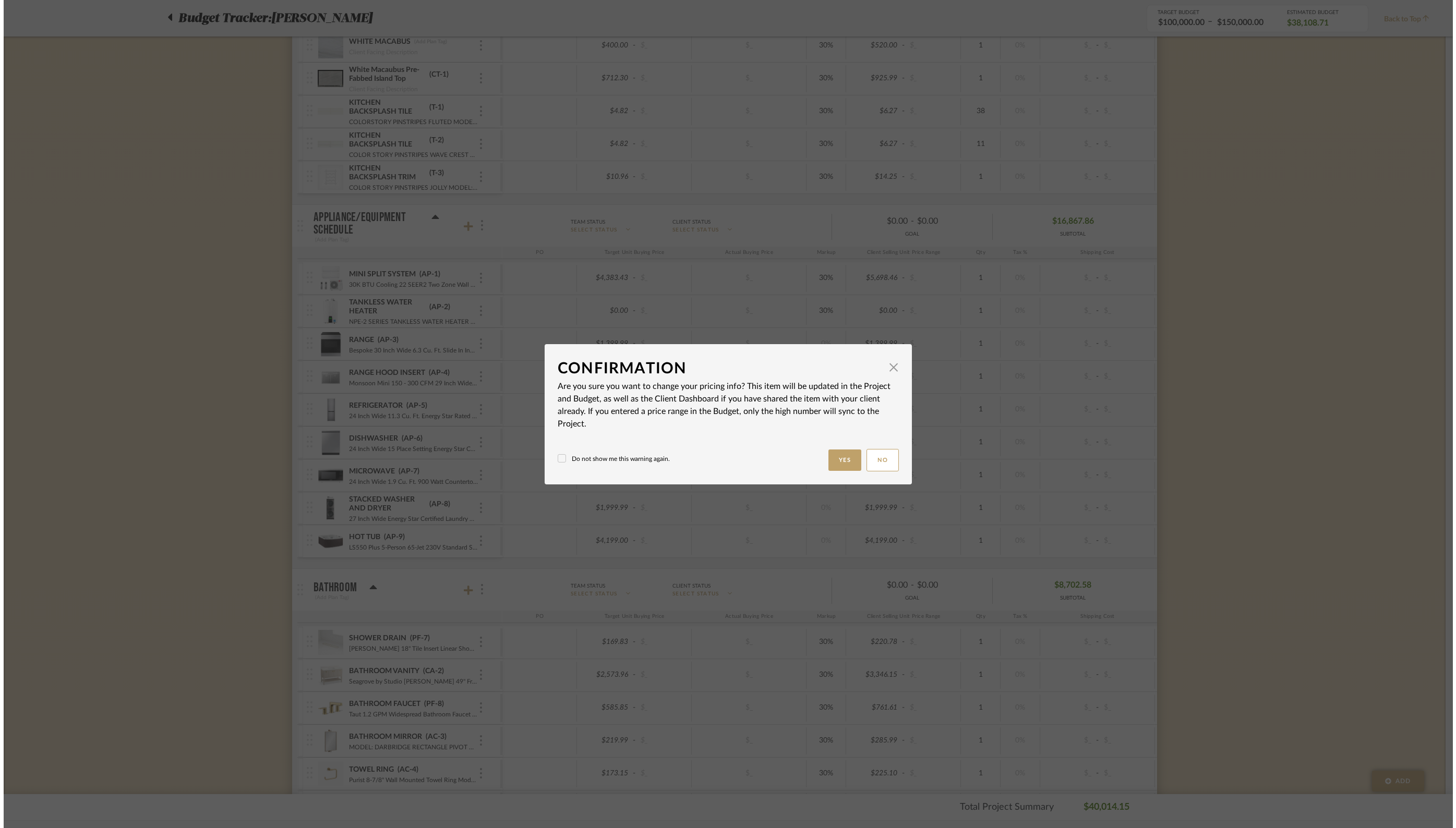
scroll to position [0, 0]
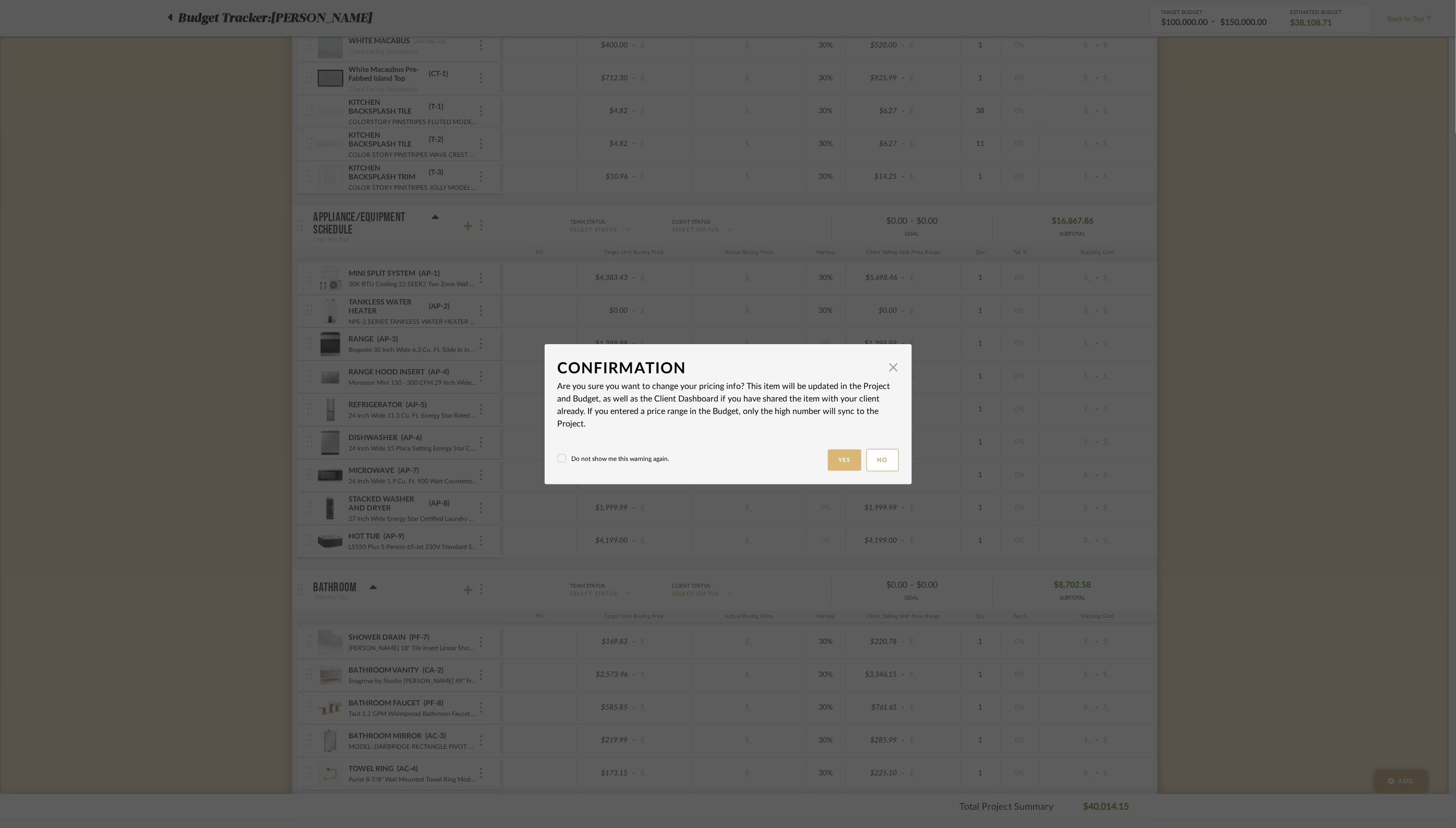
click at [839, 457] on button "Yes" at bounding box center [844, 460] width 33 height 21
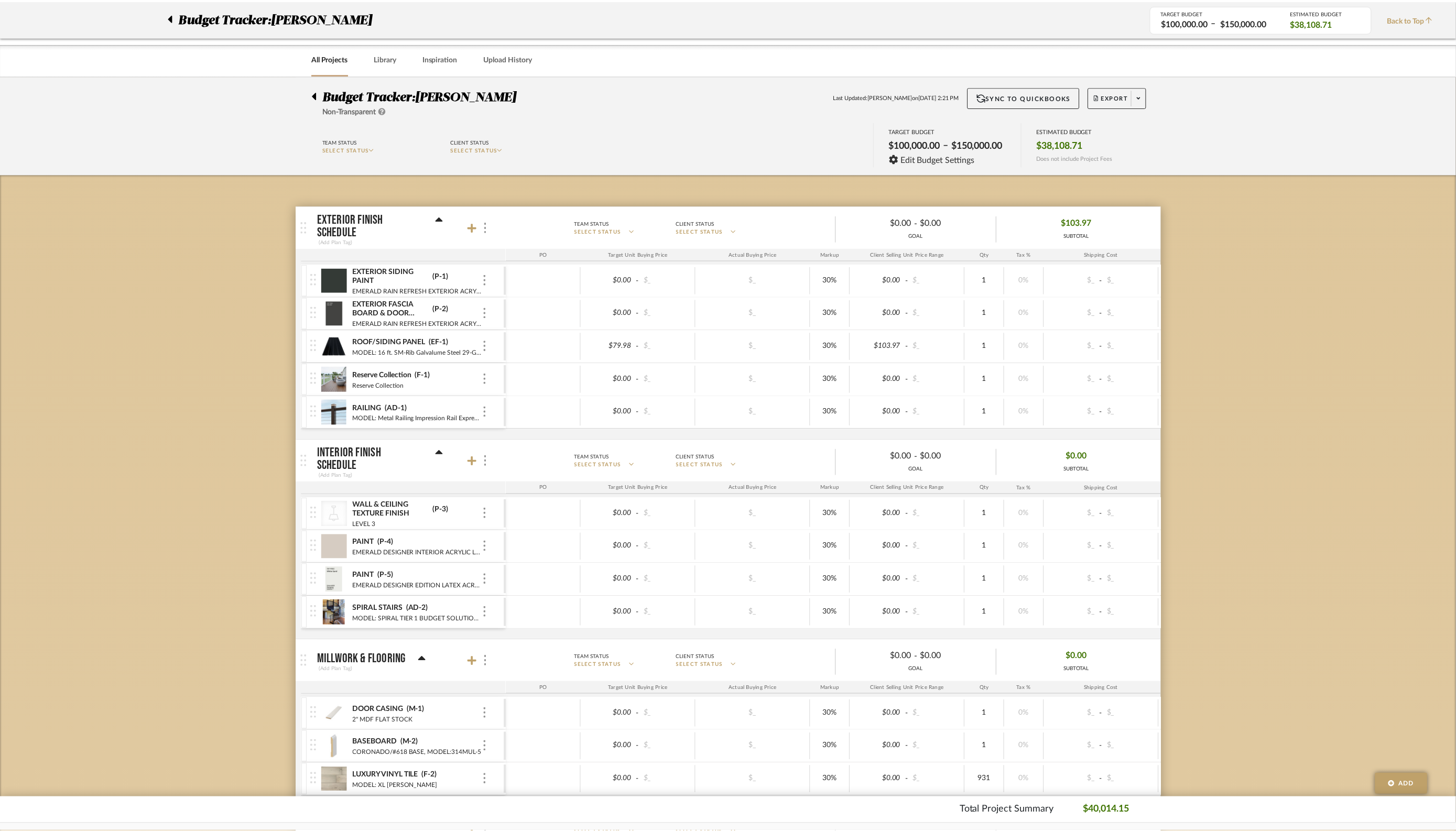
scroll to position [2530, 0]
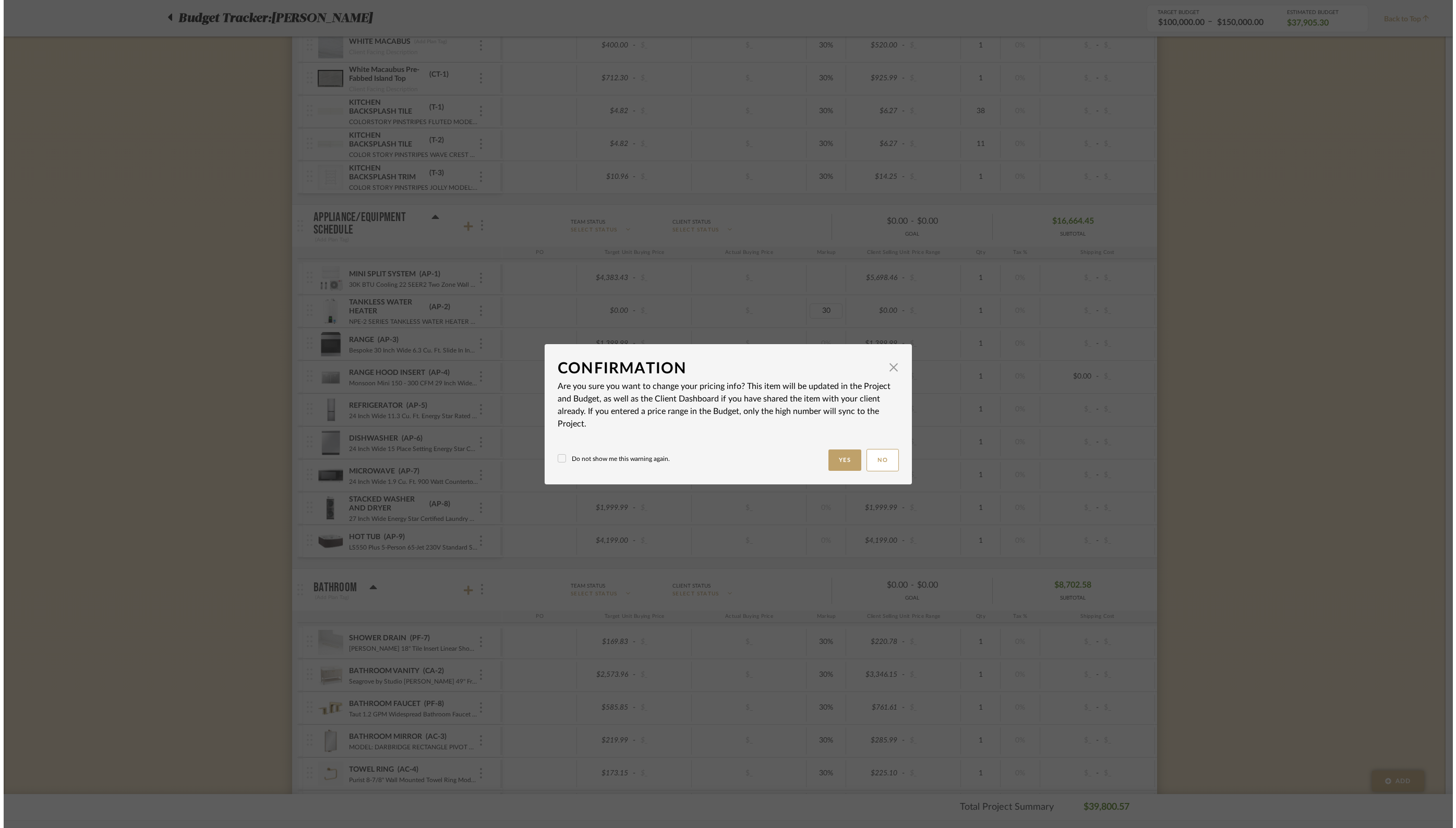
scroll to position [0, 0]
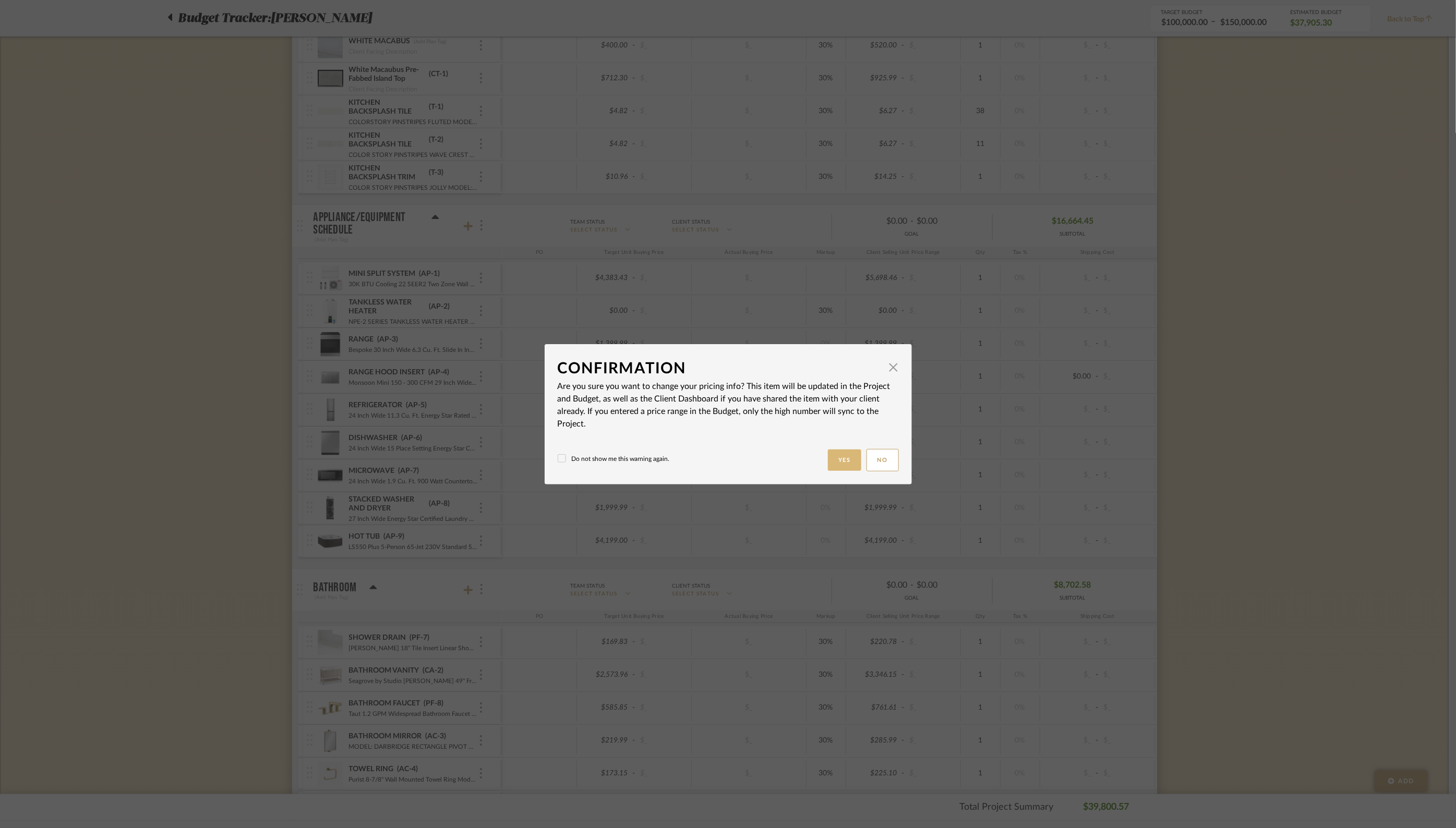
click at [849, 461] on button "Yes" at bounding box center [844, 460] width 33 height 21
click at [842, 461] on button "Yes" at bounding box center [844, 460] width 33 height 21
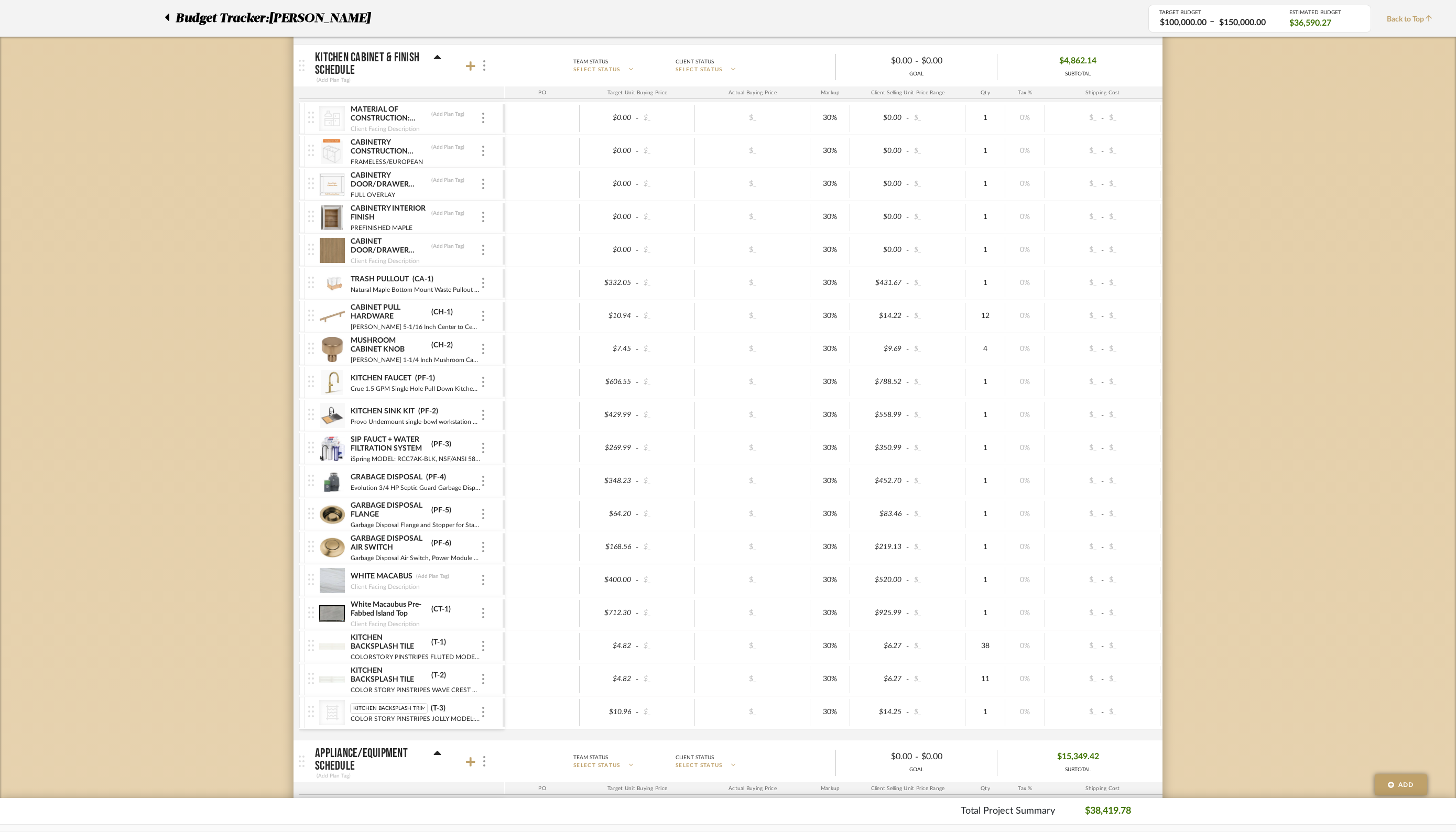
scroll to position [0, 1]
type input "6"
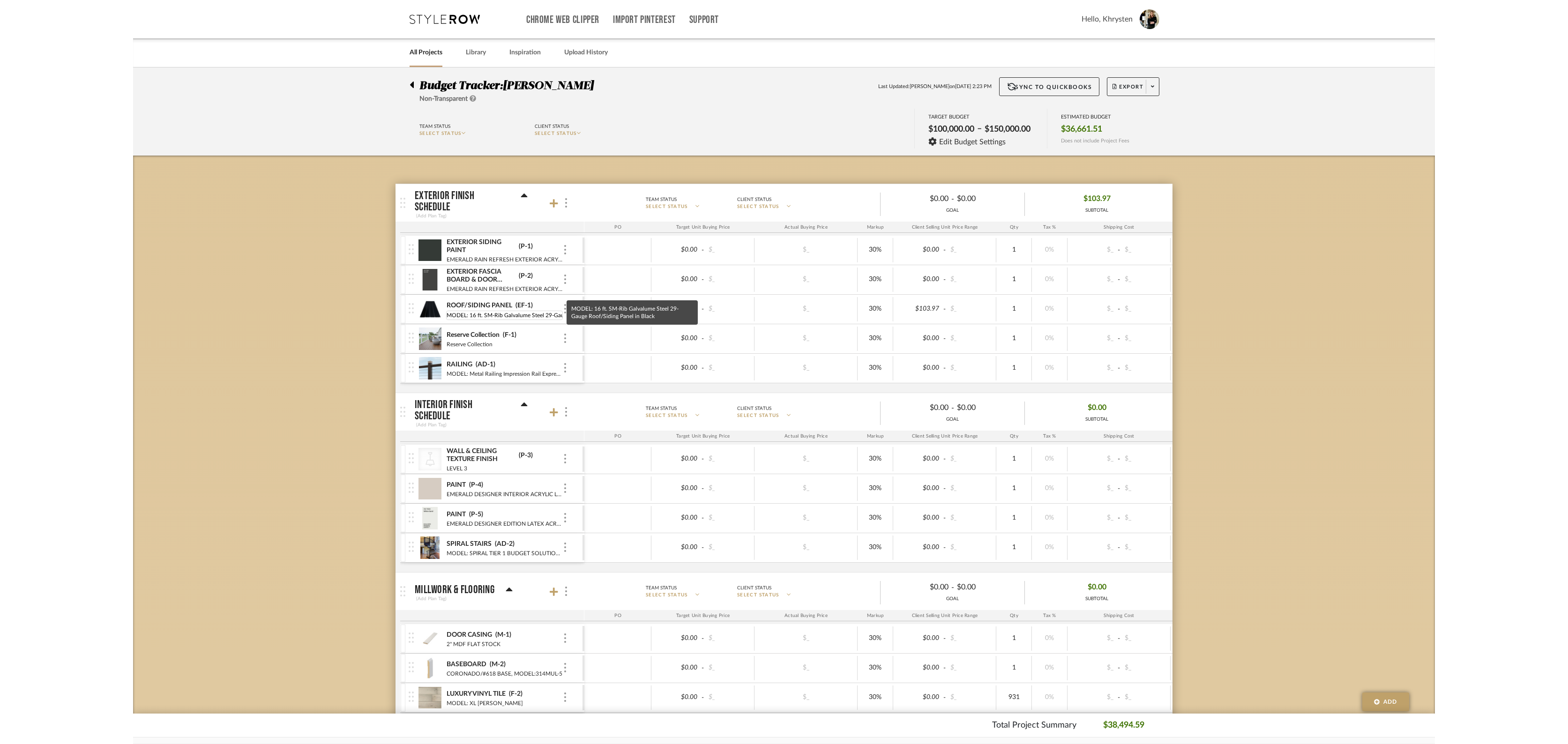
scroll to position [0, 73]
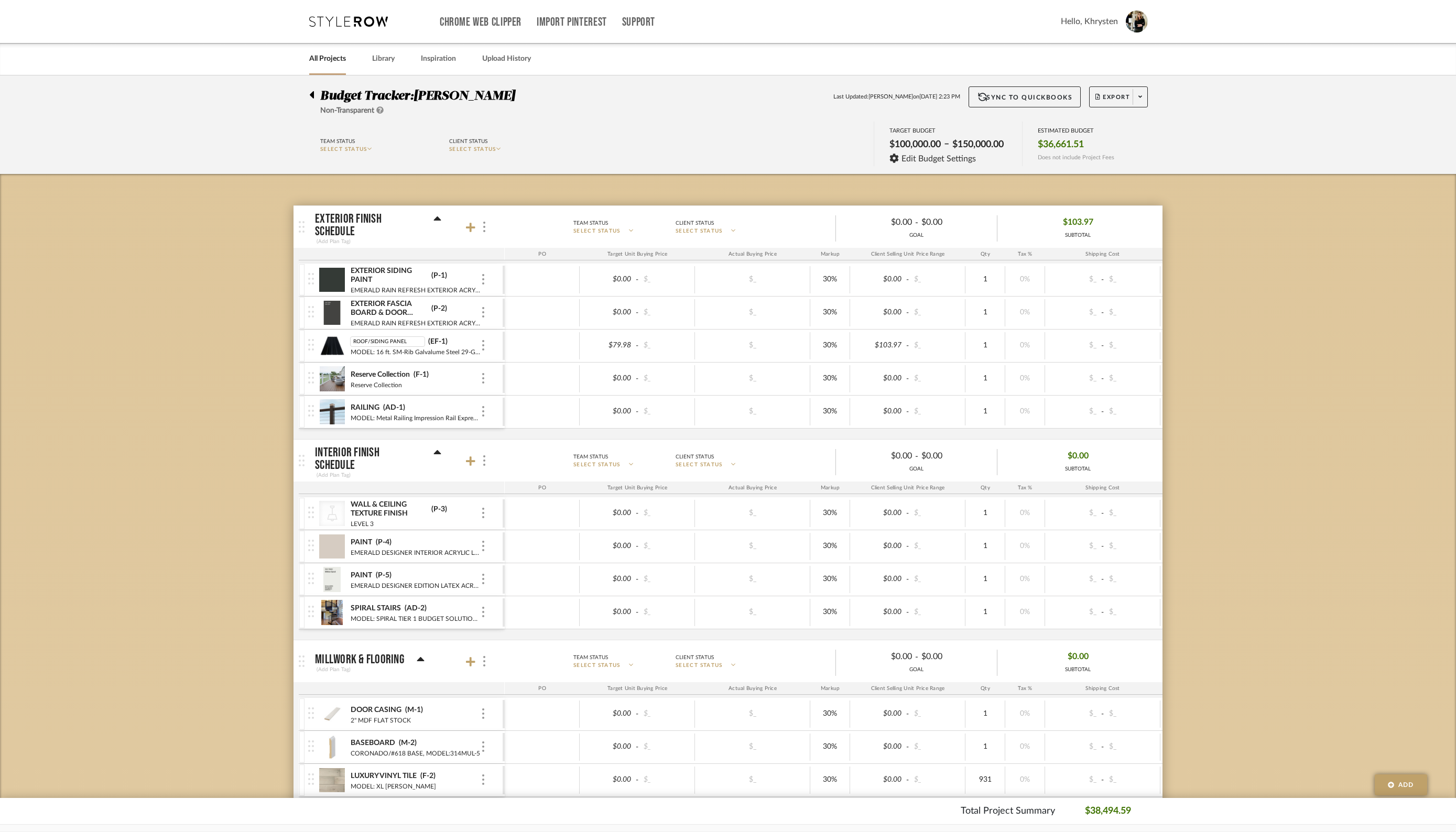
click at [334, 343] on img at bounding box center [332, 346] width 26 height 25
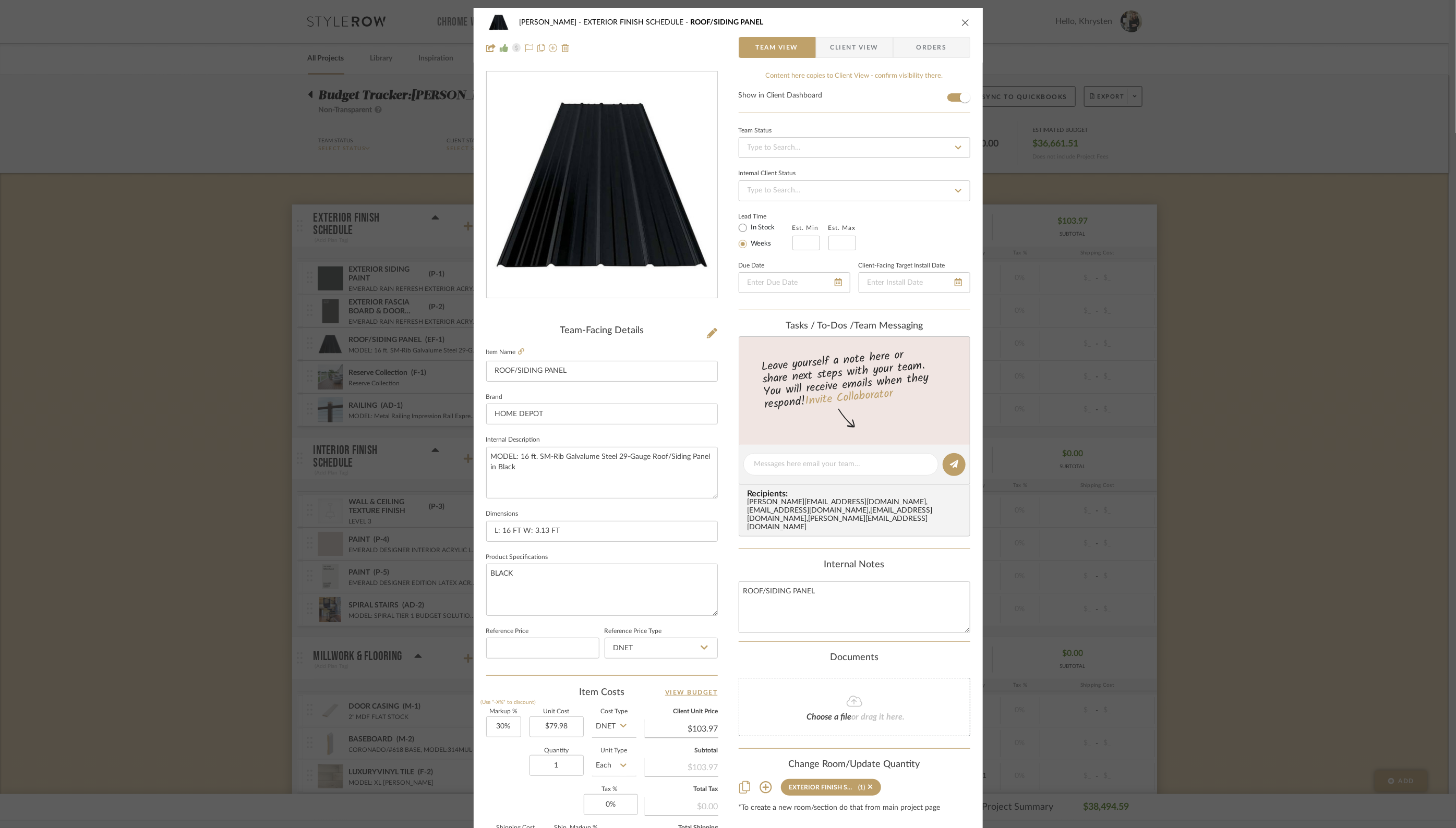
click at [962, 20] on icon "close" at bounding box center [965, 22] width 8 height 8
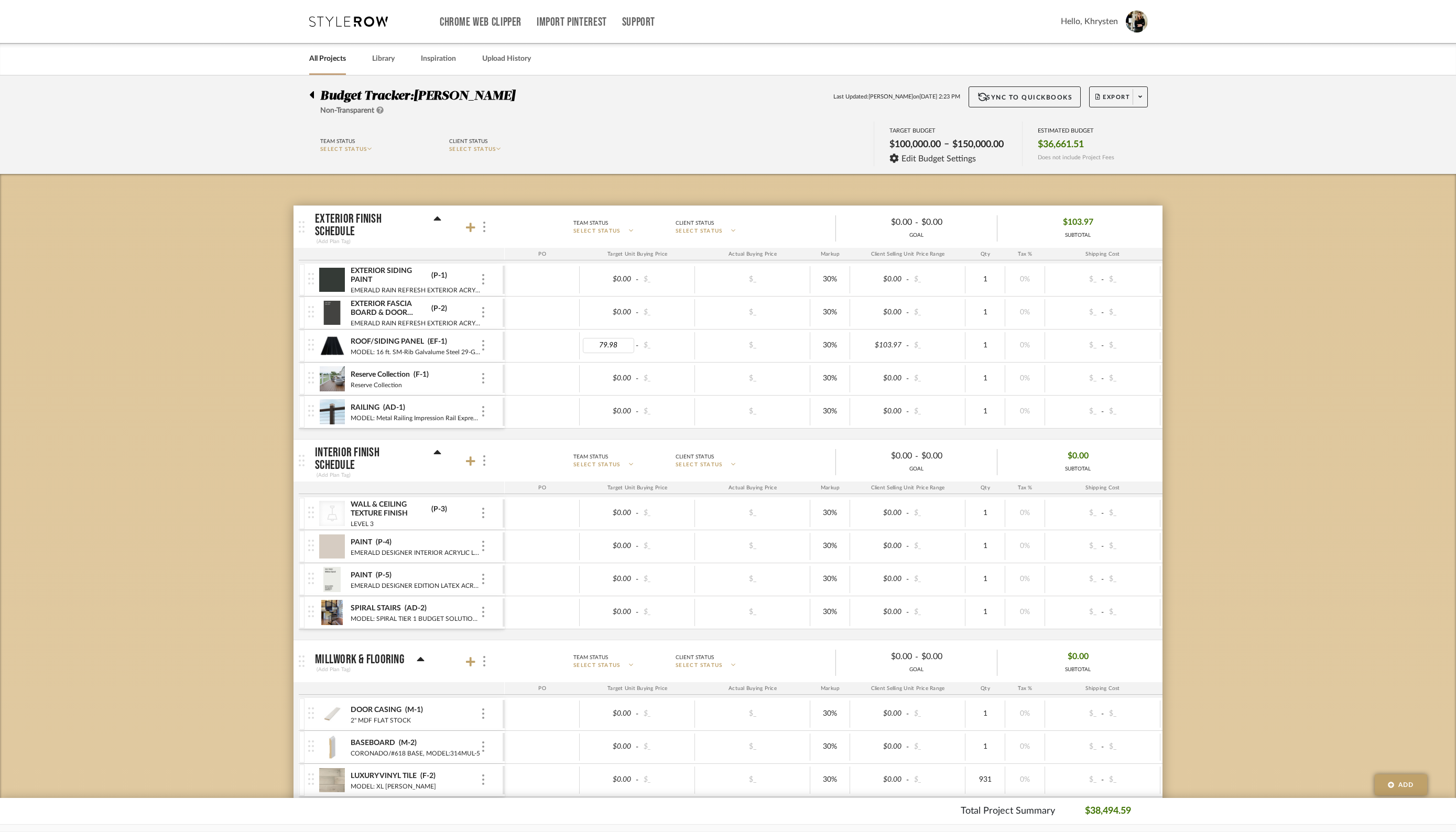
type input "0"
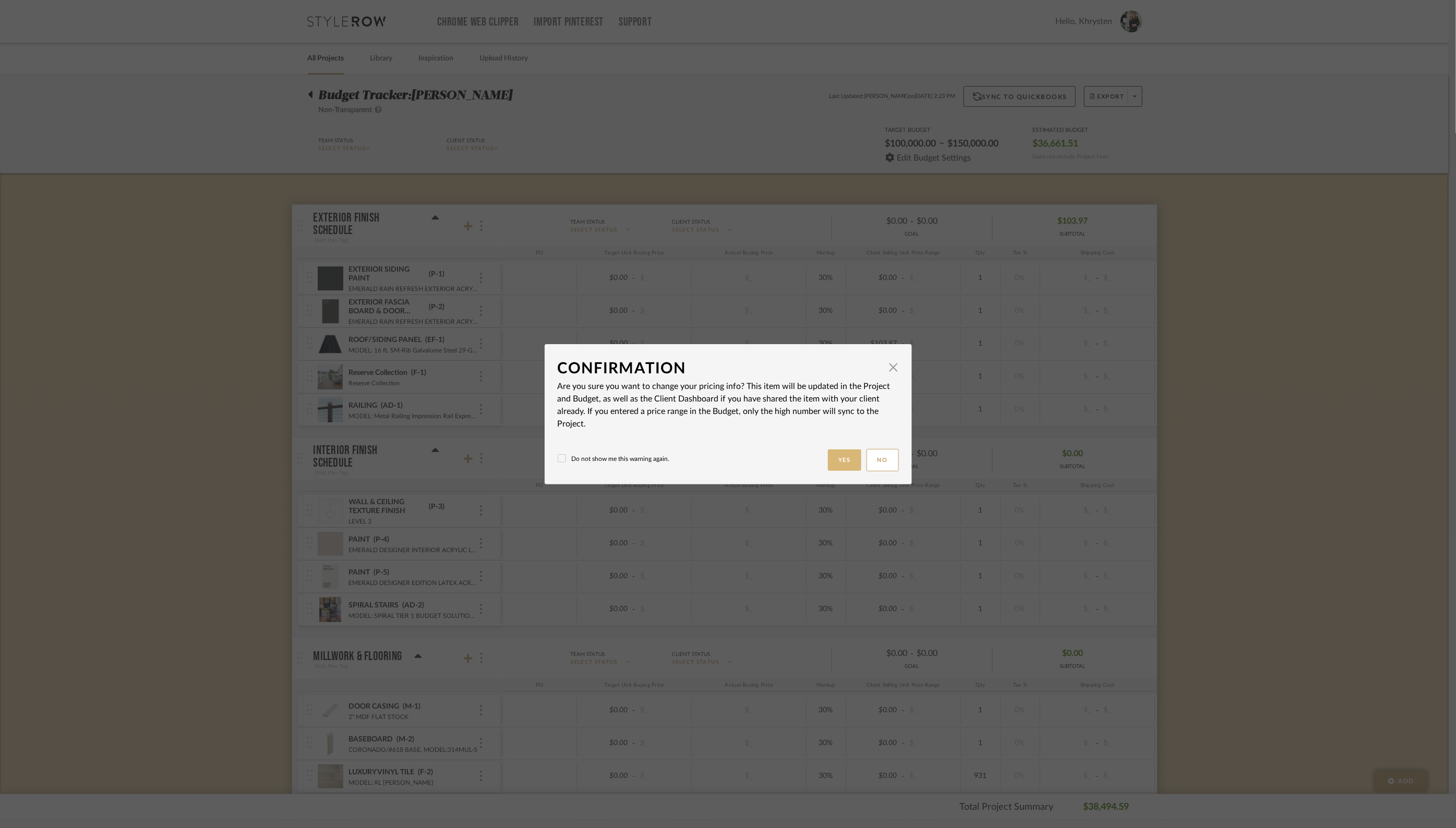
click at [840, 457] on button "Yes" at bounding box center [844, 460] width 33 height 21
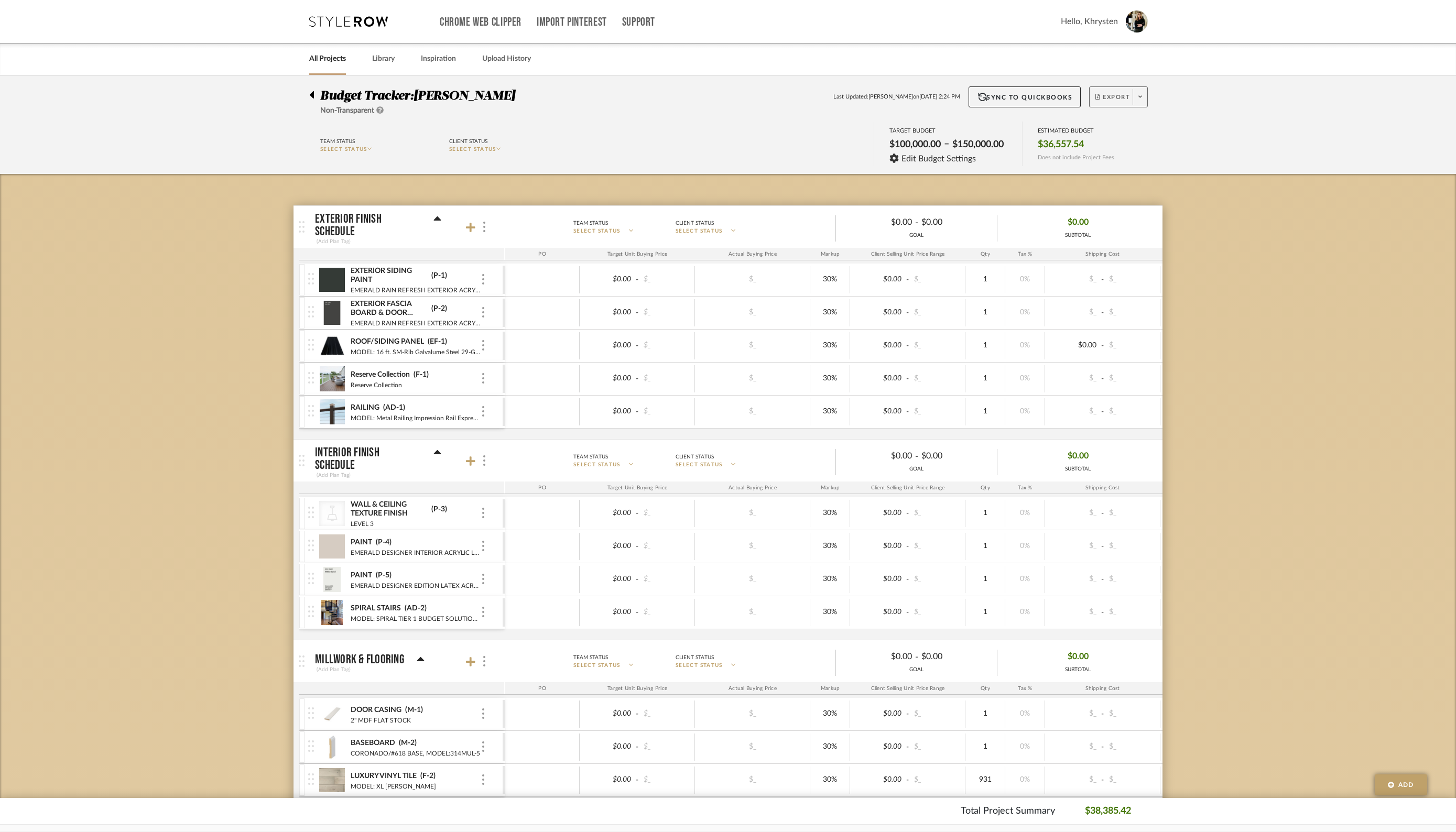
click at [1128, 92] on button "Export" at bounding box center [1118, 97] width 59 height 21
click at [1116, 126] on span "Export PDF" at bounding box center [1137, 126] width 79 height 9
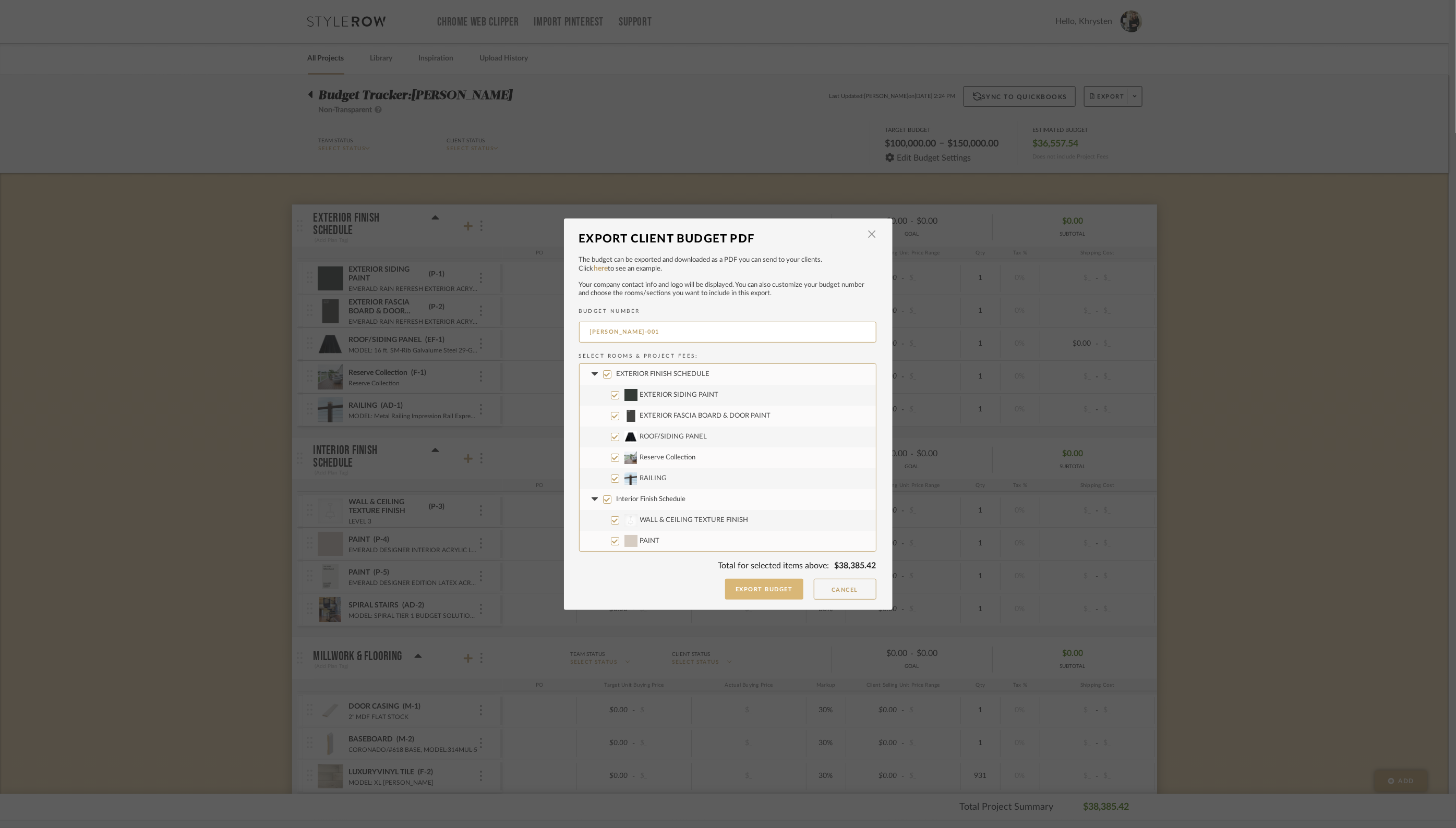
click at [772, 590] on button "Export Budget" at bounding box center [764, 589] width 78 height 21
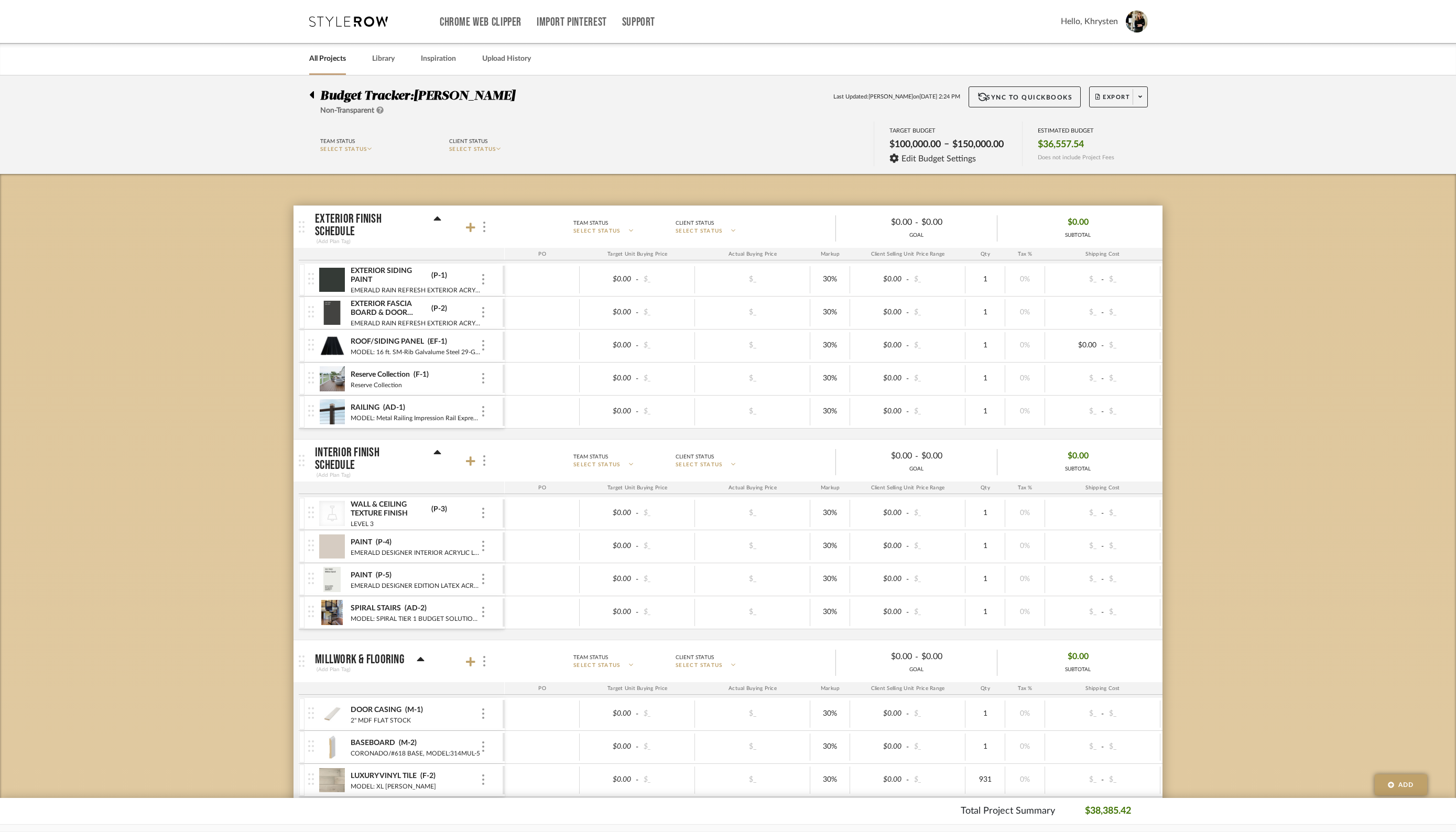
click at [313, 96] on icon at bounding box center [312, 94] width 4 height 8
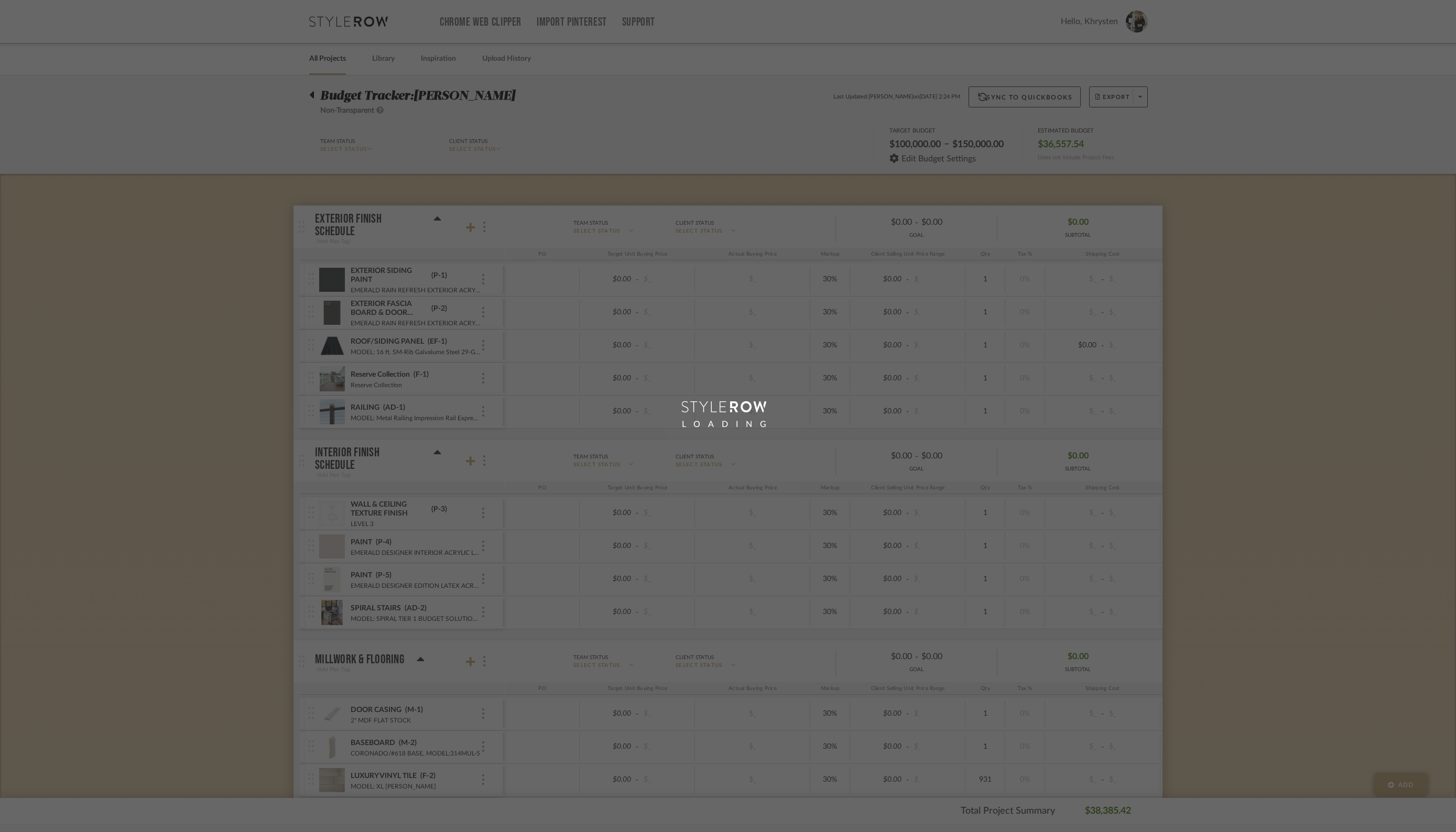
click at [176, 121] on div "LOADING" at bounding box center [728, 416] width 1456 height 832
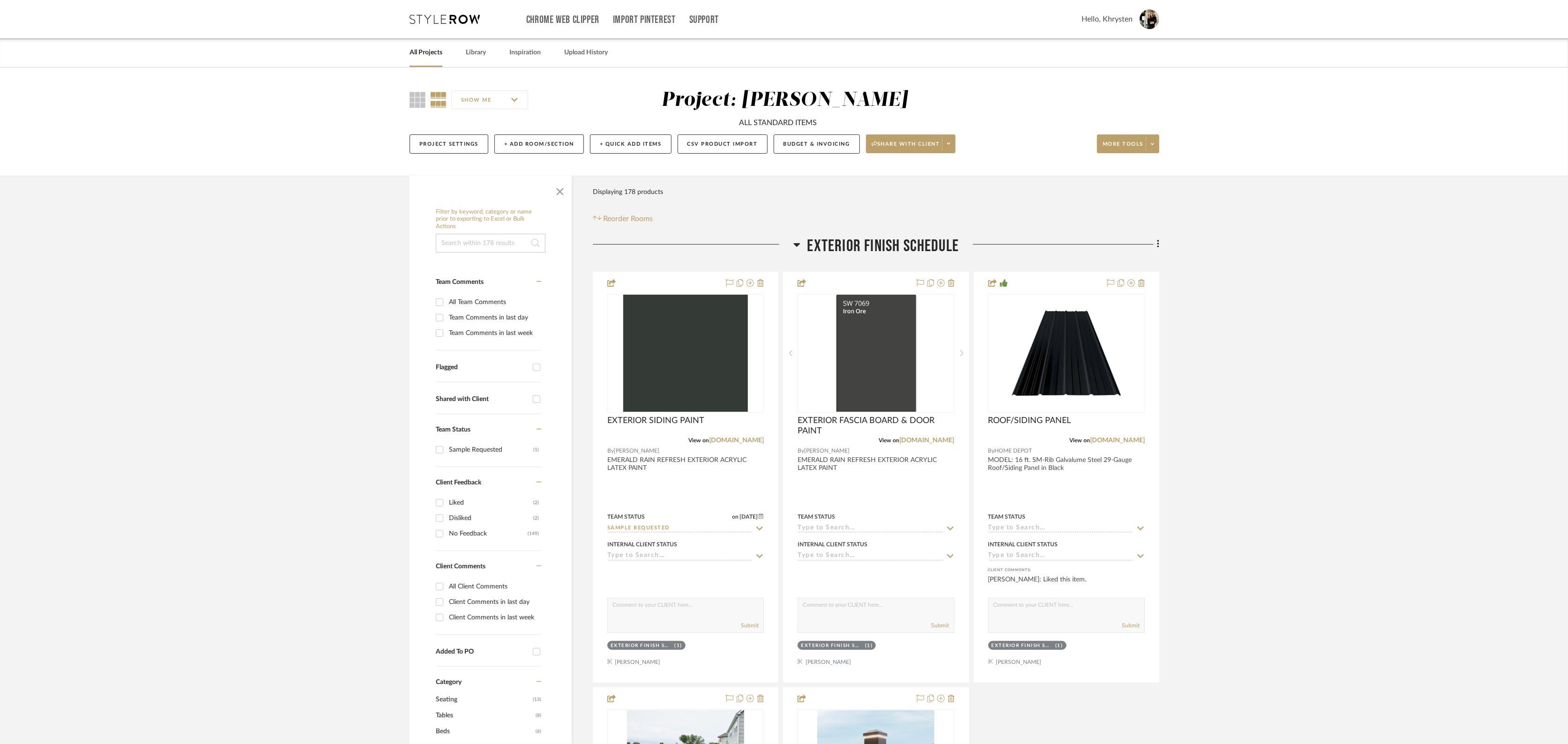
click at [449, 142] on button "Project Settings" at bounding box center [449, 144] width 79 height 19
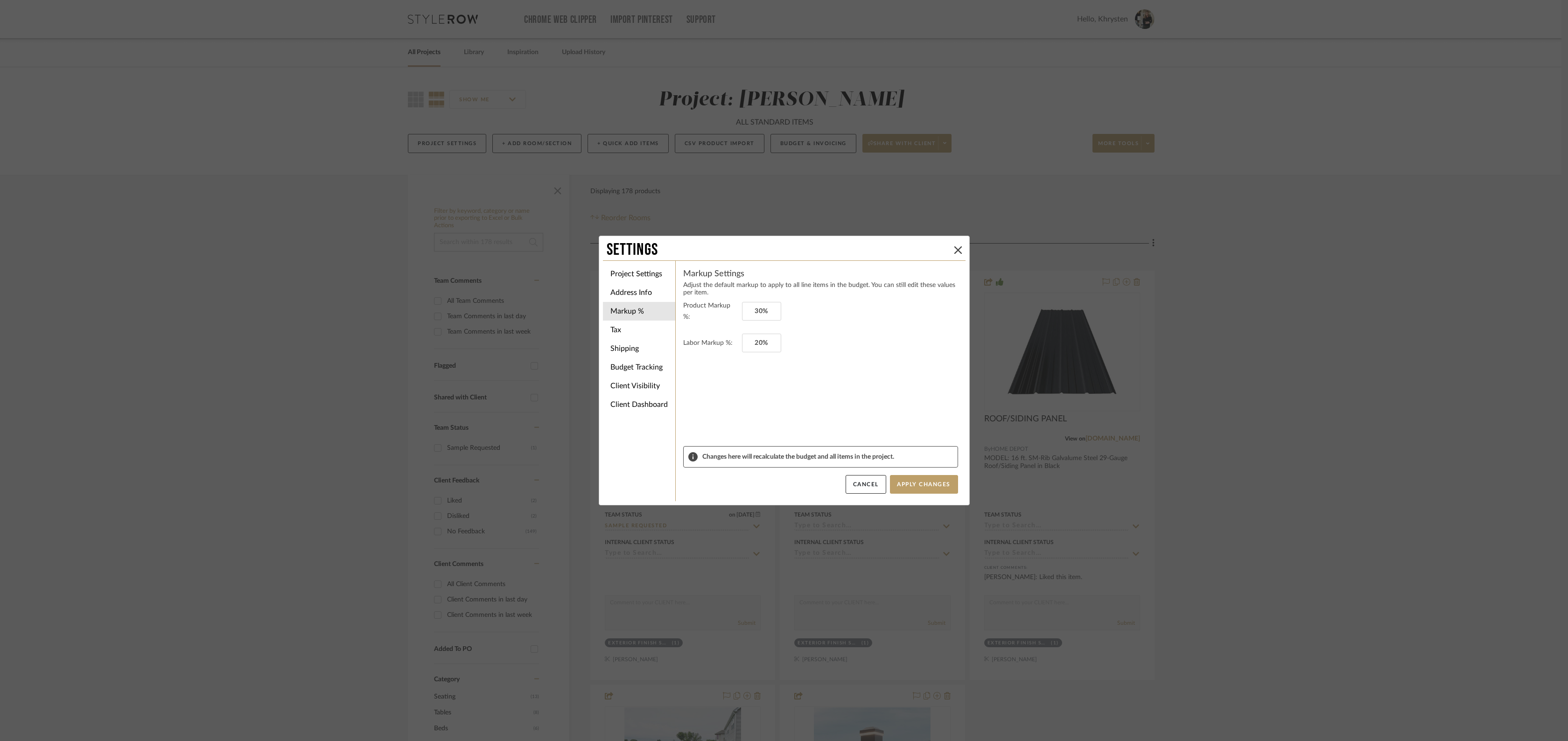
click at [304, 337] on div "Settings Project Settings Address Info Markup % Tax Shipping Budget Tracking Cl…" at bounding box center [784, 370] width 1568 height 741
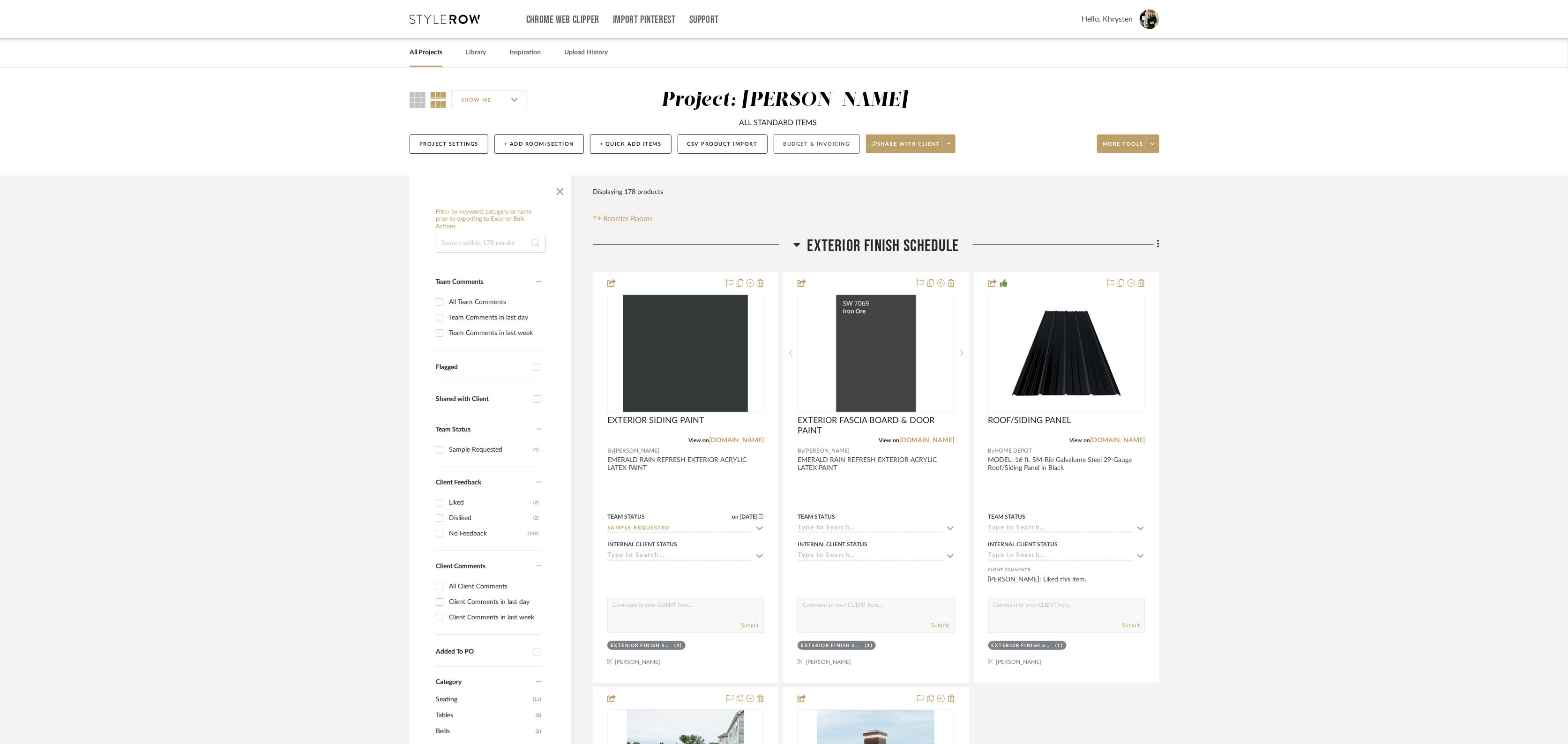
click at [812, 143] on button "Budget & Invoicing" at bounding box center [817, 144] width 86 height 19
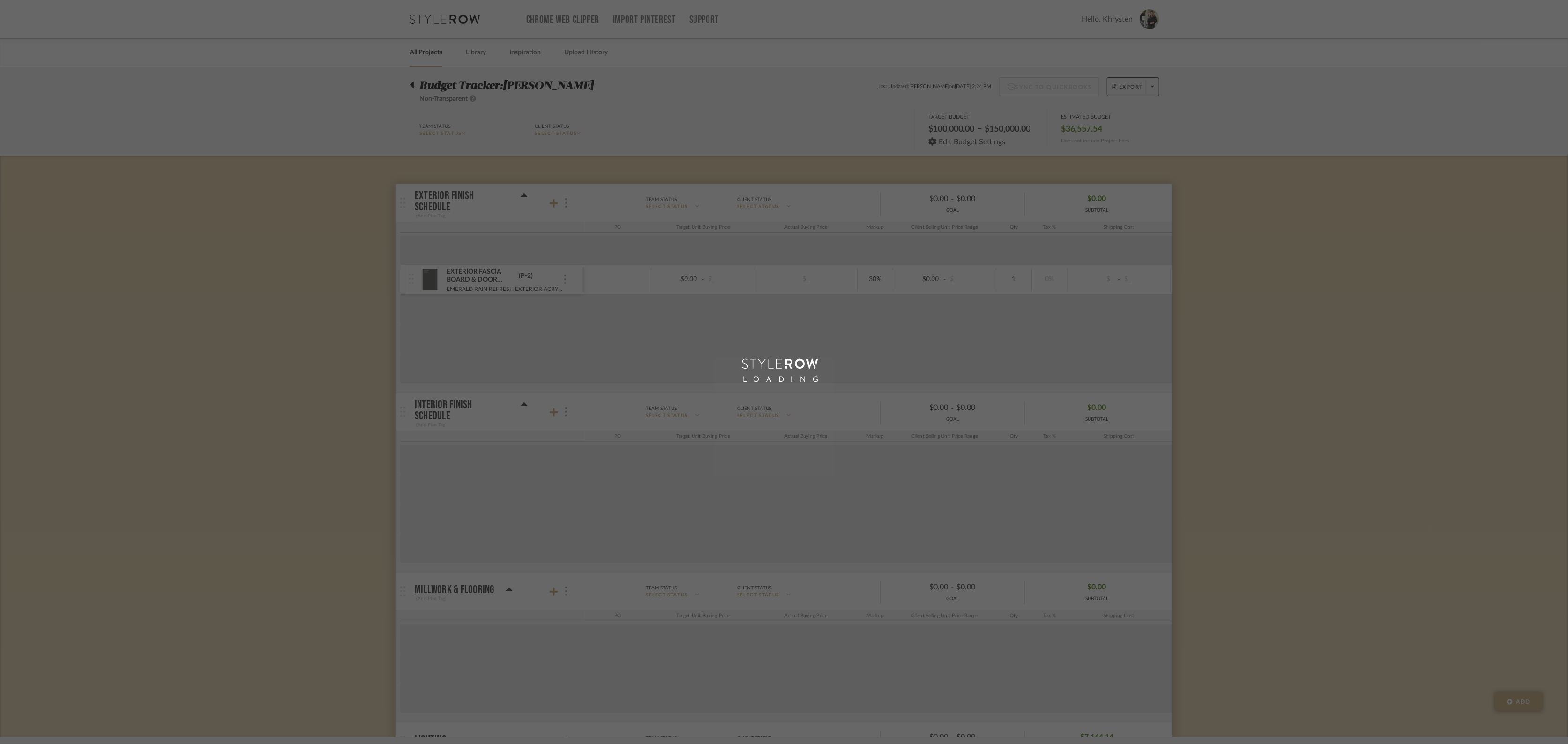
click at [1119, 179] on div "LOADING" at bounding box center [784, 372] width 1568 height 744
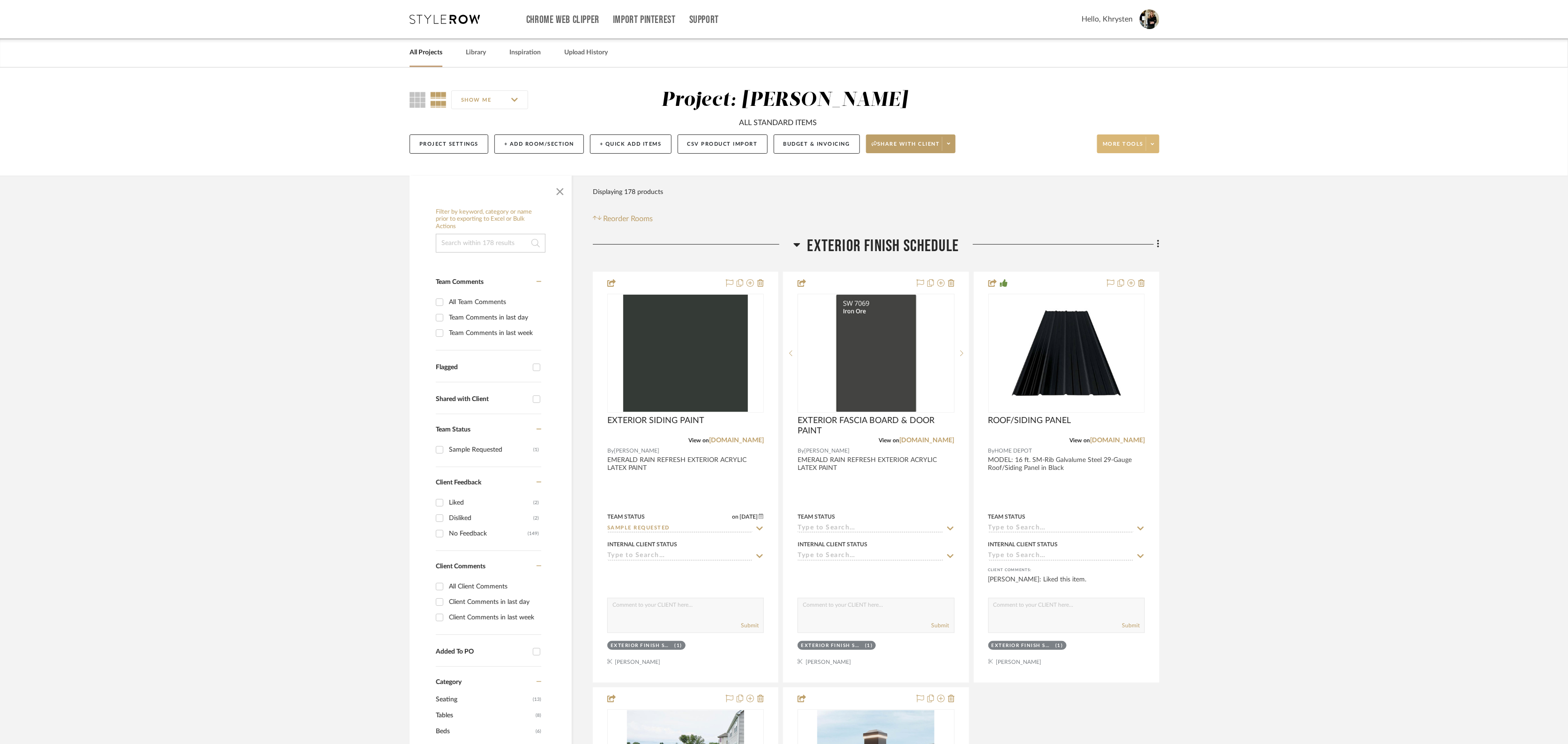
click at [1116, 142] on span "More tools" at bounding box center [1123, 147] width 41 height 14
click at [1122, 238] on span "Bulk Actions" at bounding box center [1138, 238] width 61 height 8
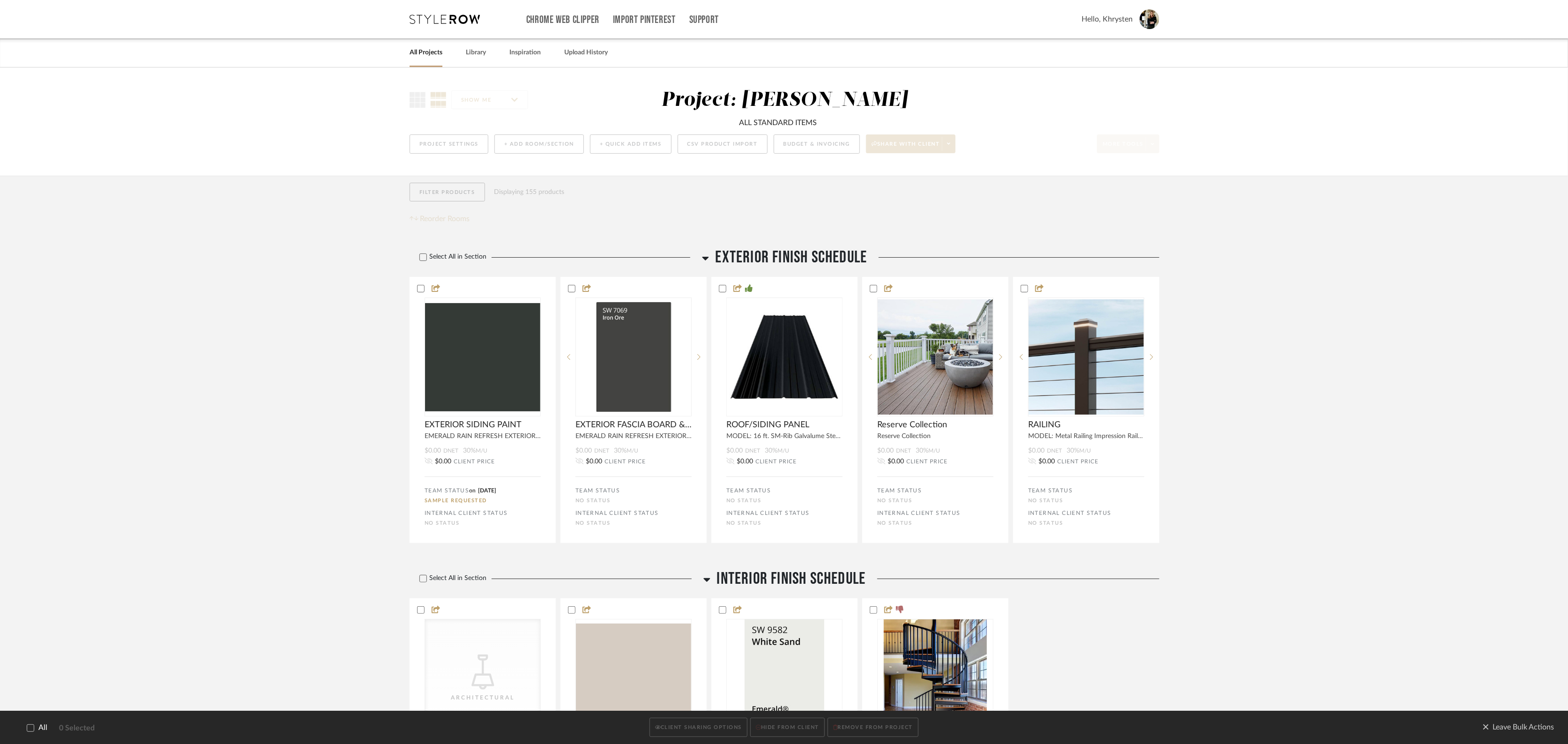
click at [31, 728] on icon at bounding box center [30, 728] width 7 height 7
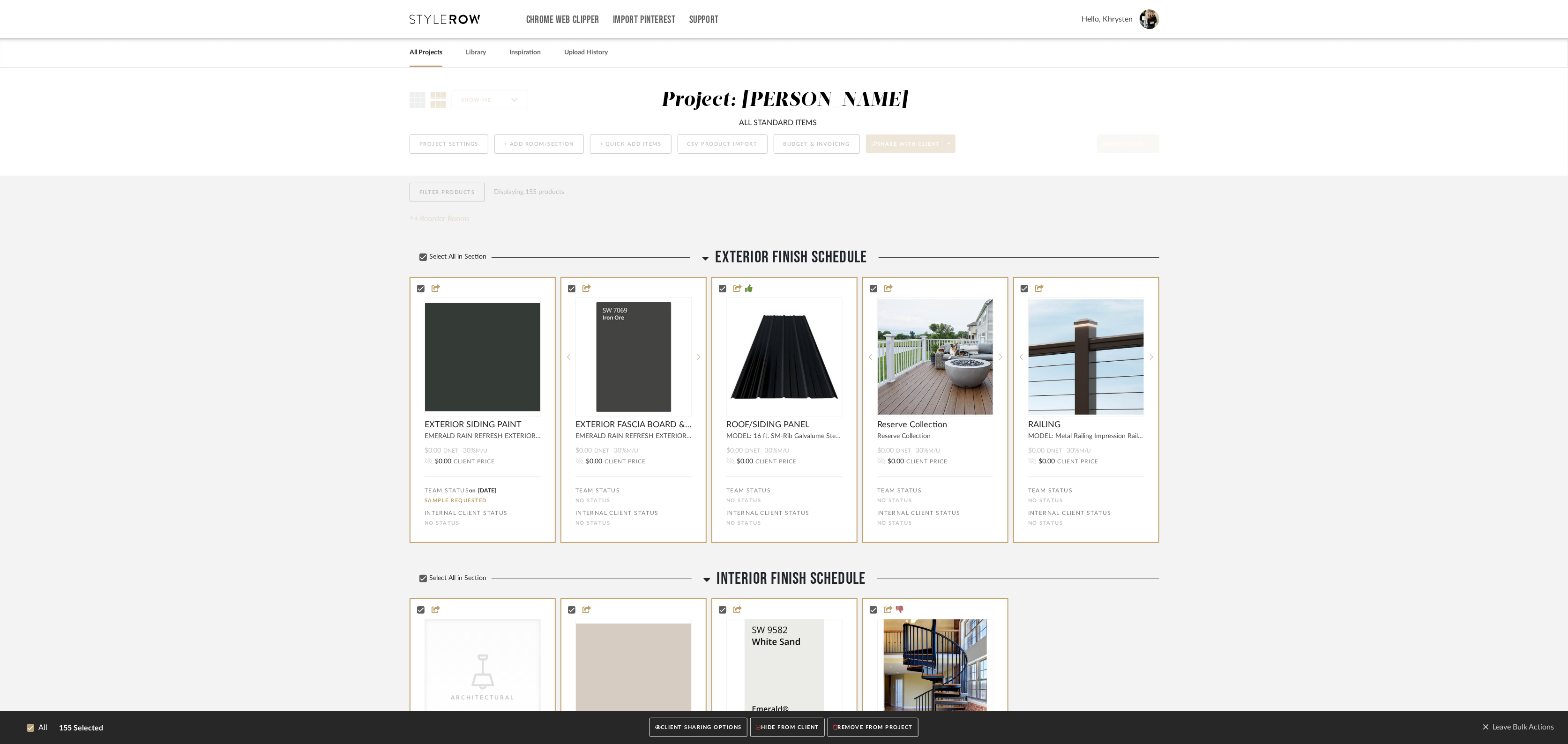
click at [709, 733] on button "CLIENT SHARING OPTIONS" at bounding box center [699, 727] width 98 height 19
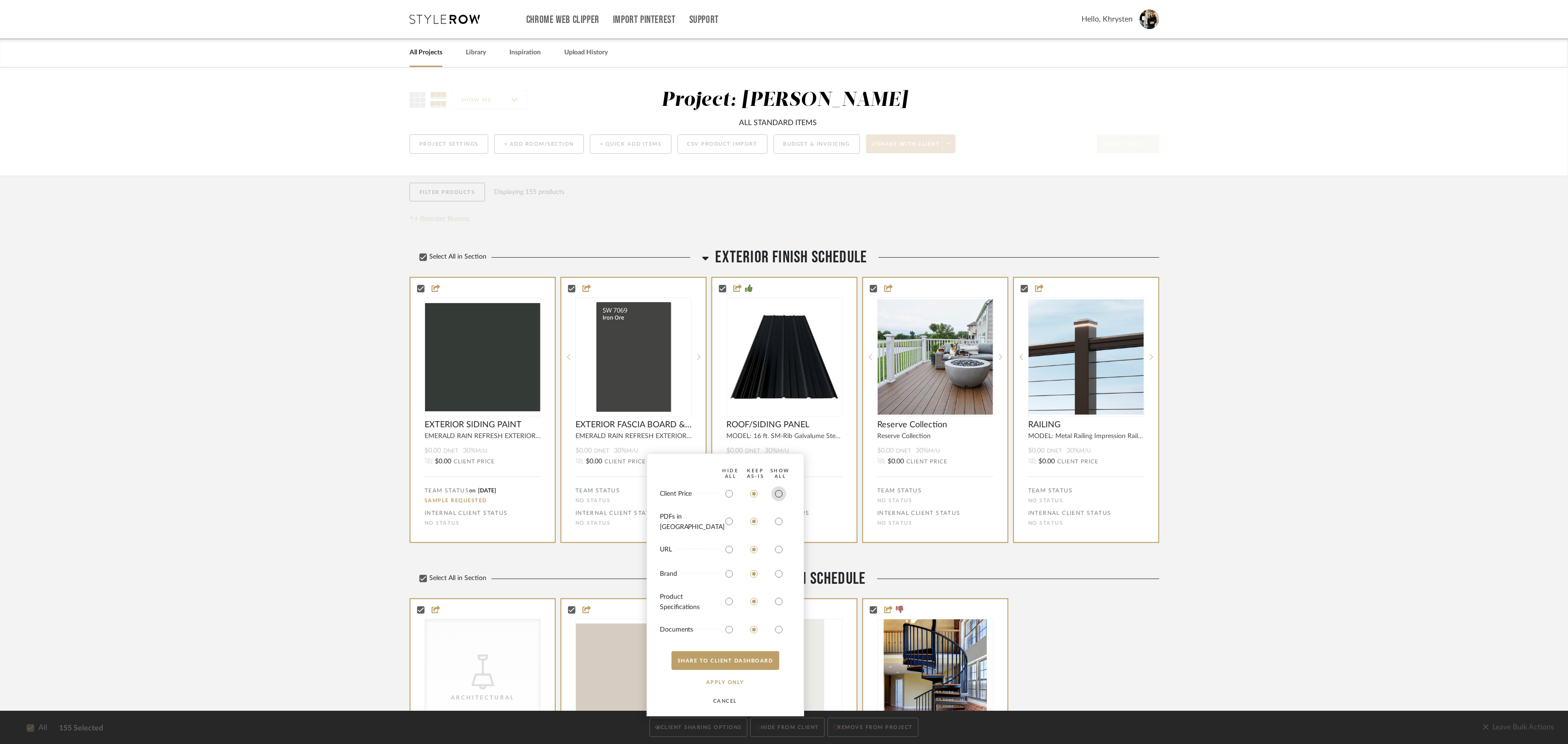
click at [779, 501] on input "radio" at bounding box center [779, 494] width 15 height 15
radio input "true"
drag, startPoint x: 779, startPoint y: 524, endPoint x: 775, endPoint y: 533, distance: 9.8
click at [777, 529] on input "radio" at bounding box center [779, 521] width 15 height 15
radio input "true"
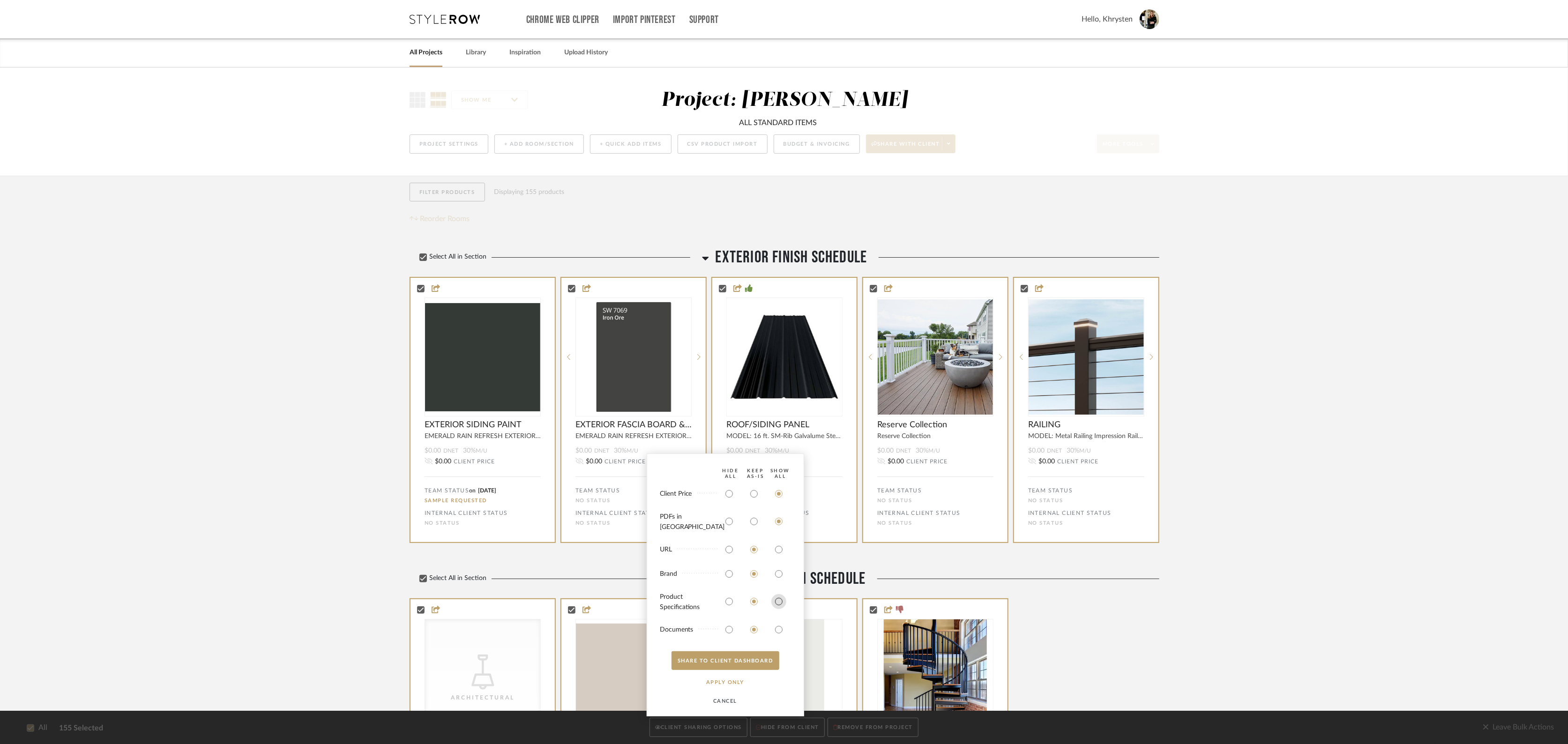
click at [776, 599] on input "radio" at bounding box center [779, 602] width 15 height 15
radio input "true"
click at [781, 626] on input "radio" at bounding box center [779, 630] width 15 height 15
radio input "true"
click at [728, 663] on button "SHARE TO CLIENT Dashboard" at bounding box center [726, 661] width 108 height 19
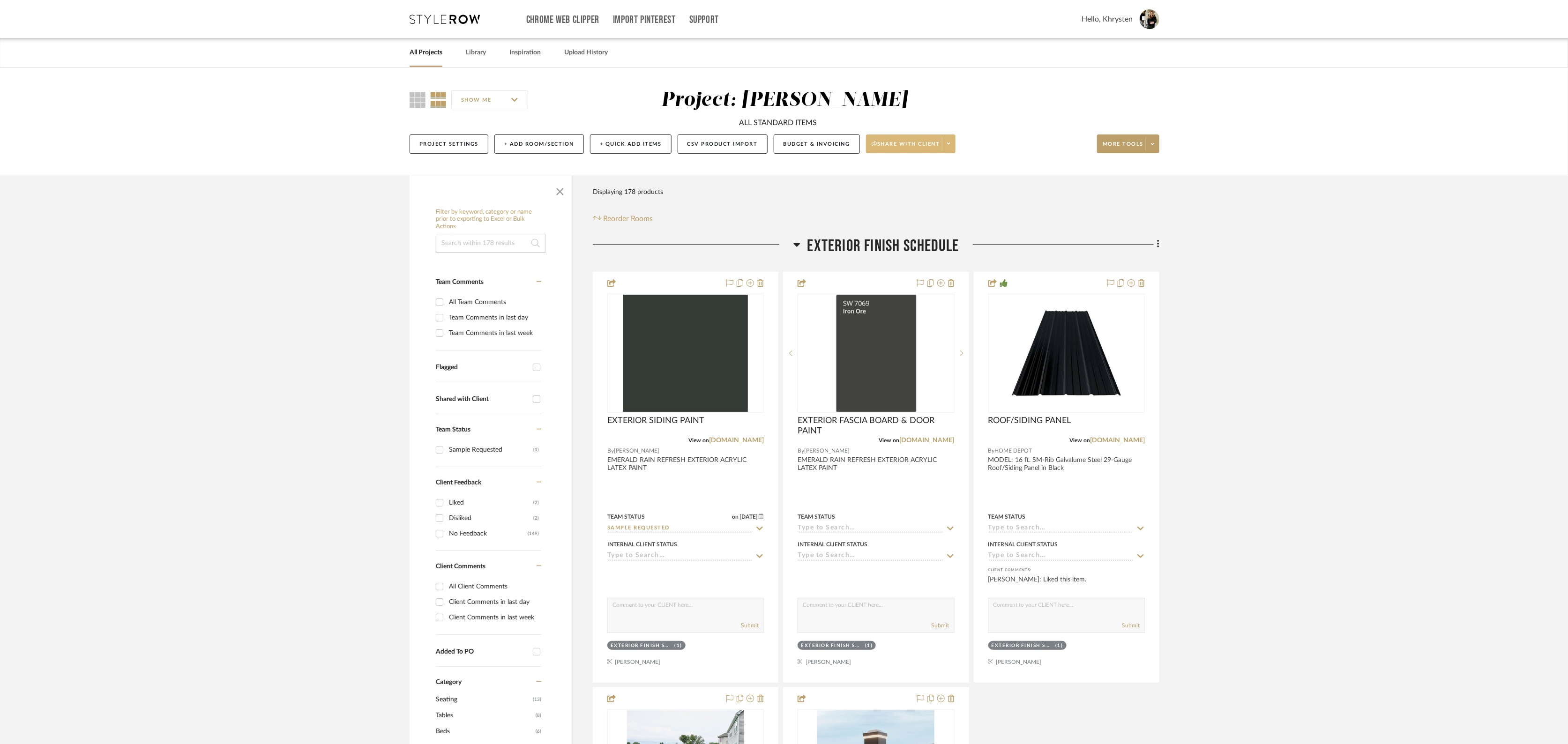
click at [895, 144] on span "Share with client" at bounding box center [906, 147] width 68 height 14
click at [889, 190] on span "Generate URL to Share" at bounding box center [913, 193] width 80 height 8
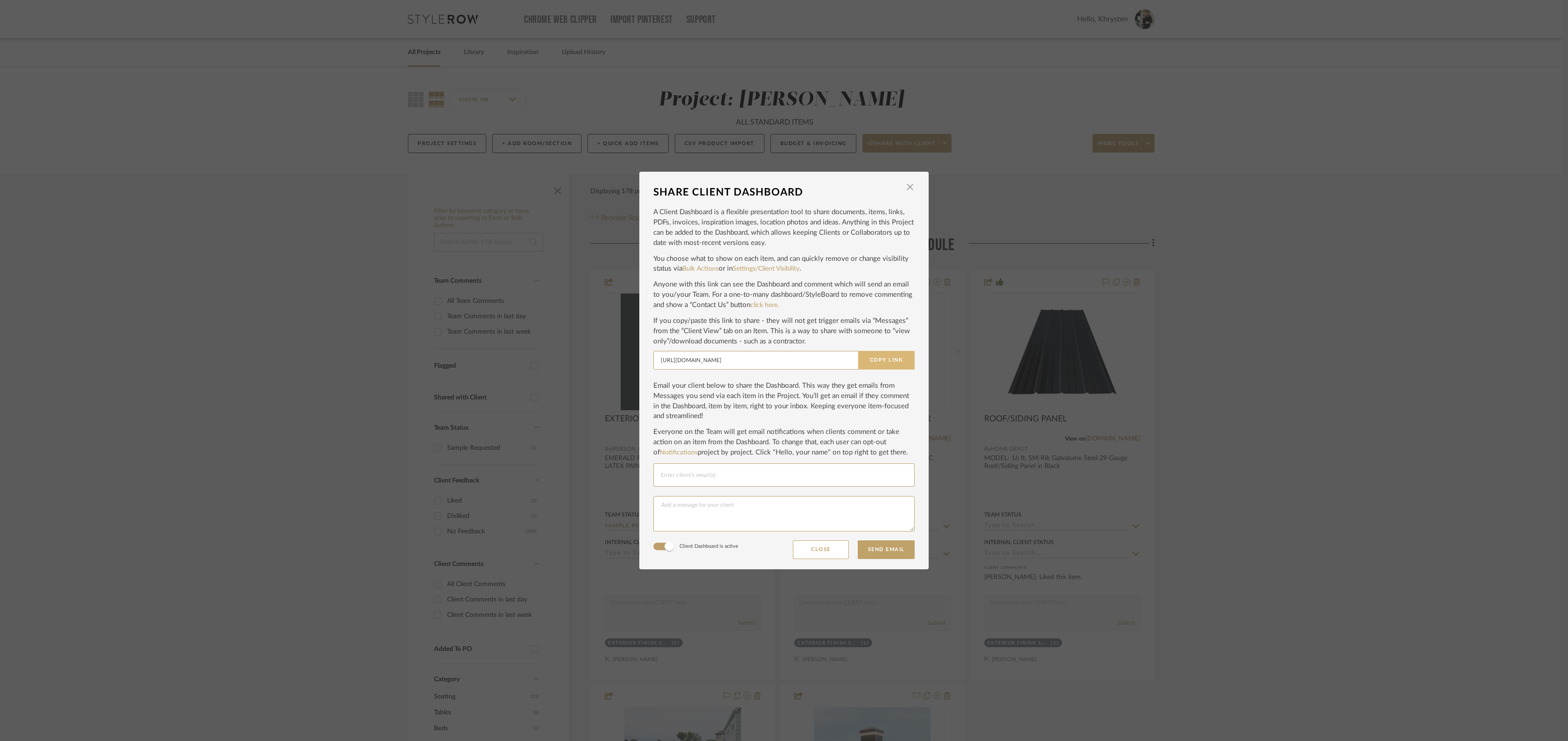
click at [879, 360] on button "Copy Link" at bounding box center [886, 360] width 57 height 19
